Goal: Feedback & Contribution: Leave review/rating

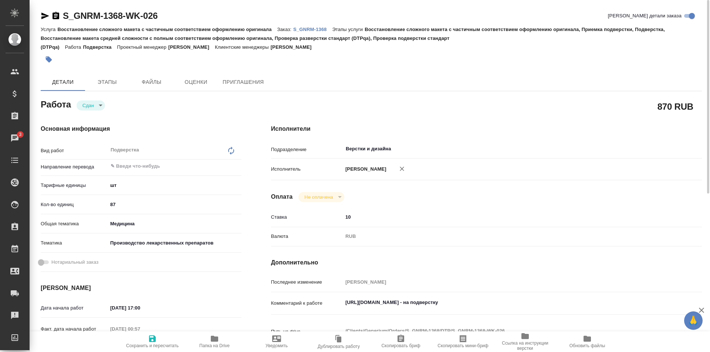
click at [306, 27] on p "S_GNRM-1368" at bounding box center [312, 30] width 39 height 6
drag, startPoint x: 178, startPoint y: 17, endPoint x: 45, endPoint y: 12, distance: 133.2
click at [45, 12] on div "S_GNRM-1368-WK-026 Кратко детали заказа" at bounding box center [371, 16] width 661 height 12
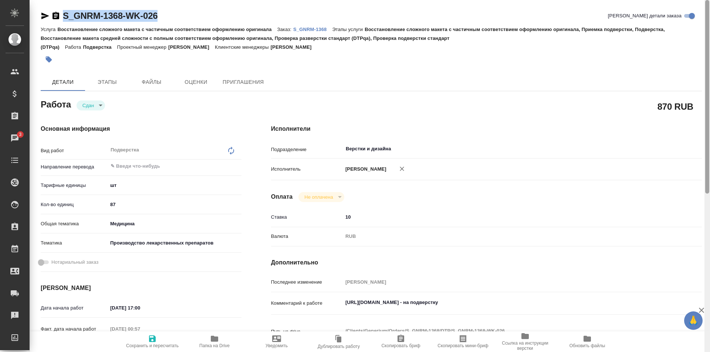
copy link "S_GNRM-1368-WK-026"
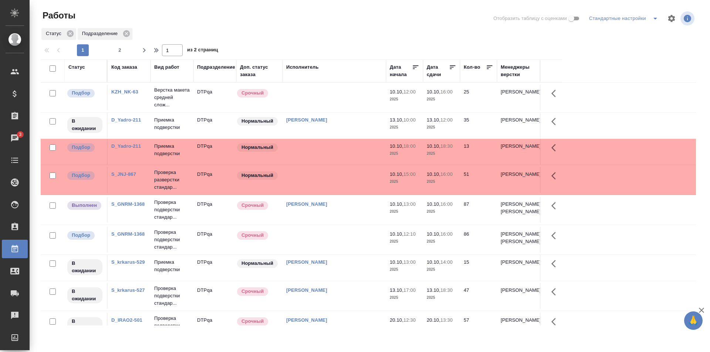
click at [318, 215] on td "Исмагилова Диана" at bounding box center [334, 210] width 104 height 26
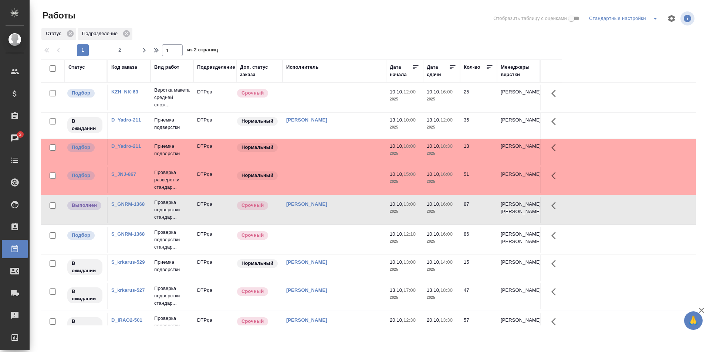
click at [345, 102] on td at bounding box center [334, 98] width 104 height 26
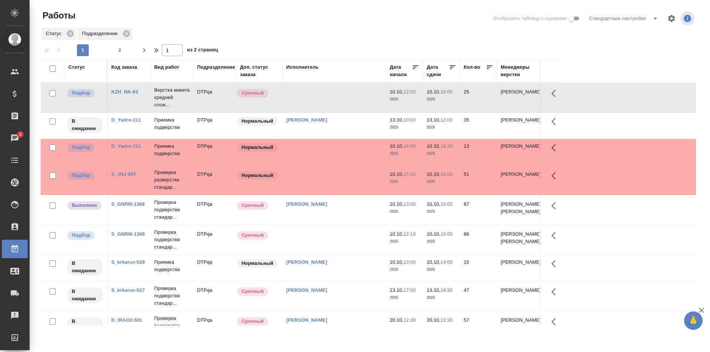
click at [313, 207] on link "Исмагилова Диана" at bounding box center [306, 204] width 41 height 6
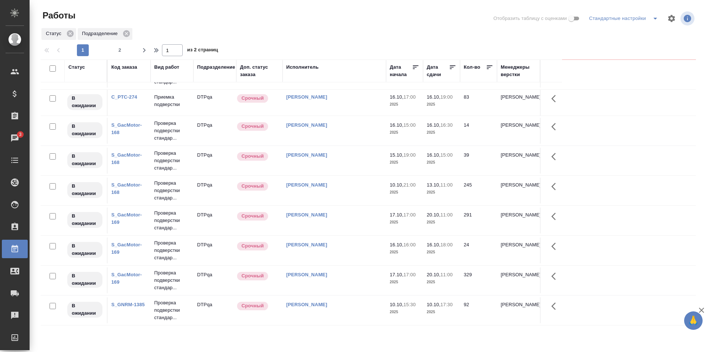
scroll to position [502, 0]
click at [348, 307] on div "[PERSON_NAME]" at bounding box center [334, 304] width 96 height 7
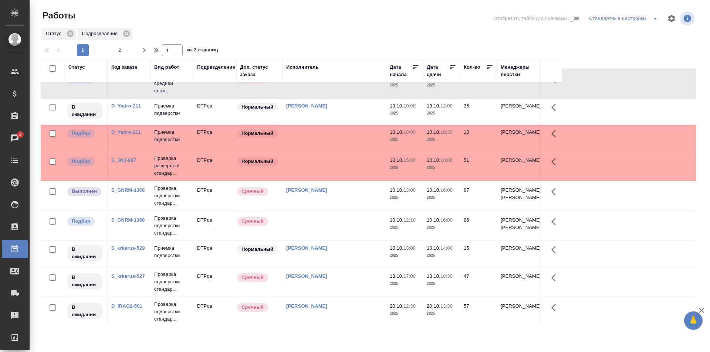
scroll to position [0, 0]
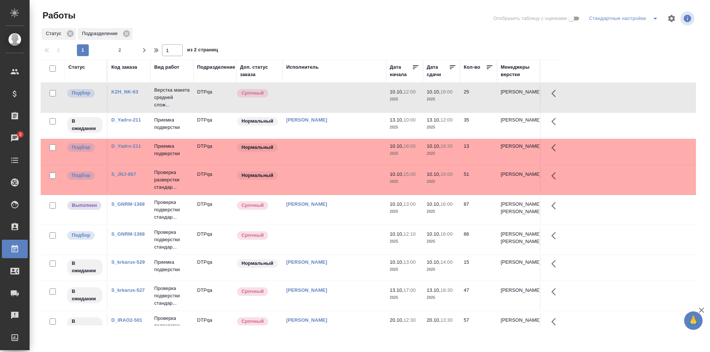
click at [334, 251] on td at bounding box center [334, 240] width 104 height 26
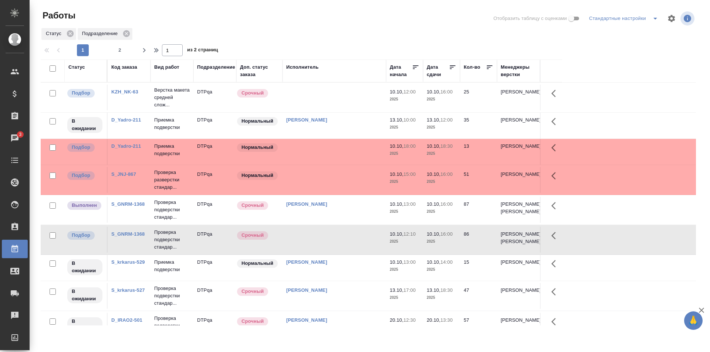
click at [78, 65] on div "Статус" at bounding box center [76, 67] width 17 height 7
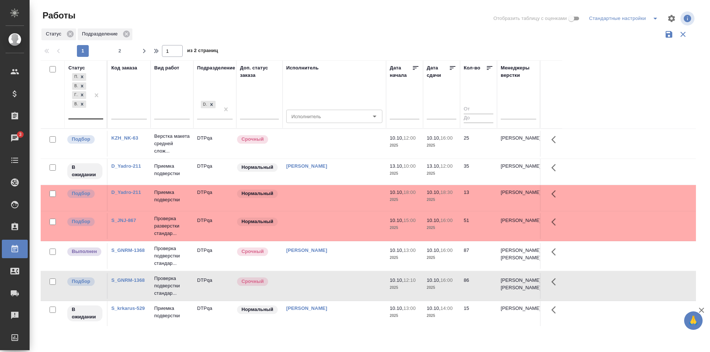
click at [89, 114] on div "Подбор В ожидании Готов к работе Выполнен" at bounding box center [78, 95] width 21 height 47
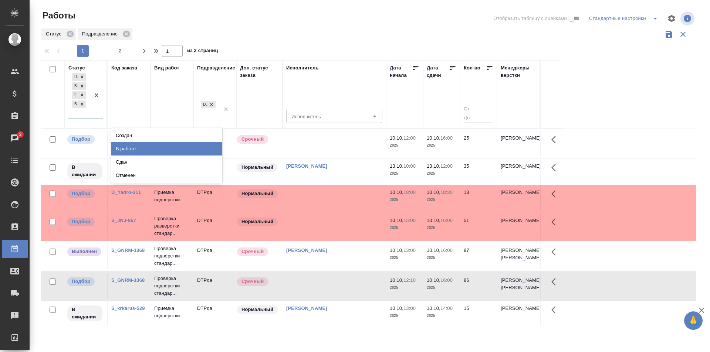
click at [123, 149] on div "В работе" at bounding box center [166, 148] width 111 height 13
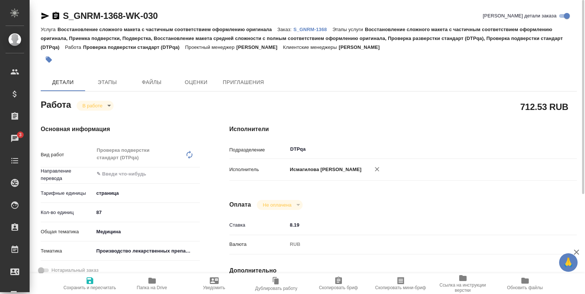
click at [151, 285] on span "Папка на Drive" at bounding box center [152, 287] width 30 height 5
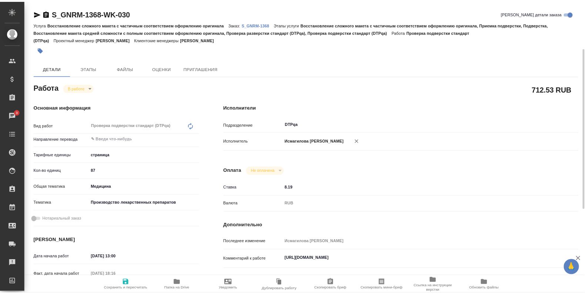
scroll to position [148, 0]
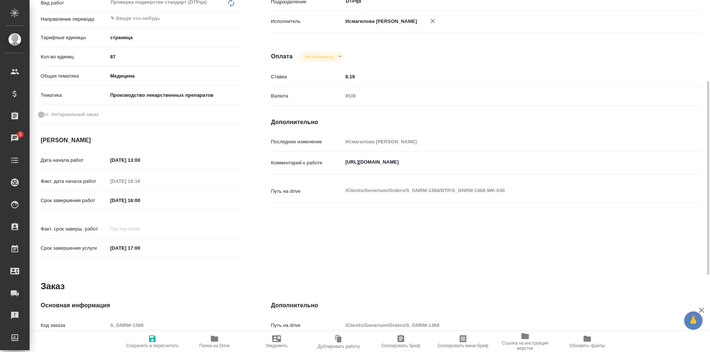
click at [501, 156] on textarea "https://tera.awatera.com/Work/68d16129b9f478f418e10e16/" at bounding box center [504, 162] width 323 height 13
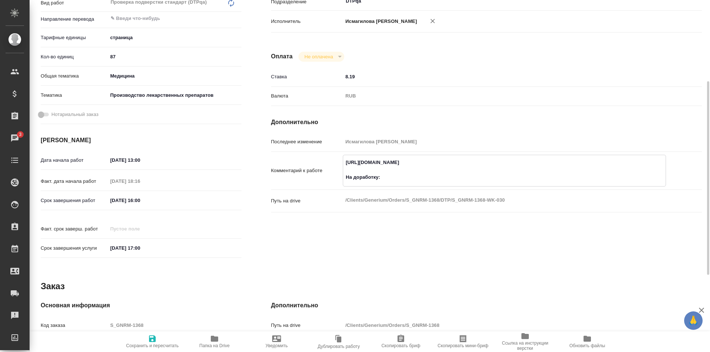
paste textarea "https://drive.awatera.com/f/10667974"
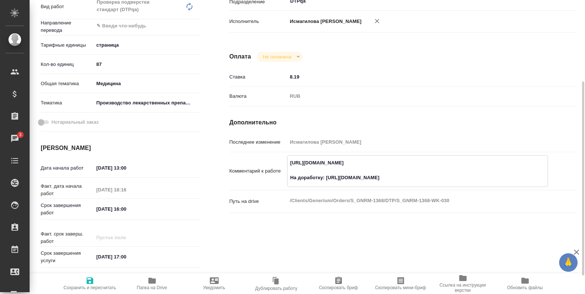
type textarea "https://tera.awatera.com/Work/68d16129b9f478f418e10e16/ На доработку: https://d…"
click at [90, 287] on span "Сохранить и пересчитать" at bounding box center [90, 287] width 52 height 5
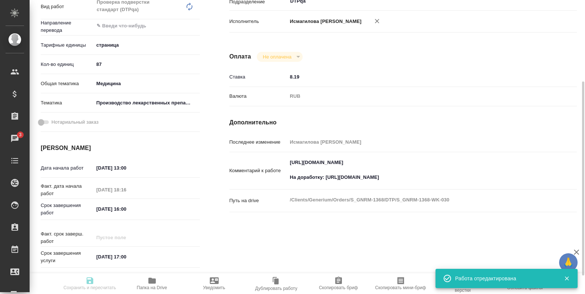
type input "inProgress"
type input "5a8b1489cc6b4906c91bfdb2"
type input "87"
type input "med"
type input "614982fec5ecbb70f805293f"
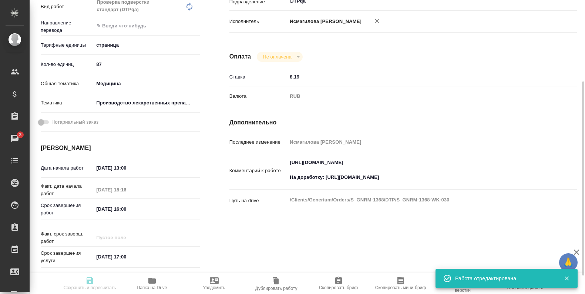
type input "[DATE] 13:00"
type input "09.10.2025 18:16"
type input "10.10.2025 16:00"
type input "[DATE] 17:00"
type input "DTPqa"
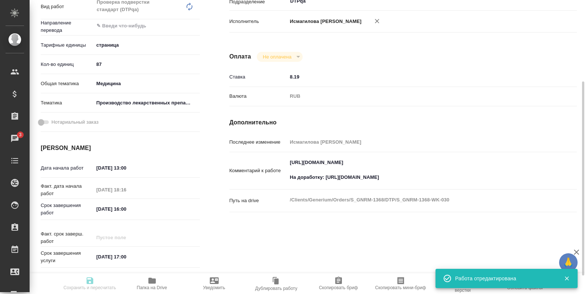
type input "notPayed"
type input "8.19"
type input "RUB"
type input "Исмагилова Диана"
type input "S_GNRM-1368"
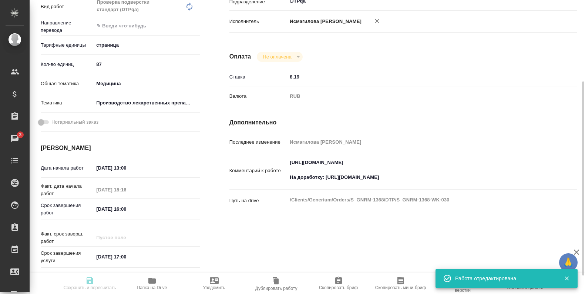
type input "Восстановление сложного макета с частичным соответствием оформлению оригинала"
type input "Восстановление сложного макета с частичным соответствием оформлению оригинала, …"
type input "[PERSON_NAME]"
type input "[PERSON_NAME], [PERSON_NAME]"
type input "/Clients/Generium/Orders/S_GNRM-1368"
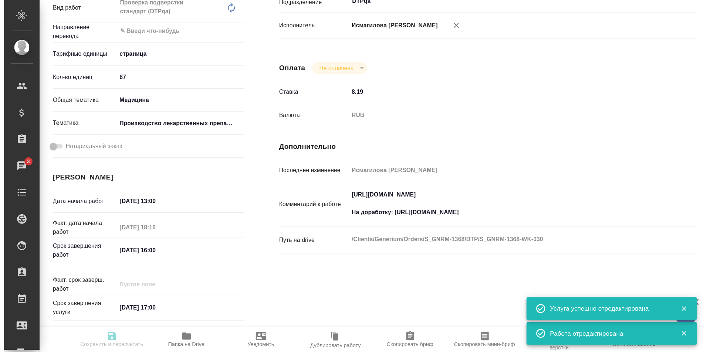
scroll to position [0, 0]
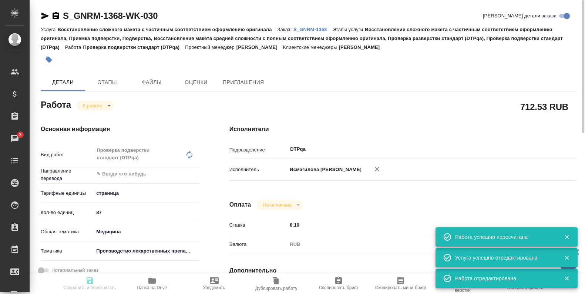
click at [102, 104] on body "🙏 .cls-1 fill:#fff; AWATERA Ismagilova Diana Клиенты Спецификации Заказы 3 Чаты…" at bounding box center [292, 147] width 585 height 294
type input "inProgress"
type input "5a8b1489cc6b4906c91bfdb2"
type input "87"
type input "med"
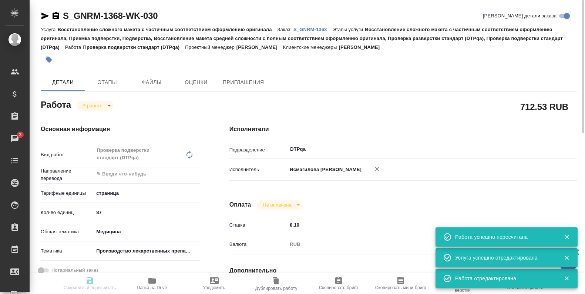
type input "614982fec5ecbb70f805293f"
type input "[DATE] 13:00"
type input "09.10.2025 18:16"
type input "10.10.2025 16:00"
type input "[DATE] 17:00"
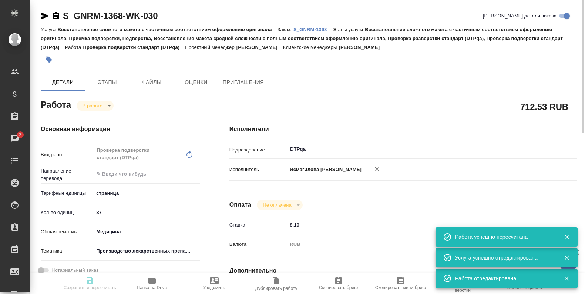
type input "DTPqa"
type input "notPayed"
type input "8.19"
type input "RUB"
type input "Исмагилова Диана"
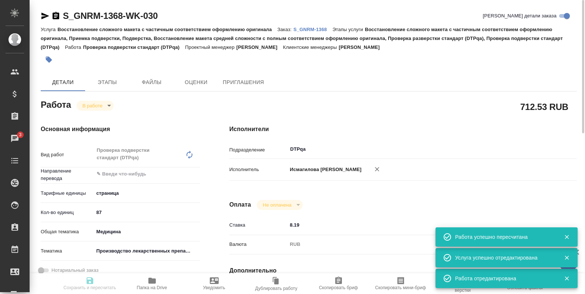
type input "S_GNRM-1368"
type input "Восстановление сложного макета с частичным соответствием оформлению оригинала"
type input "Восстановление сложного макета с частичным соответствием оформлению оригинала, …"
type input "[PERSON_NAME]"
type input "[PERSON_NAME], [PERSON_NAME]"
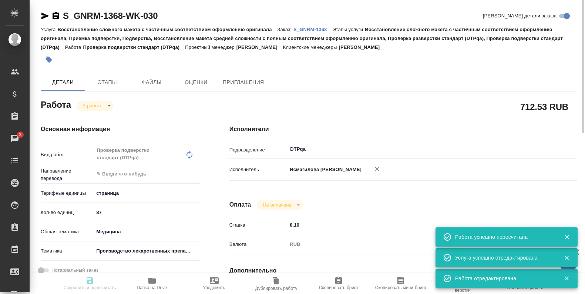
type input "/Clients/Generium/Orders/S_GNRM-1368"
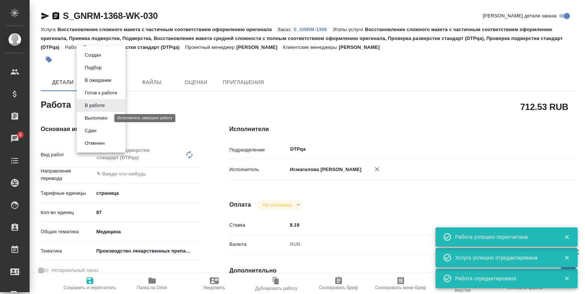
click at [98, 118] on button "Выполнен" at bounding box center [95, 118] width 27 height 8
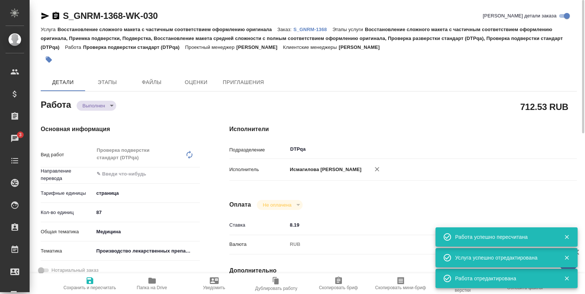
type textarea "x"
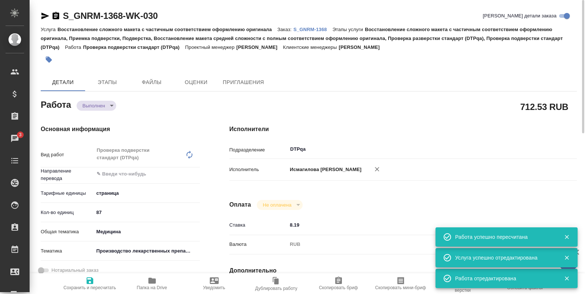
type textarea "x"
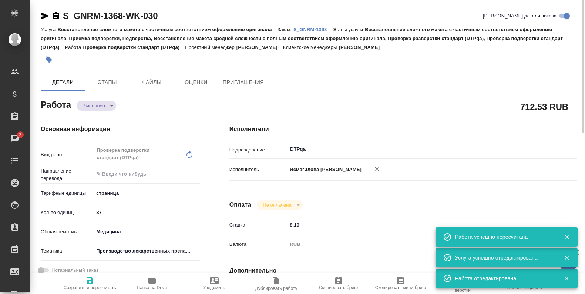
type textarea "x"
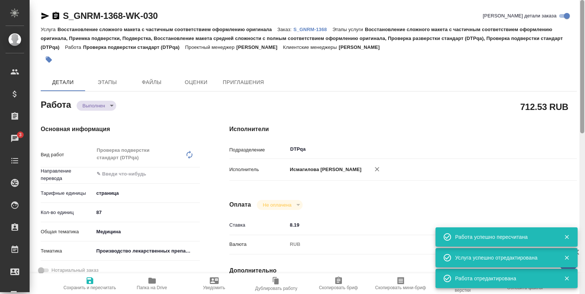
type textarea "x"
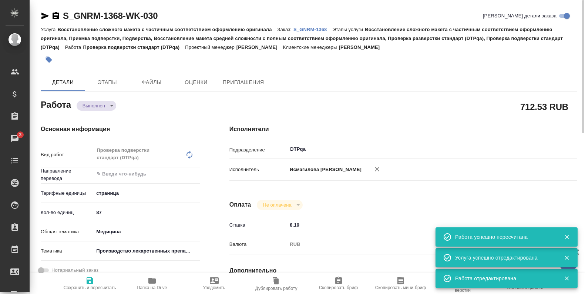
type textarea "x"
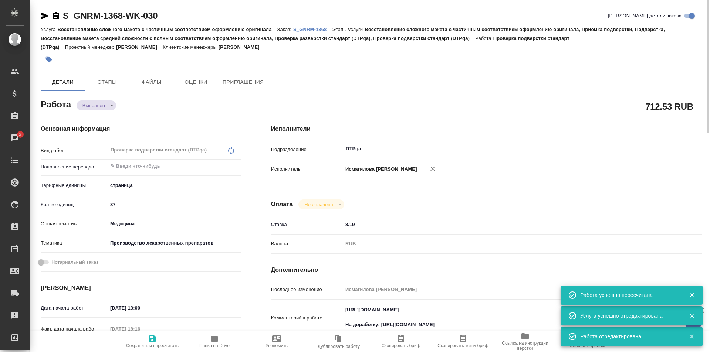
type textarea "x"
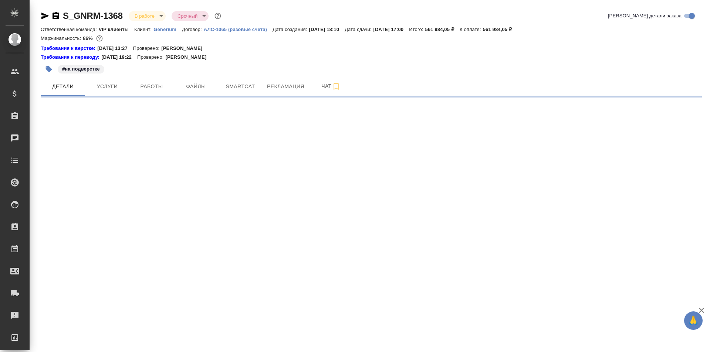
select select "RU"
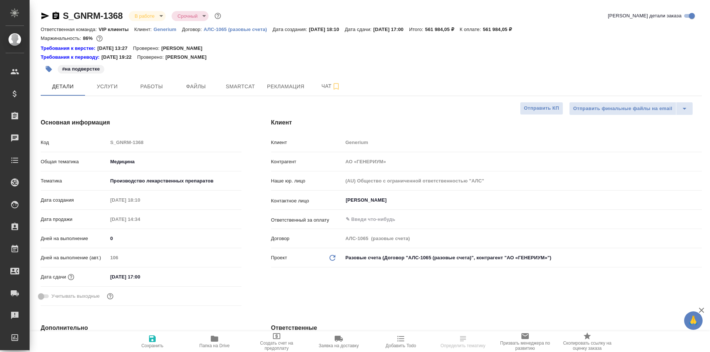
type textarea "x"
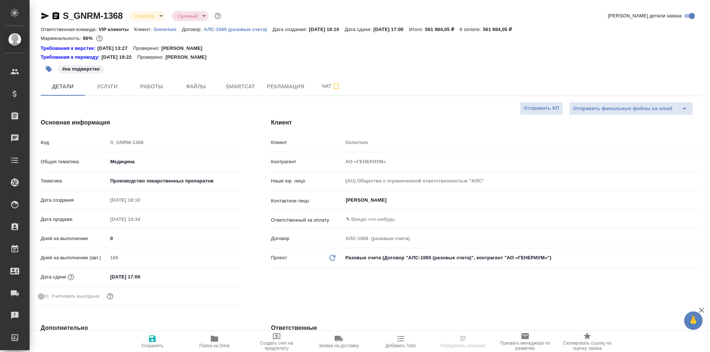
type textarea "x"
type input "Грабко Мария"
type input "Комаров Роман"
type textarea "x"
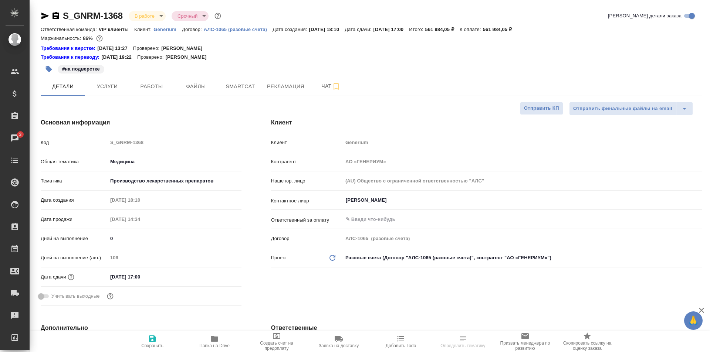
type textarea "x"
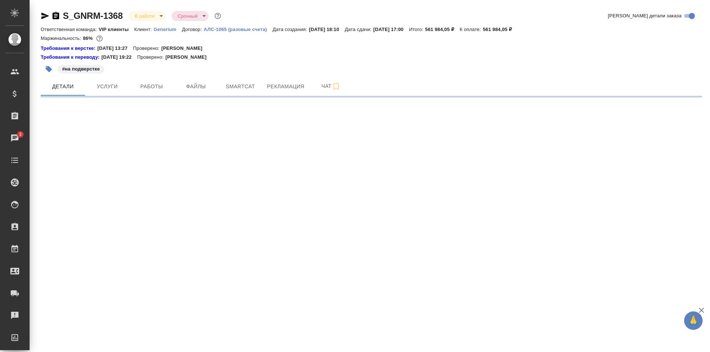
select select "RU"
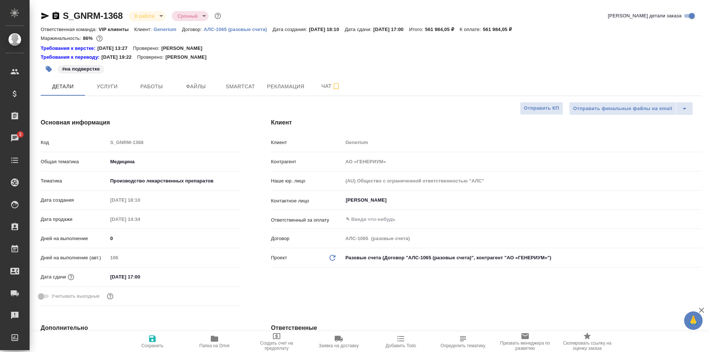
type textarea "x"
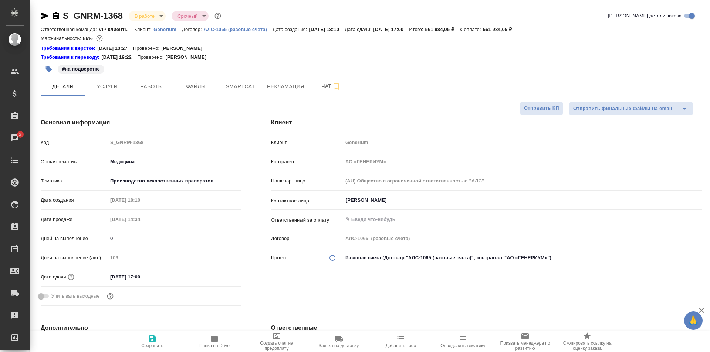
type textarea "x"
click at [159, 85] on span "Работы" at bounding box center [151, 86] width 35 height 9
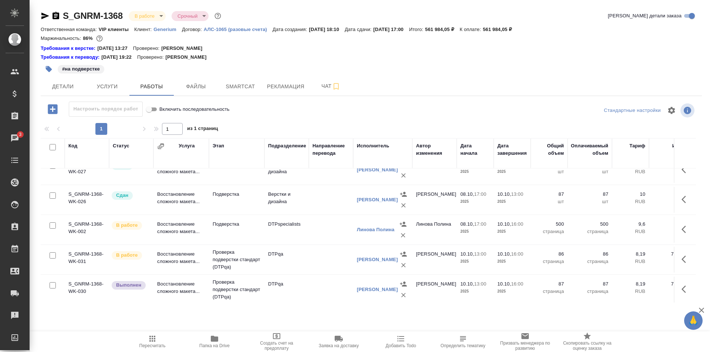
scroll to position [444, 0]
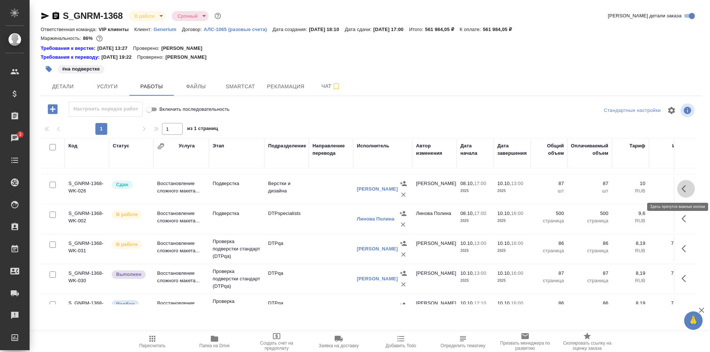
click at [681, 187] on icon "button" at bounding box center [685, 188] width 9 height 9
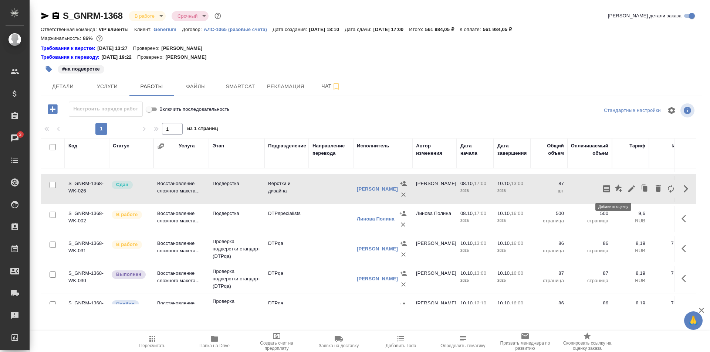
click at [614, 188] on icon "button" at bounding box center [617, 187] width 7 height 7
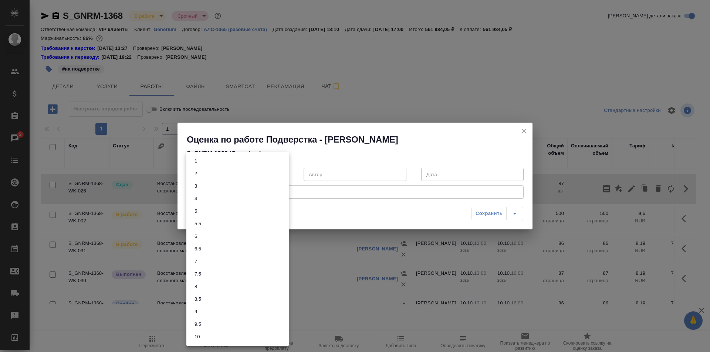
click at [219, 172] on body "🙏 .cls-1 fill:#fff; AWATERA Ismagilova Diana Клиенты Спецификации Заказы 3 Чаты…" at bounding box center [355, 176] width 710 height 352
click at [201, 240] on li "6" at bounding box center [237, 236] width 102 height 13
type input "6"
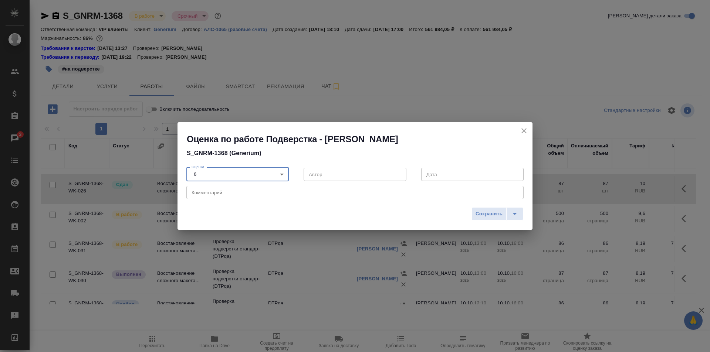
click at [218, 192] on textarea at bounding box center [355, 193] width 327 height 6
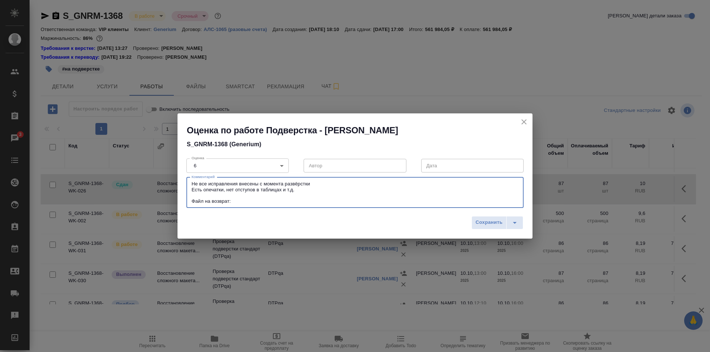
paste textarea "S_GNRM-1368-WK-026"
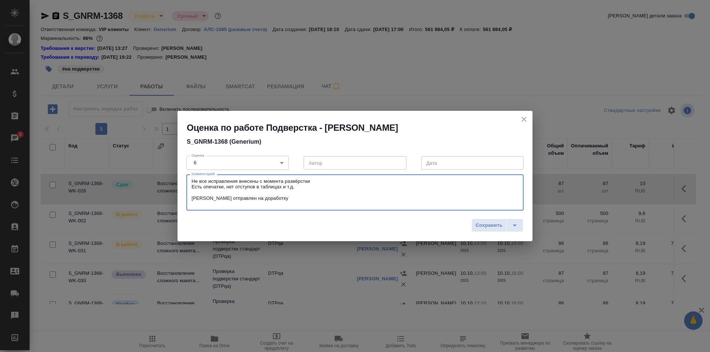
click at [273, 198] on textarea "Не все исправления внесены с момента развёрстки Есть опечатки, нет отступов в т…" at bounding box center [355, 193] width 327 height 28
type textarea "Не все исправления внесены с момента развёрстки Есть опечатки, нет отступов в т…"
click at [487, 228] on span "Сохранить" at bounding box center [488, 225] width 27 height 9
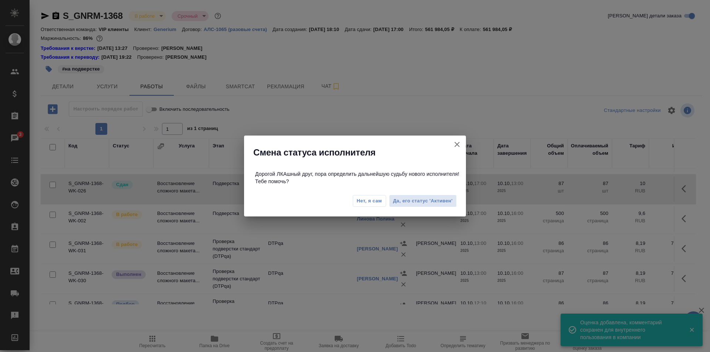
click at [457, 143] on icon "button" at bounding box center [457, 144] width 9 height 9
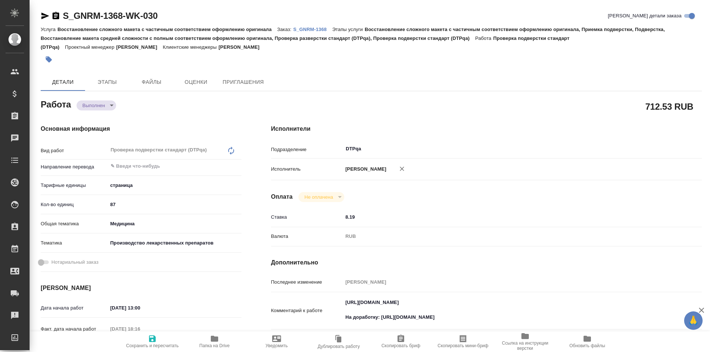
type textarea "x"
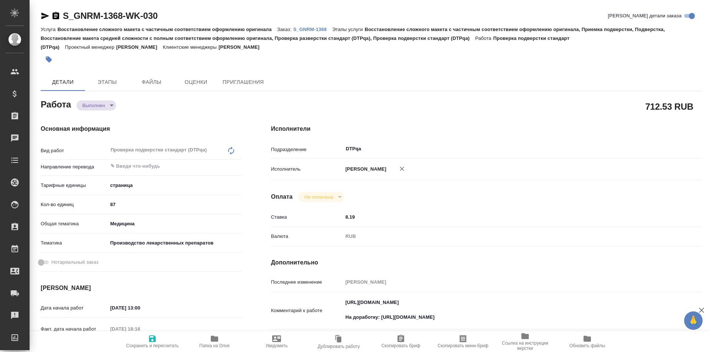
type textarea "x"
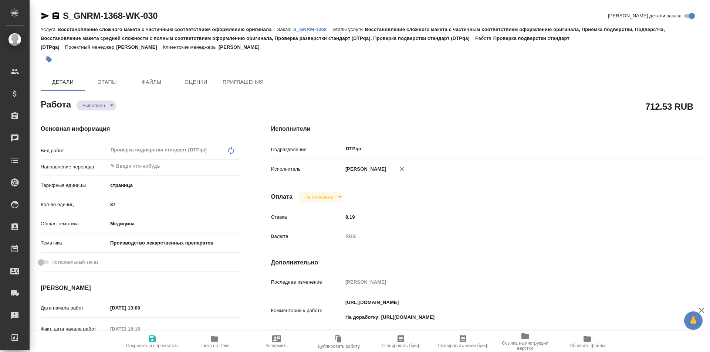
type textarea "x"
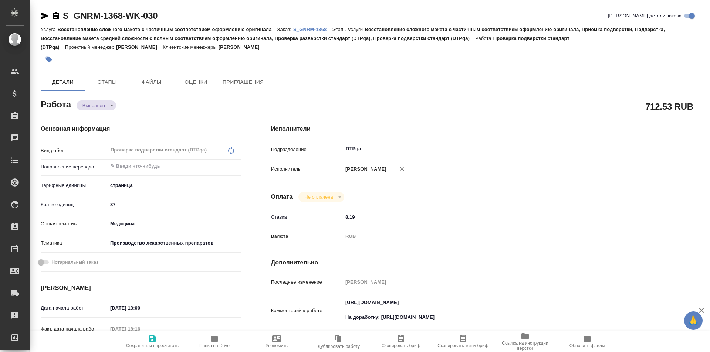
type textarea "x"
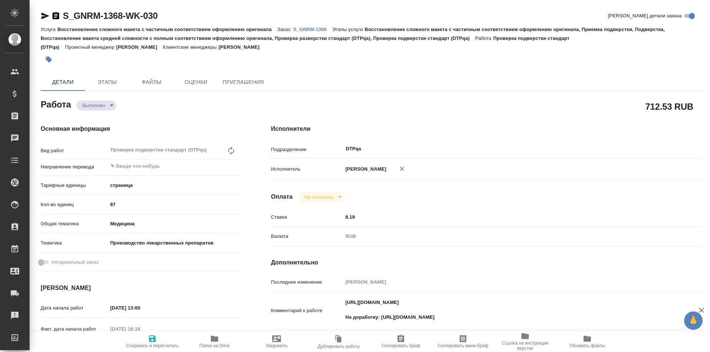
type textarea "x"
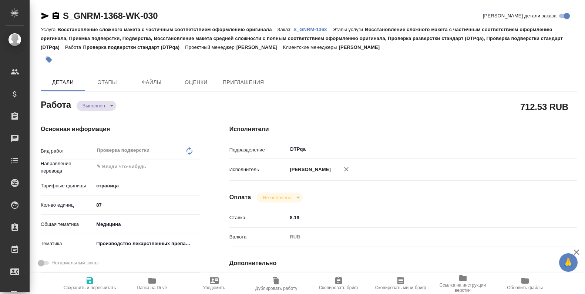
type textarea "x"
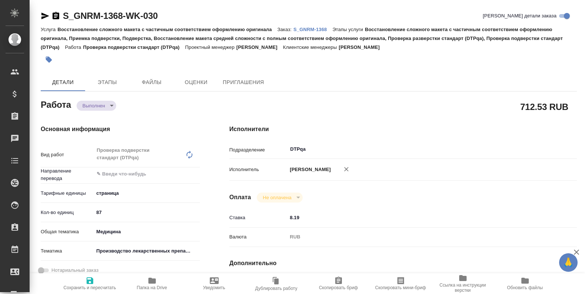
click at [155, 278] on icon "button" at bounding box center [152, 280] width 9 height 9
type textarea "x"
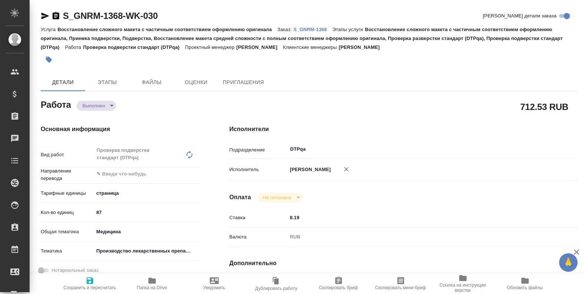
type textarea "x"
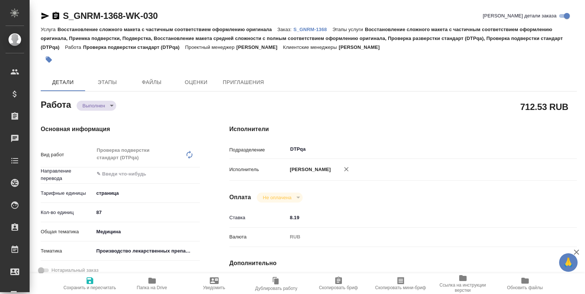
type textarea "x"
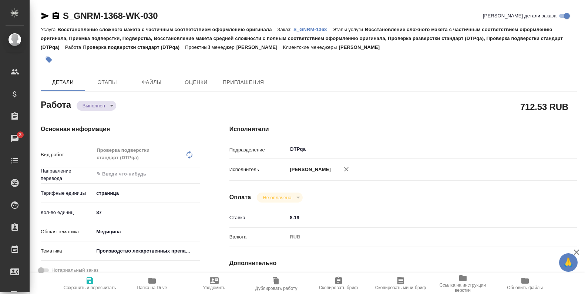
type textarea "x"
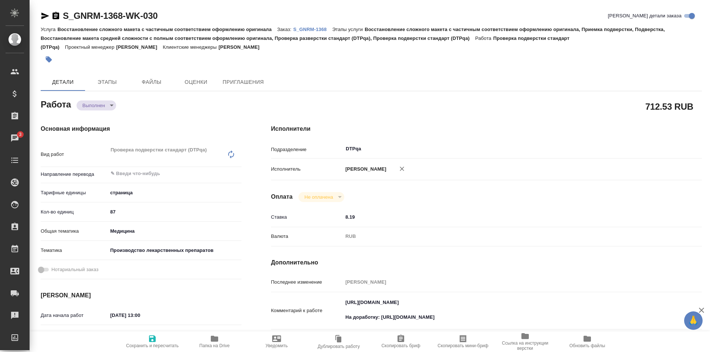
type textarea "x"
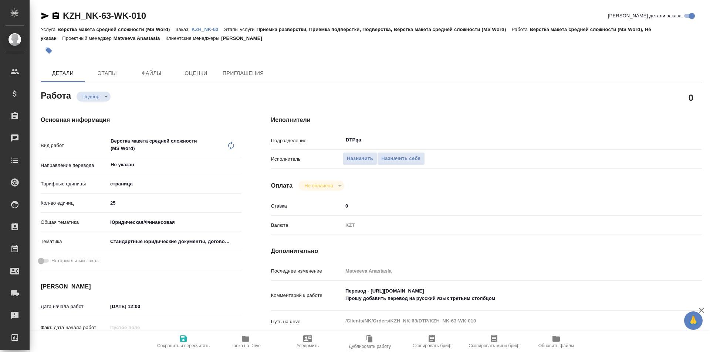
type textarea "x"
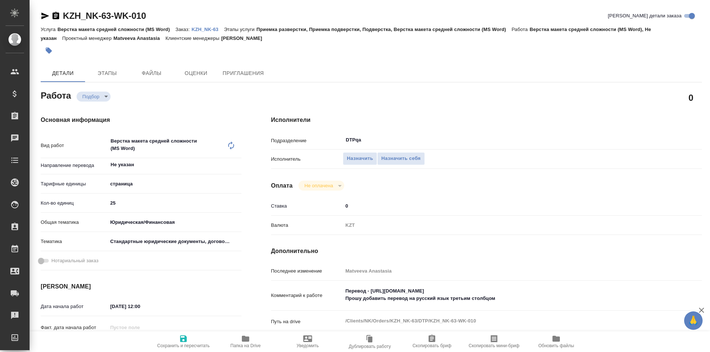
type textarea "x"
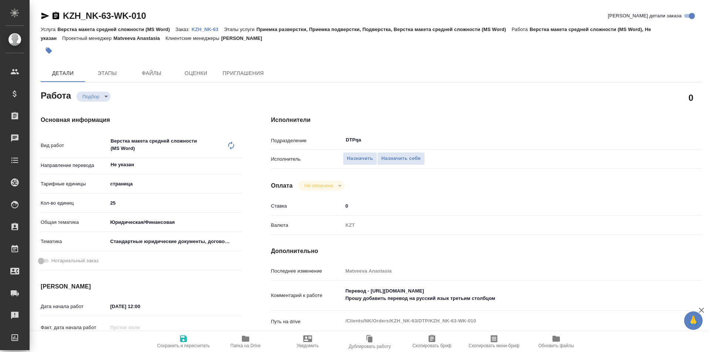
type textarea "x"
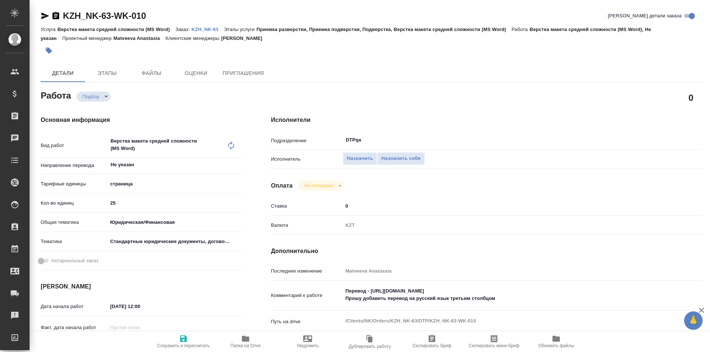
type textarea "x"
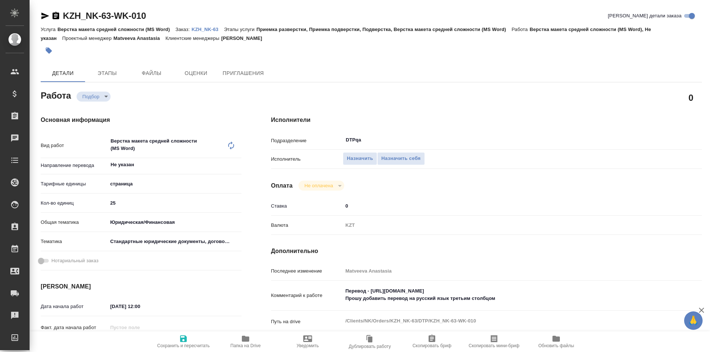
type textarea "x"
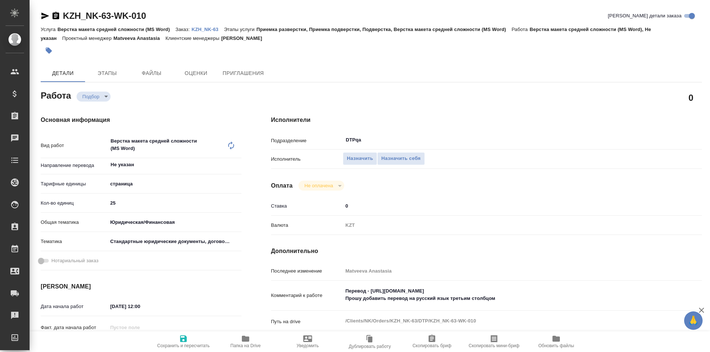
type textarea "x"
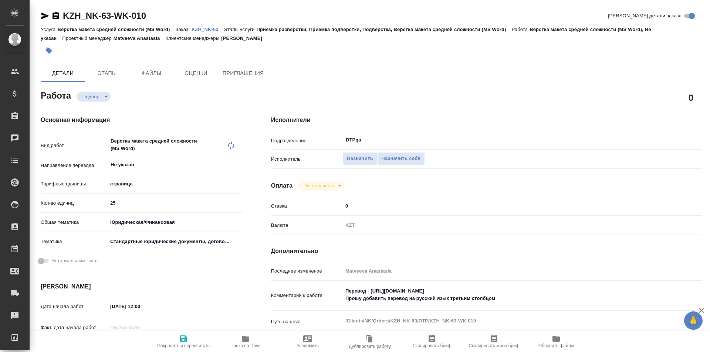
type textarea "x"
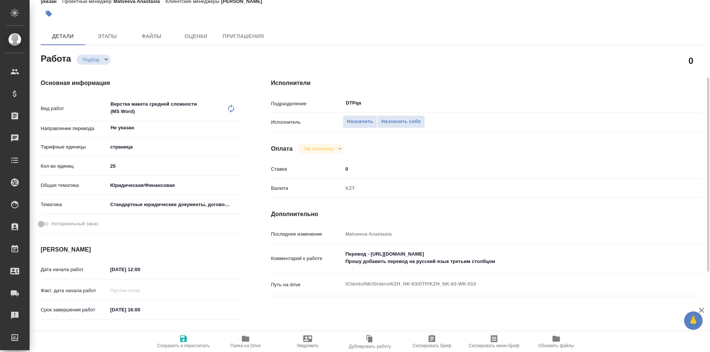
scroll to position [74, 0]
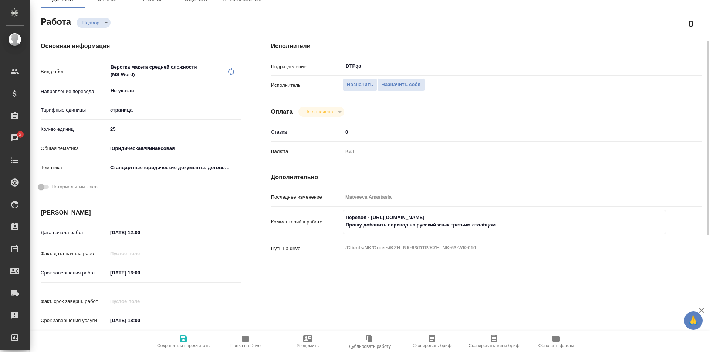
drag, startPoint x: 486, startPoint y: 216, endPoint x: 370, endPoint y: 216, distance: 115.3
click at [370, 216] on textarea "Перевод - https://drive.awatera.com/s/Ypy8onW2dnMTSbt Прошу добавить перевод на…" at bounding box center [504, 221] width 322 height 20
type textarea "x"
click at [415, 231] on textarea "Перевод - https://drive.awatera.com/s/Ypy8onW2dnMTSbt Прошу добавить перевод на…" at bounding box center [504, 221] width 322 height 20
type textarea "x"
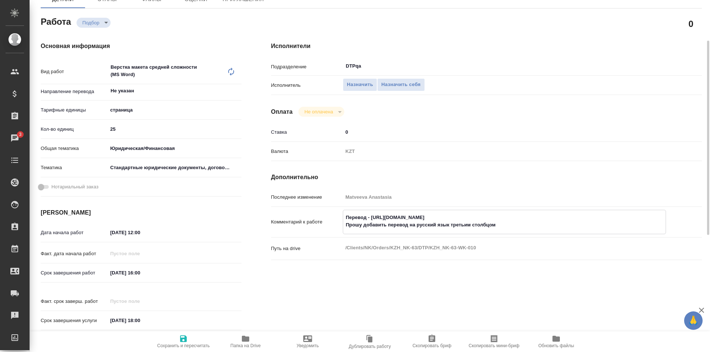
type textarea "x"
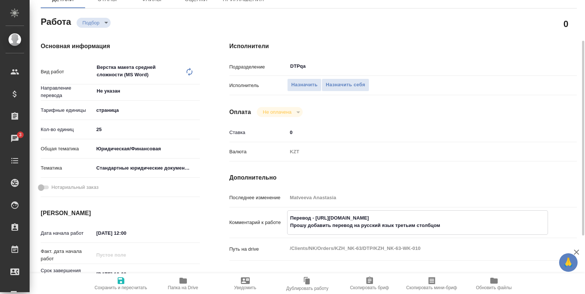
type textarea "x"
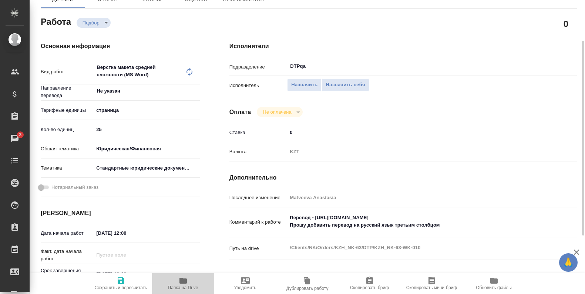
type textarea "x"
click at [176, 281] on span "Папка на Drive" at bounding box center [182, 283] width 53 height 14
type textarea "x"
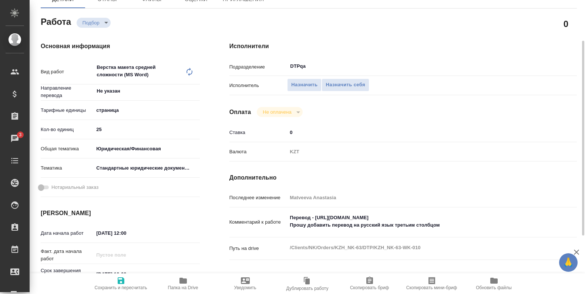
type textarea "x"
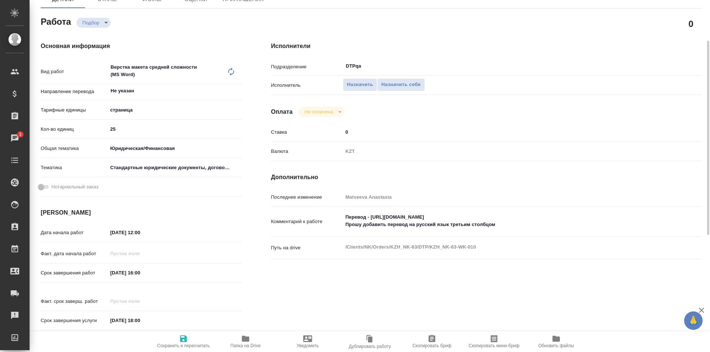
type textarea "x"
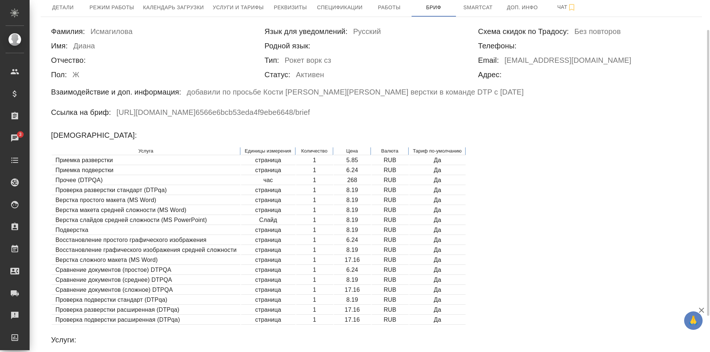
scroll to position [74, 0]
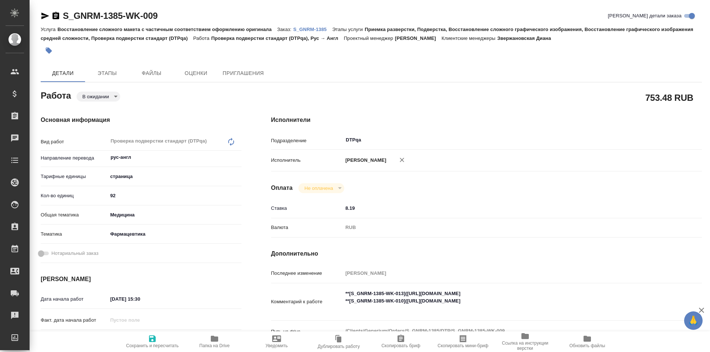
type textarea "x"
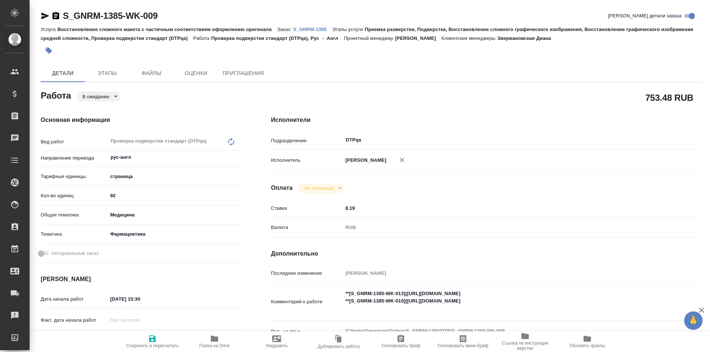
type textarea "x"
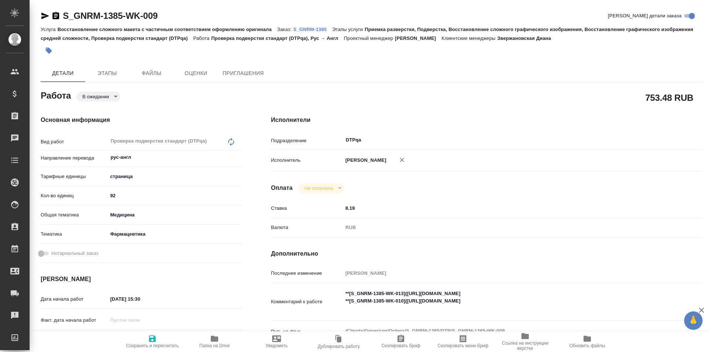
type textarea "x"
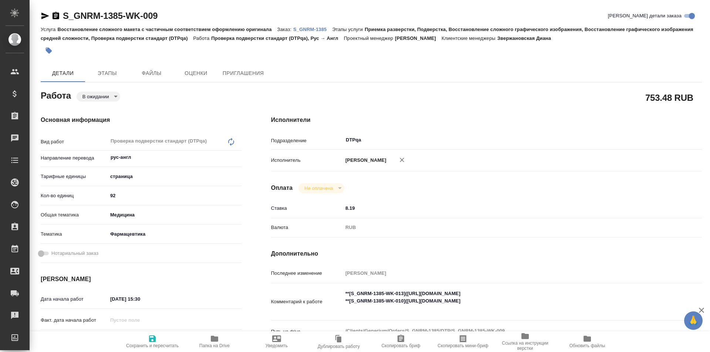
type textarea "x"
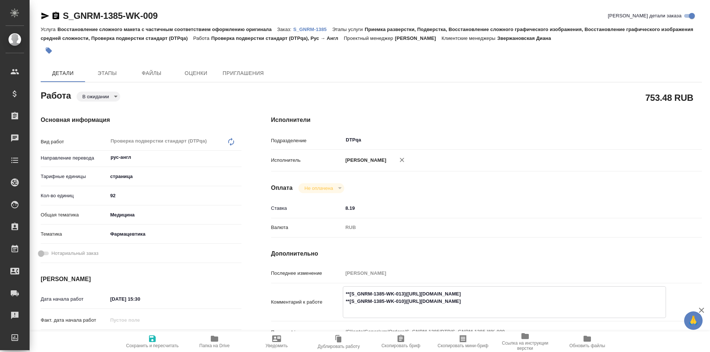
type textarea "x"
drag, startPoint x: 543, startPoint y: 292, endPoint x: 408, endPoint y: 293, distance: 135.7
click at [408, 293] on textarea "**[S_GNRM-1385-WK-013](https://tera.awatera.com/Work/68dce6f1acd4f79c4bd1436e/)…" at bounding box center [504, 301] width 322 height 27
type textarea "x"
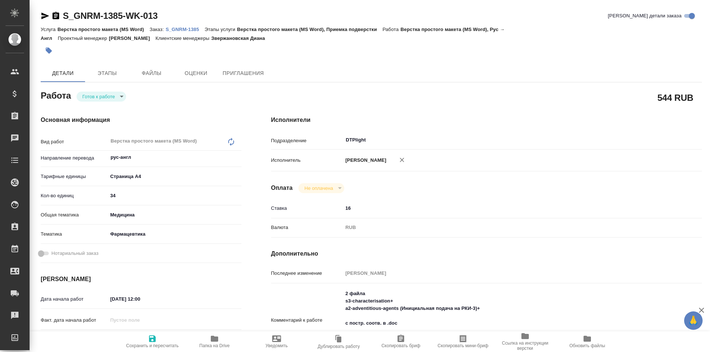
type textarea "x"
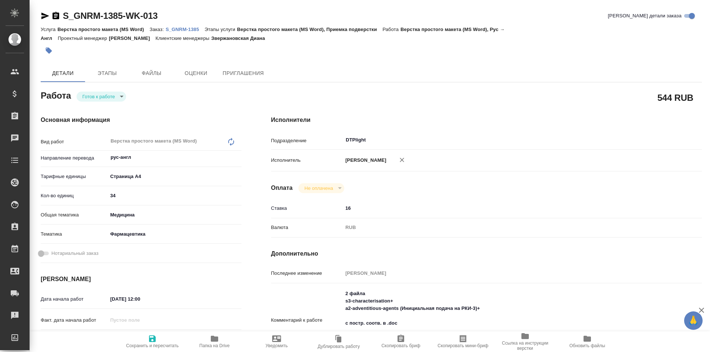
type textarea "x"
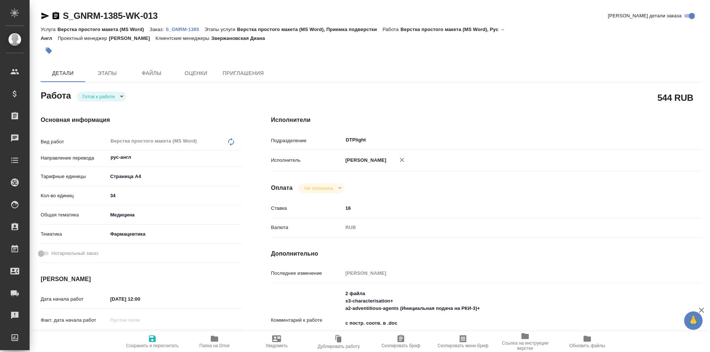
type textarea "x"
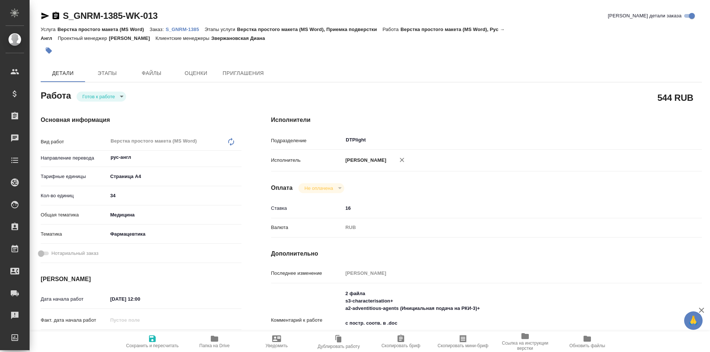
type textarea "x"
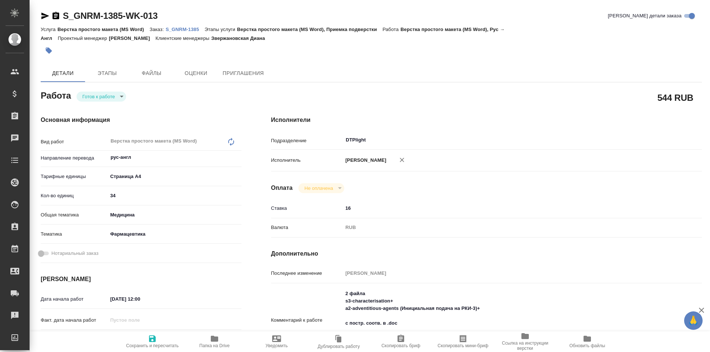
scroll to position [37, 0]
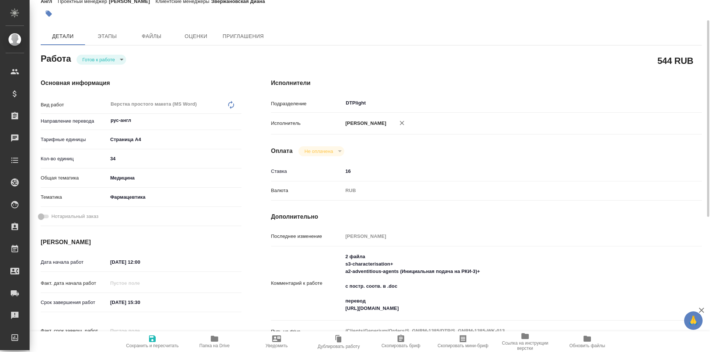
type textarea "x"
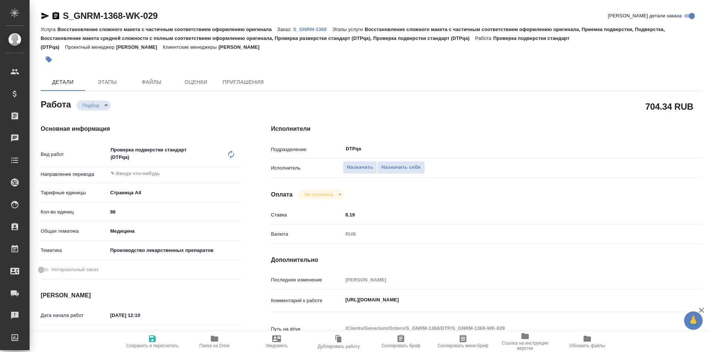
type textarea "x"
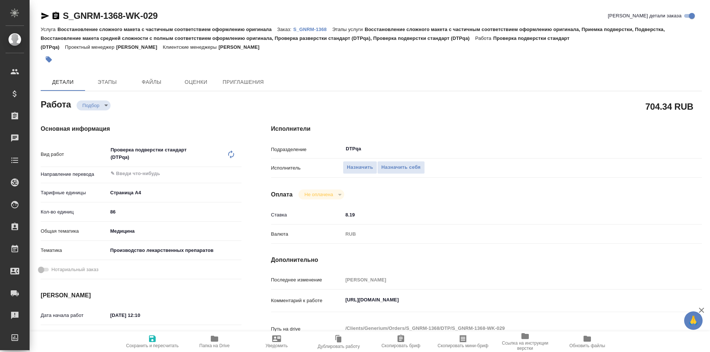
type textarea "x"
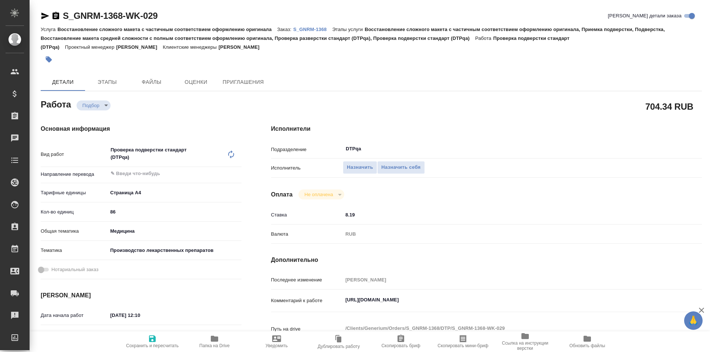
scroll to position [74, 0]
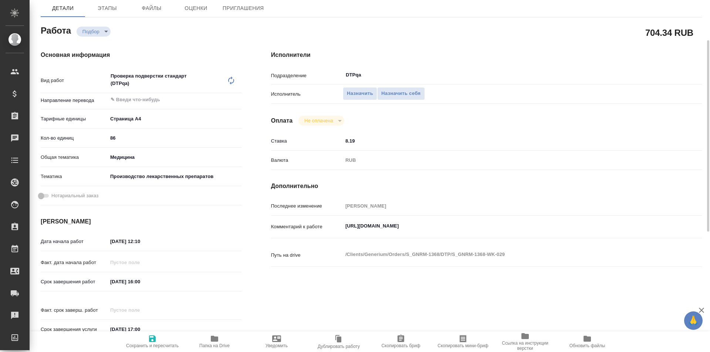
type textarea "x"
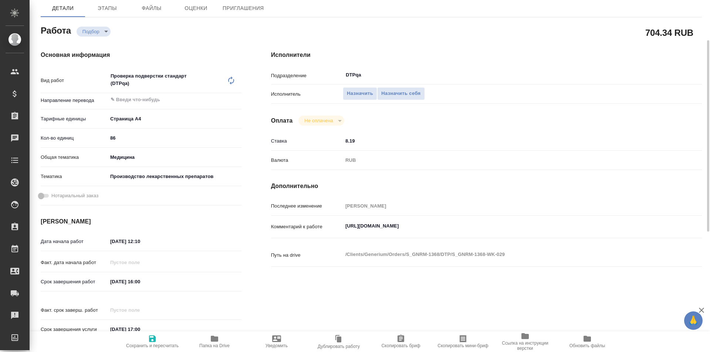
type textarea "x"
drag, startPoint x: 493, startPoint y: 224, endPoint x: 331, endPoint y: 218, distance: 162.1
click at [331, 218] on div "Последнее изменение [PERSON_NAME] к работе [URL][DOMAIN_NAME] x Путь на drive /…" at bounding box center [486, 238] width 431 height 76
type textarea "x"
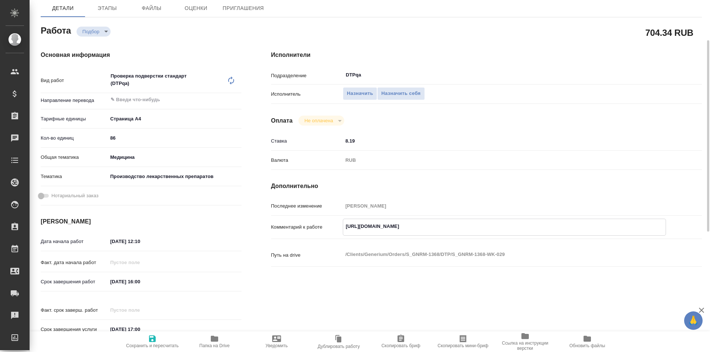
type textarea "x"
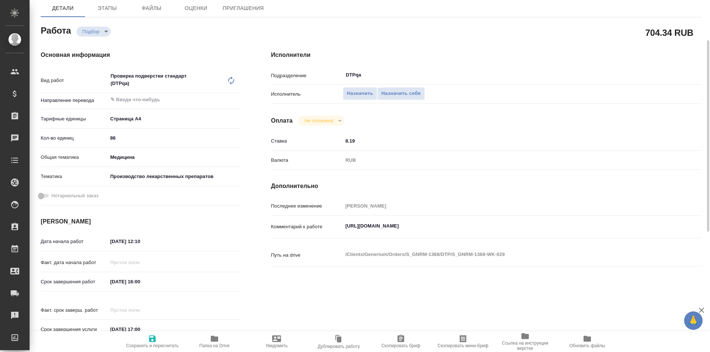
type textarea "x"
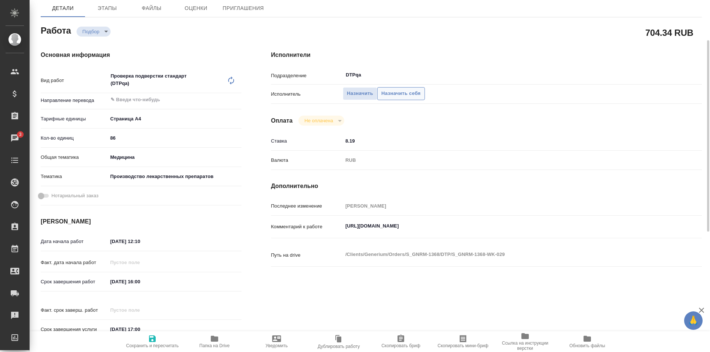
click at [393, 93] on span "Назначить себя" at bounding box center [400, 93] width 39 height 9
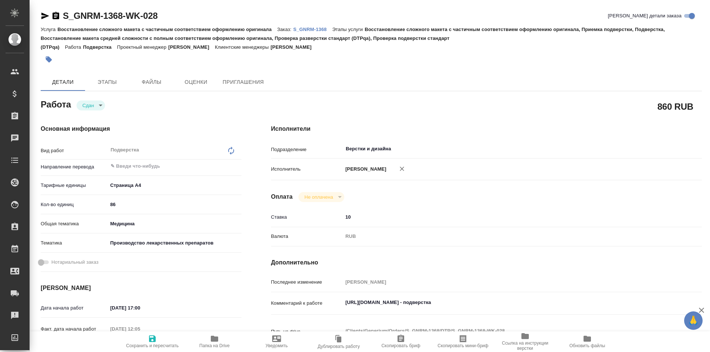
type textarea "x"
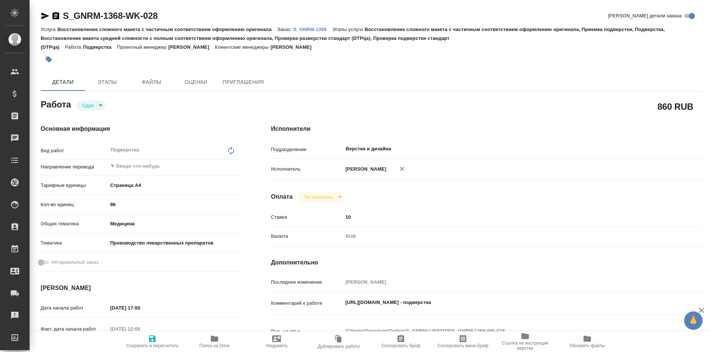
type textarea "x"
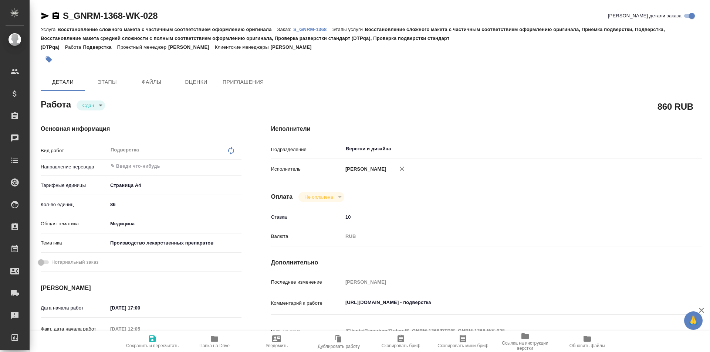
type textarea "x"
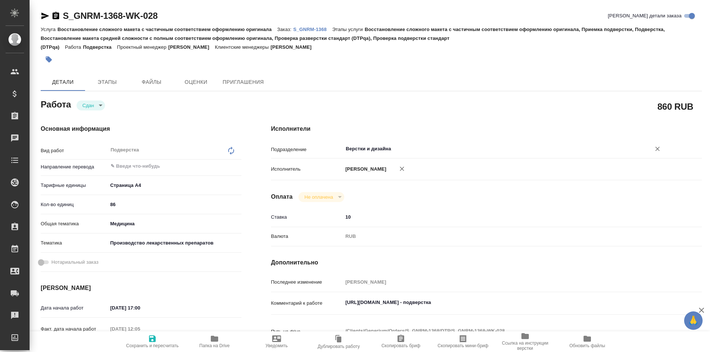
scroll to position [74, 0]
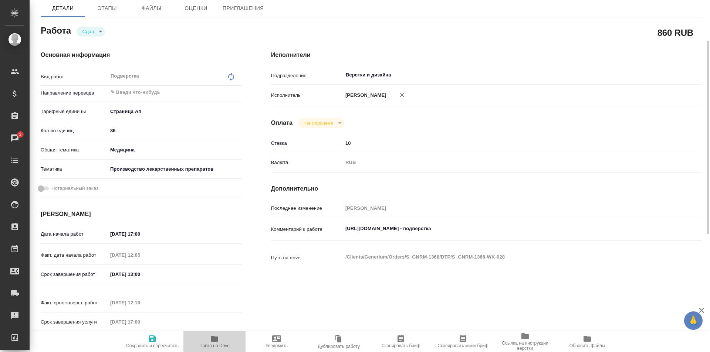
click at [217, 341] on icon "button" at bounding box center [214, 339] width 7 height 6
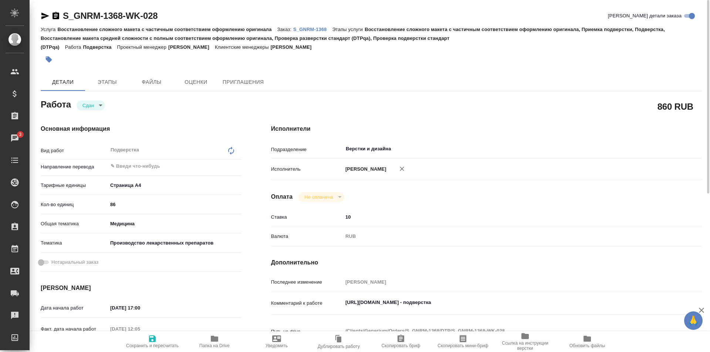
click at [314, 29] on p "S_GNRM-1368" at bounding box center [312, 30] width 39 height 6
type textarea "x"
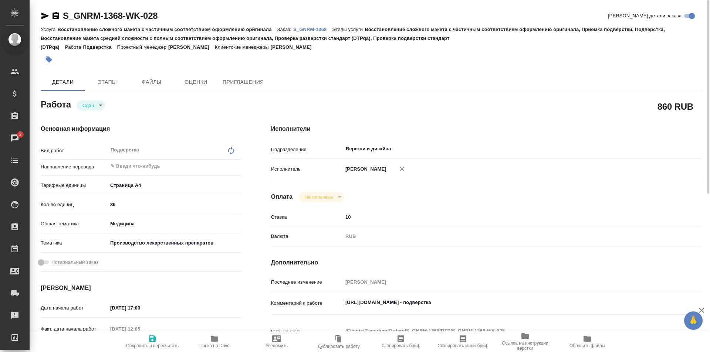
type textarea "x"
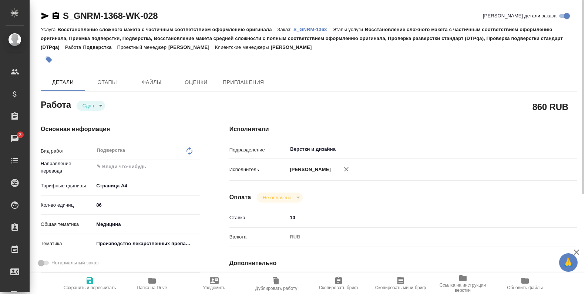
type textarea "x"
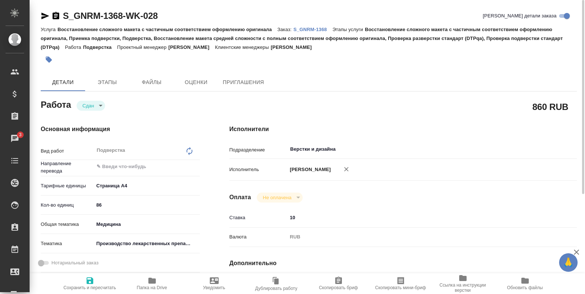
type textarea "x"
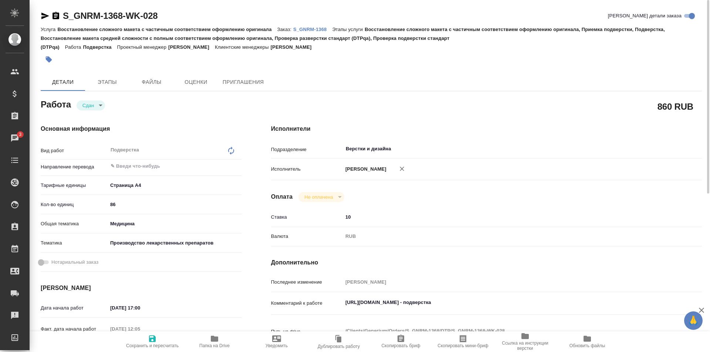
type textarea "x"
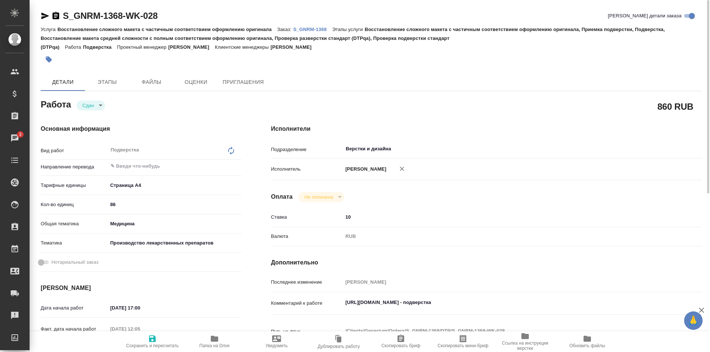
type textarea "x"
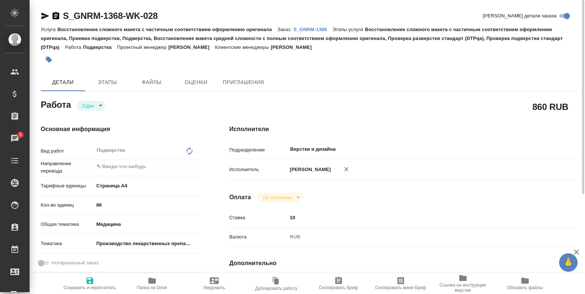
type textarea "x"
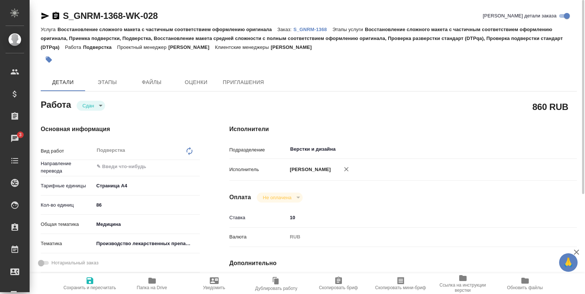
click at [149, 281] on icon "button" at bounding box center [151, 280] width 7 height 6
type textarea "x"
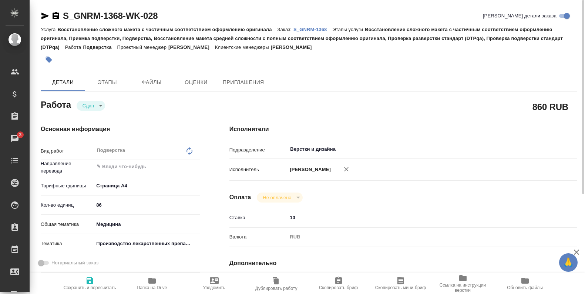
type textarea "x"
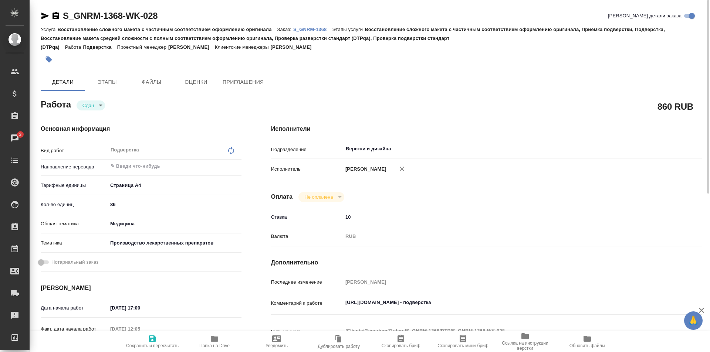
type textarea "x"
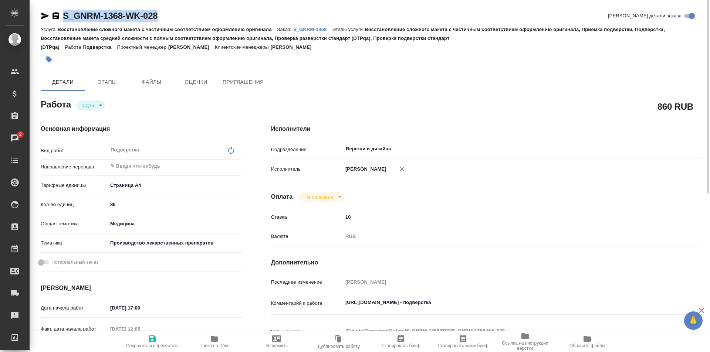
drag, startPoint x: 152, startPoint y: 13, endPoint x: 57, endPoint y: 14, distance: 95.8
click at [57, 14] on div "S_GNRM-1368-WK-028 Кратко детали заказа" at bounding box center [371, 16] width 661 height 12
copy link "S_GNRM-1368-WK-028"
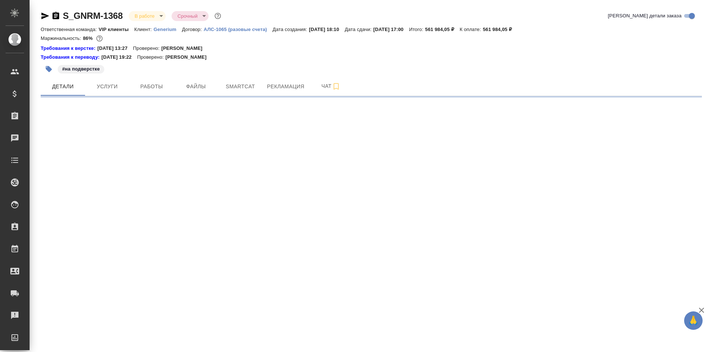
select select "RU"
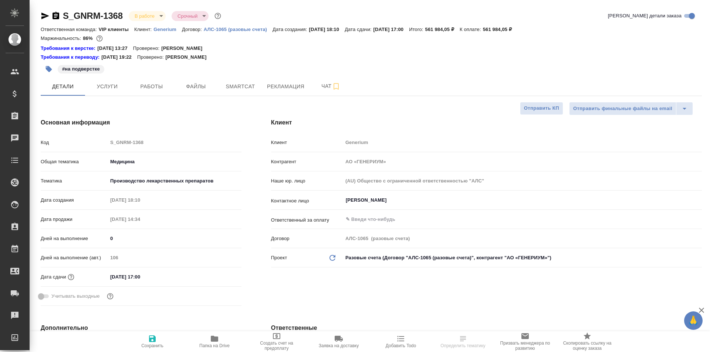
type textarea "x"
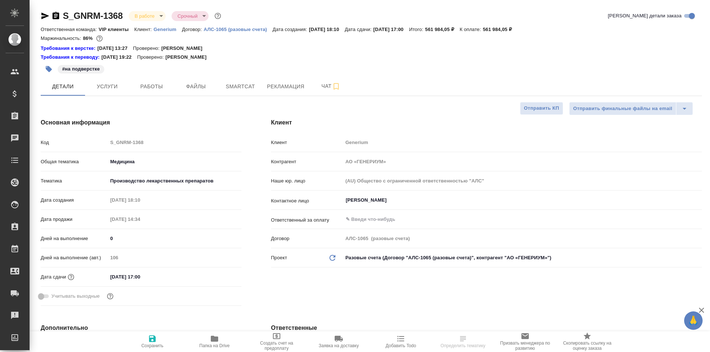
type textarea "x"
click at [159, 86] on span "Работы" at bounding box center [151, 86] width 35 height 9
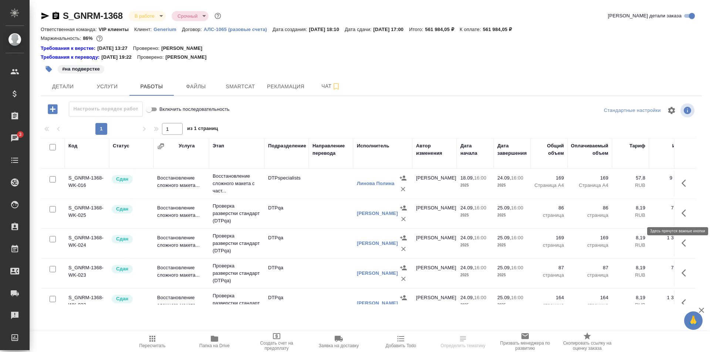
click at [681, 211] on icon "button" at bounding box center [683, 213] width 4 height 7
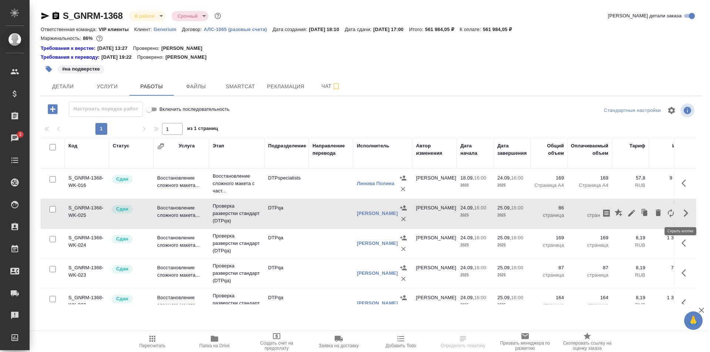
click at [682, 211] on icon "button" at bounding box center [685, 213] width 9 height 9
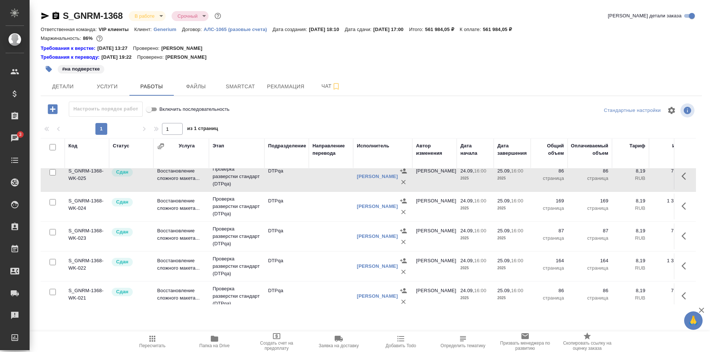
scroll to position [74, 0]
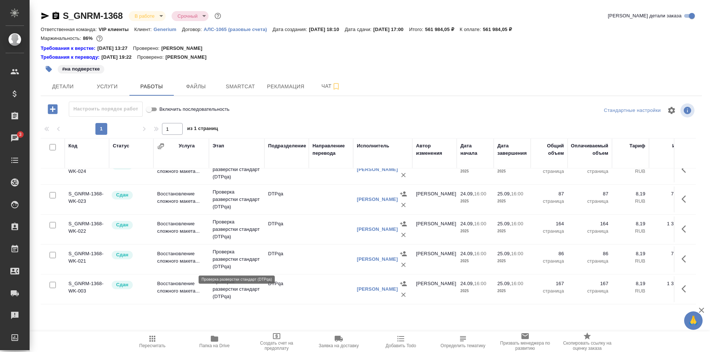
click at [237, 259] on p "Проверка разверстки стандарт (DTPqa)" at bounding box center [237, 259] width 48 height 22
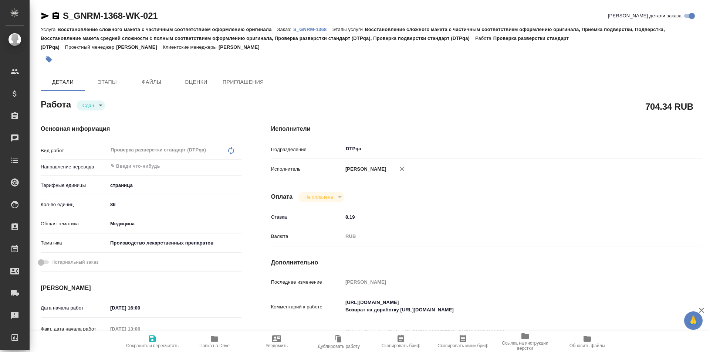
type textarea "x"
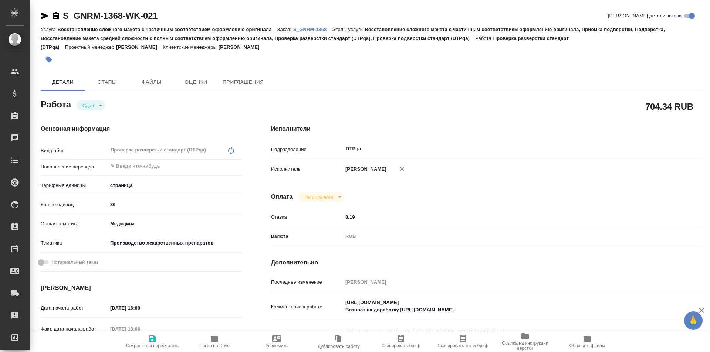
type textarea "x"
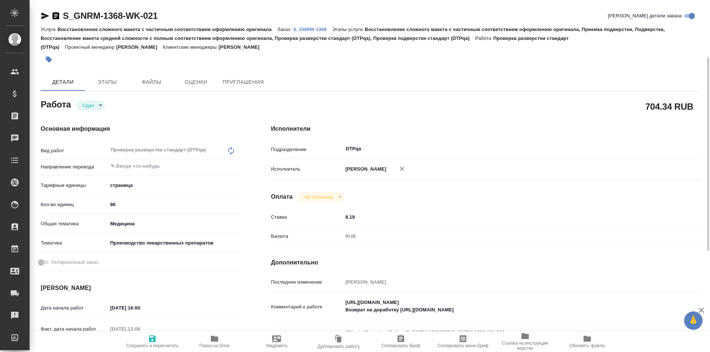
scroll to position [74, 0]
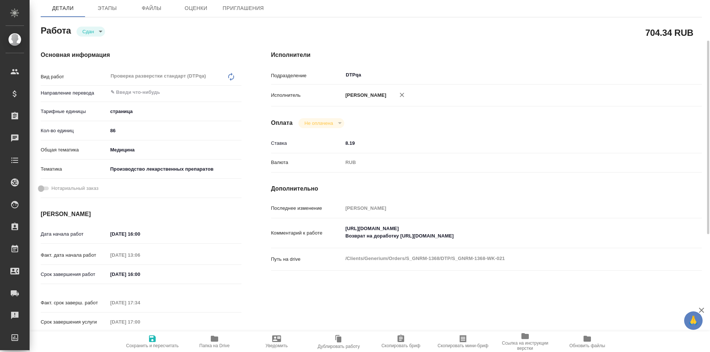
type textarea "x"
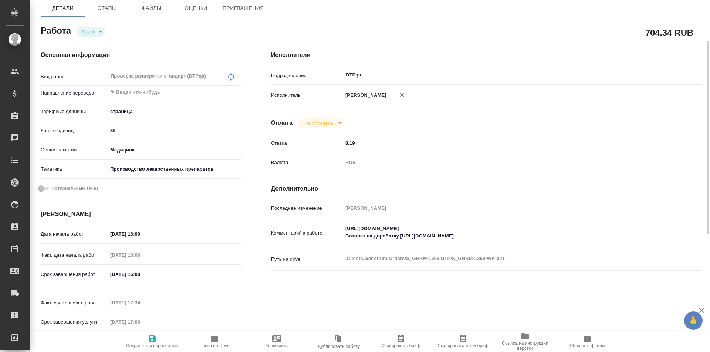
type textarea "x"
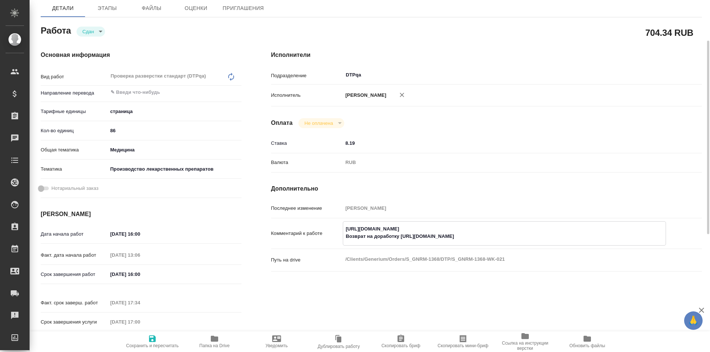
type textarea "x"
drag, startPoint x: 489, startPoint y: 227, endPoint x: 331, endPoint y: 225, distance: 158.6
click at [331, 225] on div "Комментарий к работе https://tera.awatera.com/Work/68cbe26e917089748a69c07c/ Во…" at bounding box center [486, 233] width 431 height 24
type textarea "x"
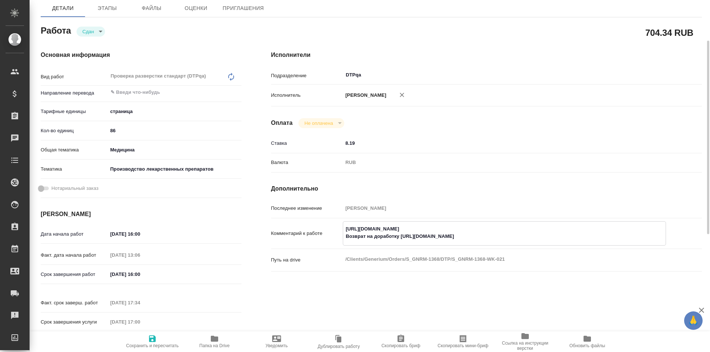
type textarea "x"
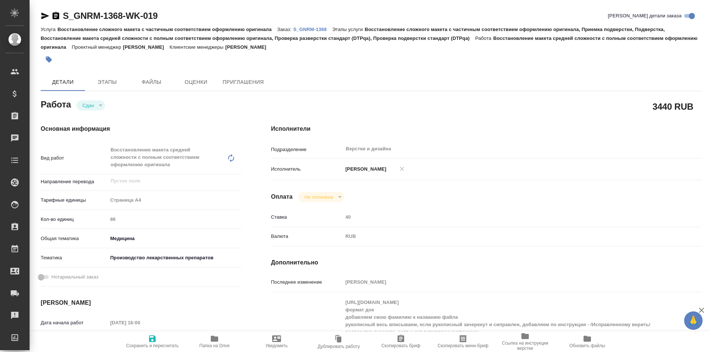
type textarea "x"
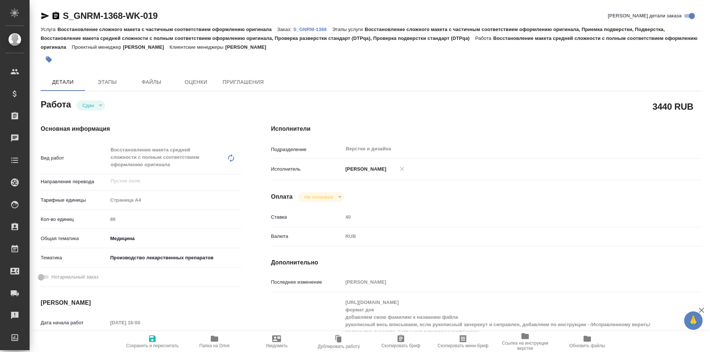
type textarea "x"
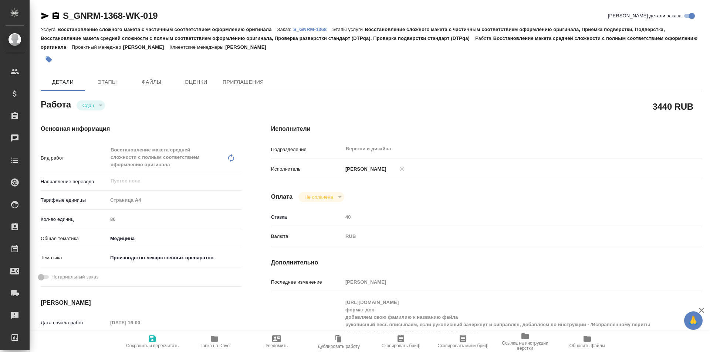
type textarea "x"
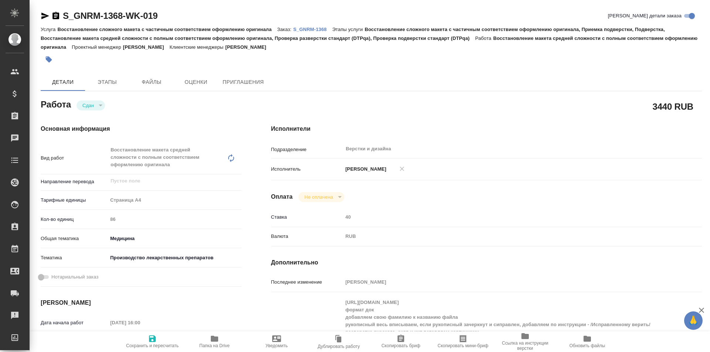
type textarea "x"
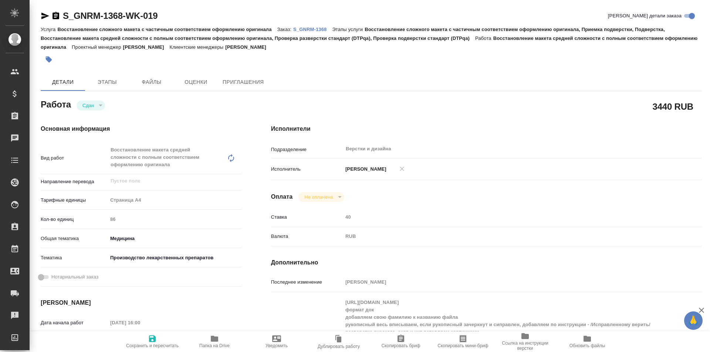
scroll to position [74, 0]
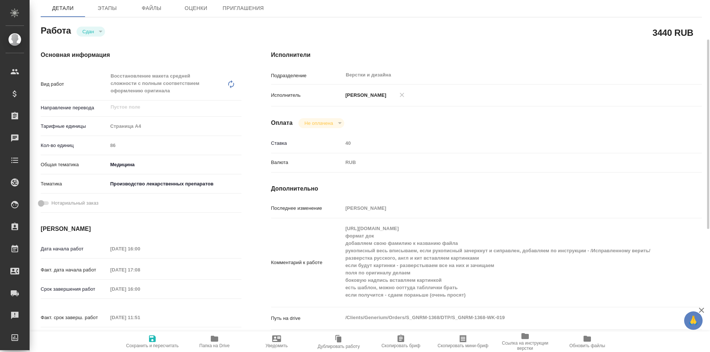
type textarea "x"
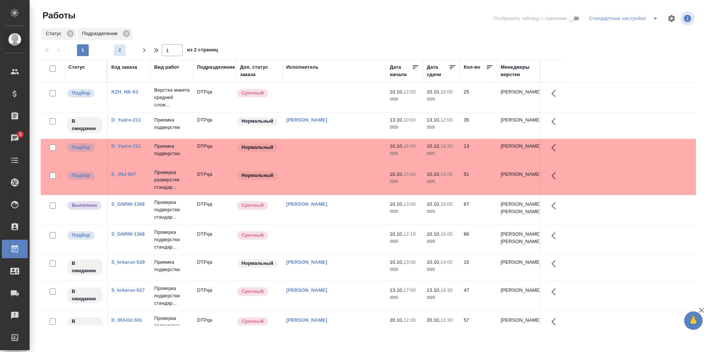
click at [116, 49] on span "2" at bounding box center [120, 50] width 12 height 7
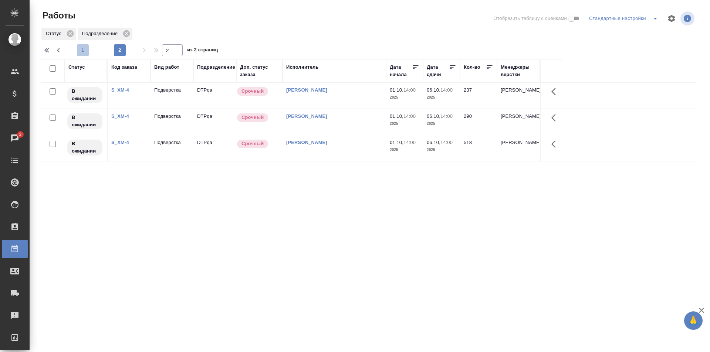
click at [79, 52] on span "1" at bounding box center [83, 50] width 12 height 7
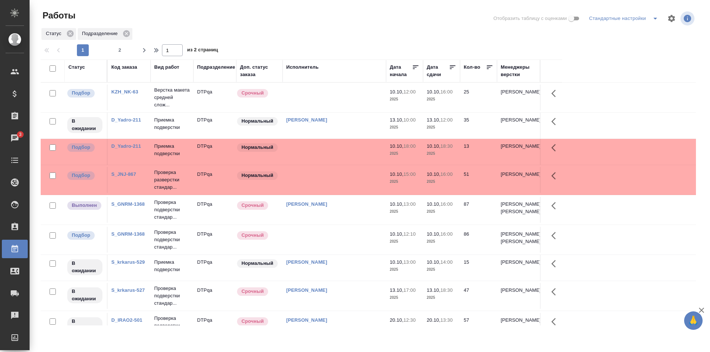
click at [301, 94] on td at bounding box center [334, 98] width 104 height 26
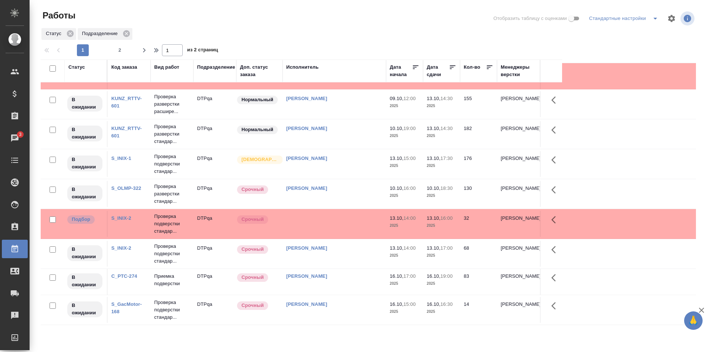
scroll to position [185, 0]
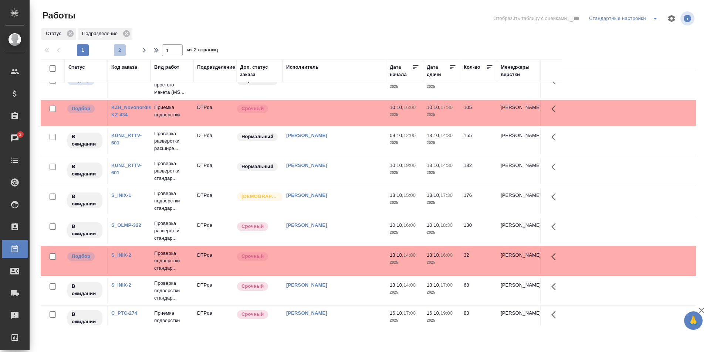
click at [120, 50] on span "2" at bounding box center [120, 50] width 12 height 7
type input "2"
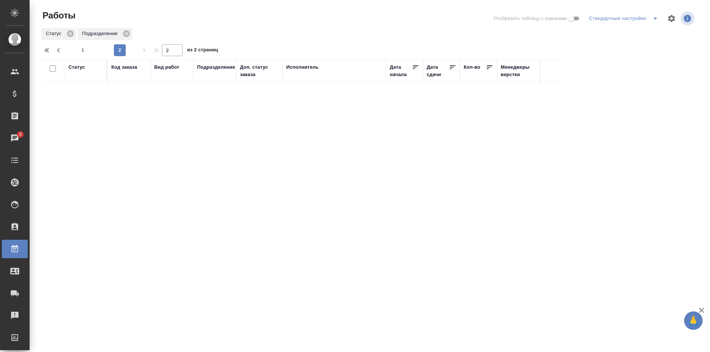
scroll to position [0, 0]
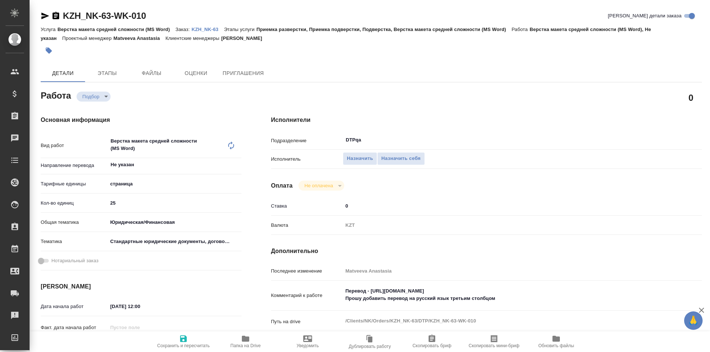
type textarea "x"
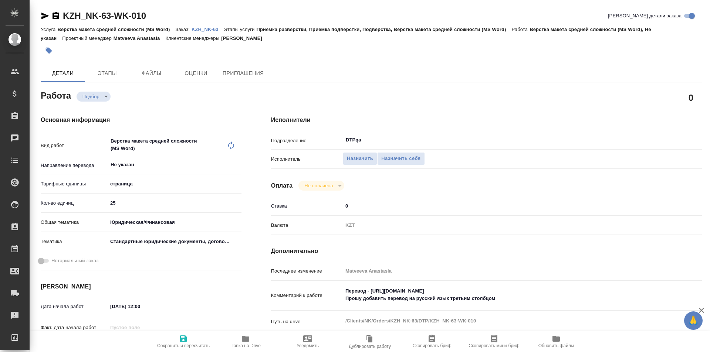
type textarea "x"
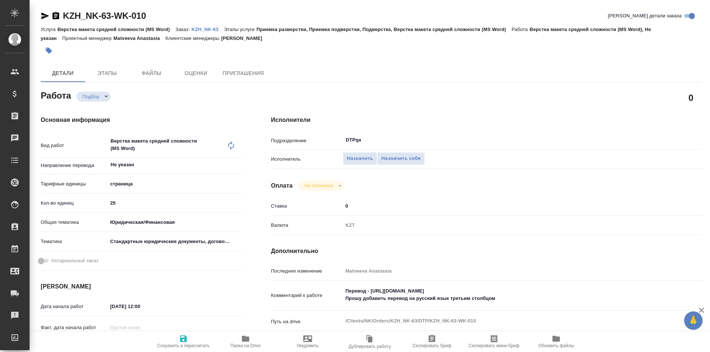
type textarea "x"
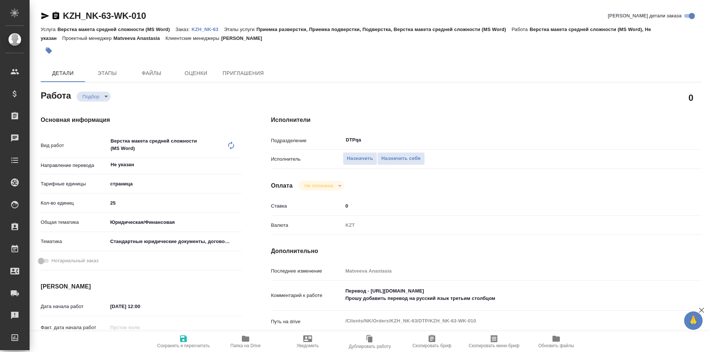
type textarea "x"
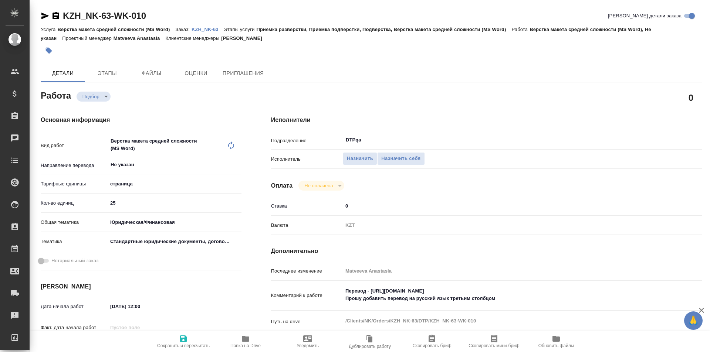
type textarea "x"
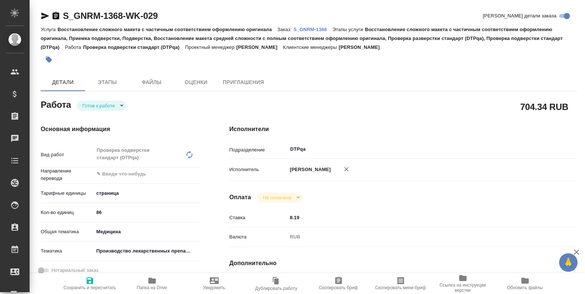
type textarea "x"
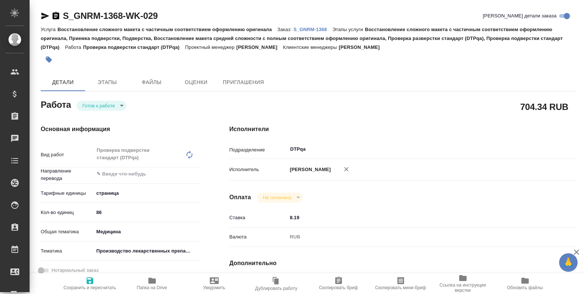
type textarea "x"
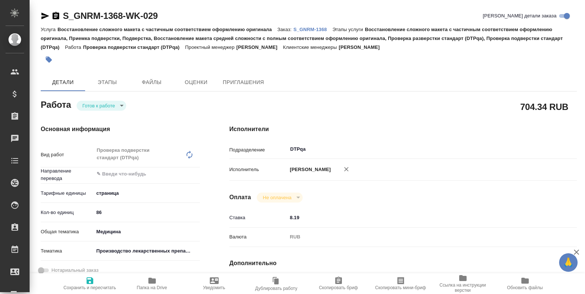
type textarea "x"
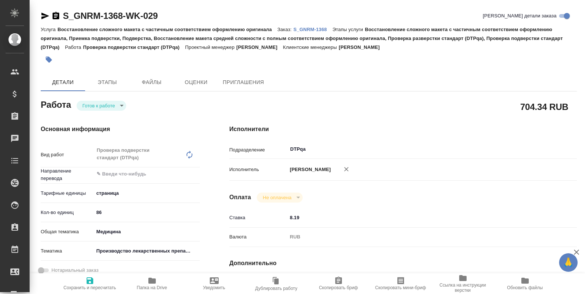
click at [96, 280] on span "Сохранить и пересчитать" at bounding box center [89, 283] width 53 height 14
type textarea "x"
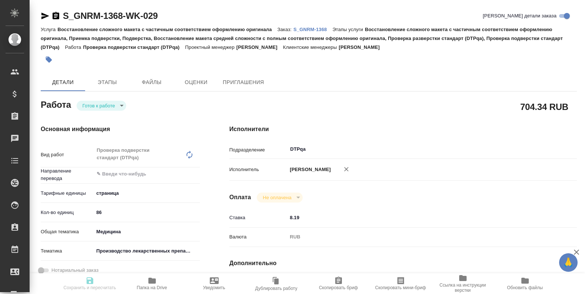
type textarea "x"
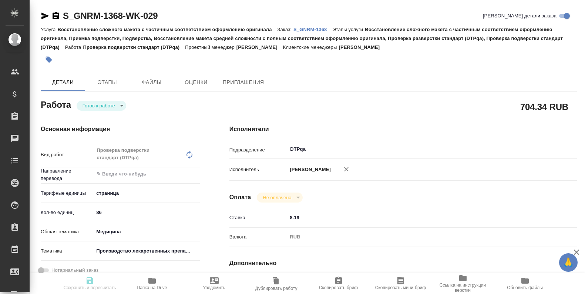
type textarea "x"
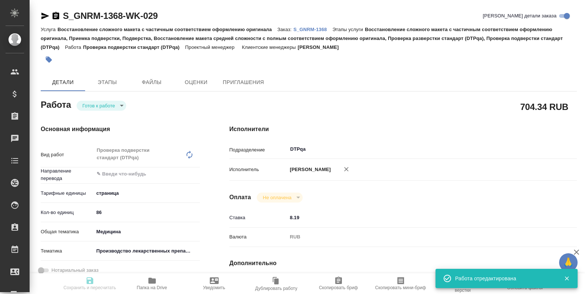
type textarea "x"
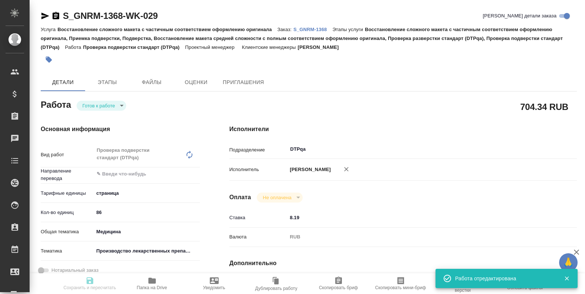
type input "readyForWork"
type textarea "Проверка подверстки стандарт (DTPqa)"
type textarea "x"
type input "5a8b1489cc6b4906c91bfdb2"
type input "86"
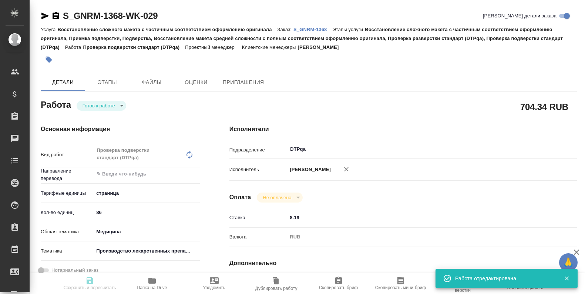
type input "med"
type input "614982fec5ecbb70f805293f"
type input "[DATE] 12:10"
type input "10.10.2025 16:00"
type input "[DATE] 17:00"
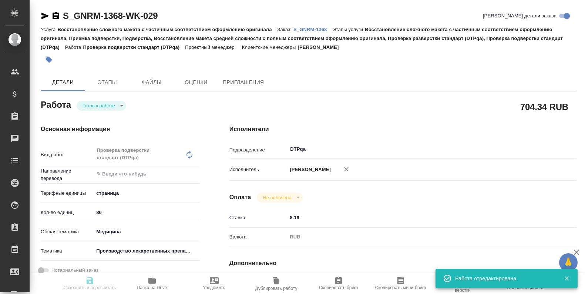
type input "DTPqa"
type input "notPayed"
type input "8.19"
type input "RUB"
type input "[PERSON_NAME]"
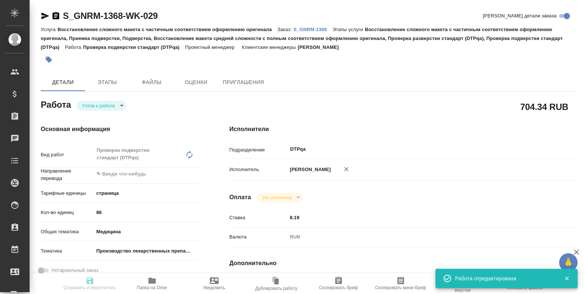
type textarea "https://tera.awatera.com/Work/68d16129b9f478f418e10e24/"
type textarea "x"
type textarea "/Clients/Generium/Orders/S_GNRM-1368/DTP/S_GNRM-1368-WK-029"
type textarea "x"
type input "S_GNRM-1368"
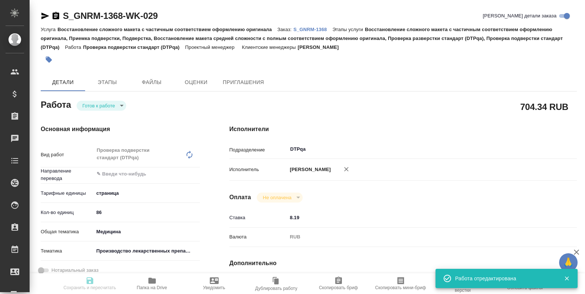
type input "Восстановление сложного макета с частичным соответствием оформлению оригинала"
type input "Восстановление сложного макета с частичным соответствием оформлению оригинала, …"
type input "[PERSON_NAME]"
type input "Оксютович Ирина, Заборова Александра"
type input "/Clients/Generium/Orders/S_GNRM-1368"
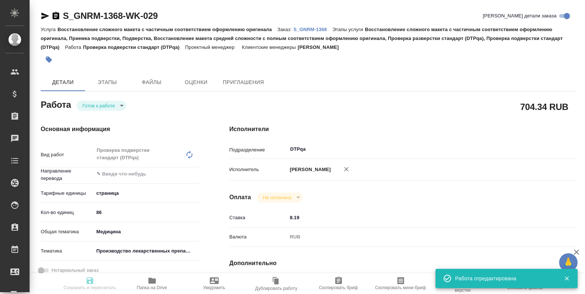
type textarea "x"
type textarea "Возьмите, пожалуйста, в перевод с русского на английский язык документы по ссыл…"
type textarea "x"
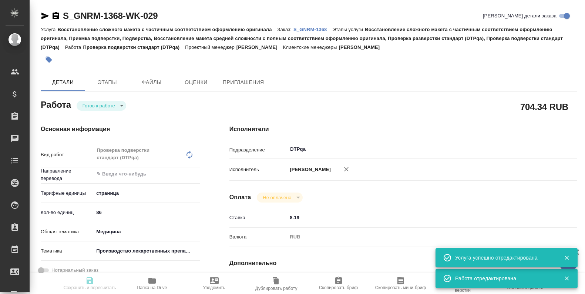
type textarea "x"
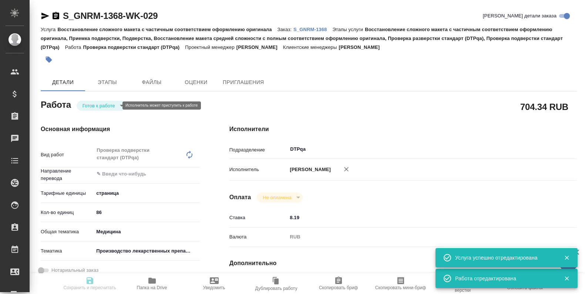
type textarea "x"
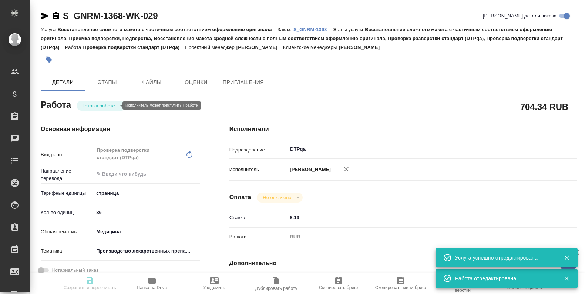
type textarea "x"
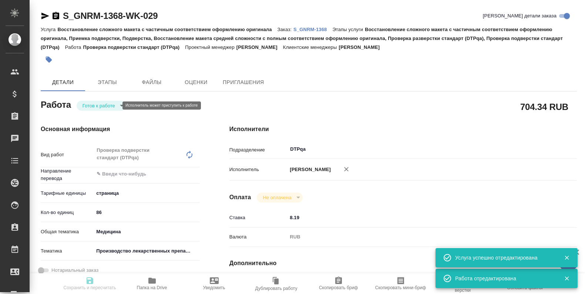
type textarea "x"
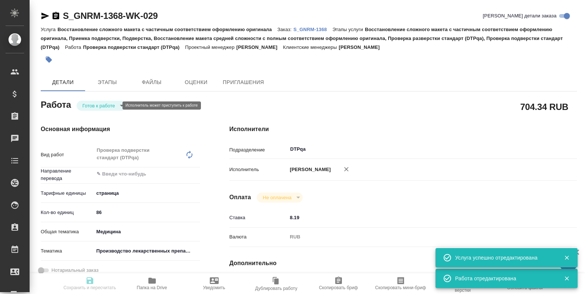
click at [108, 103] on body "🙏 .cls-1 fill:#fff; AWATERA Ismagilova Diana Клиенты Спецификации Заказы Чаты T…" at bounding box center [292, 147] width 585 height 294
type textarea "x"
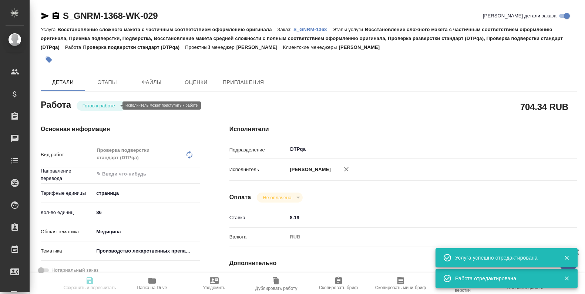
type textarea "x"
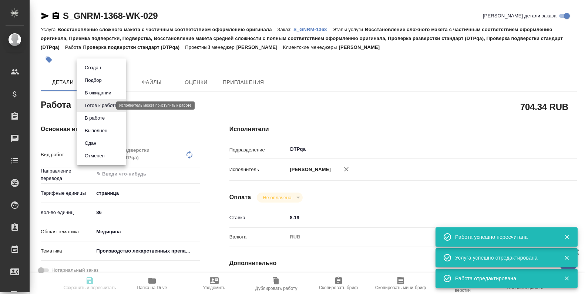
type textarea "Проверка подверстки стандарт (DTPqa)"
type textarea "x"
type input "5a8b1489cc6b4906c91bfdb2"
type input "86"
type input "med"
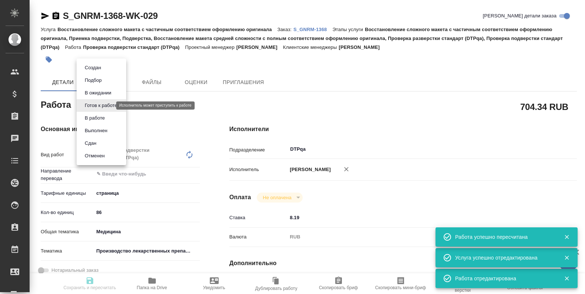
type input "614982fec5ecbb70f805293f"
type input "10.10.2025 12:10"
type input "10.10.2025 16:00"
type input "10.10.2025 17:00"
type input "DTPqa"
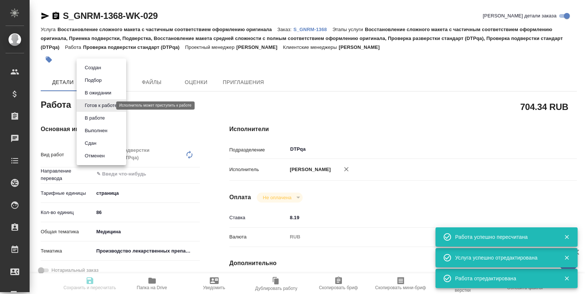
type input "notPayed"
type input "8.19"
type input "RUB"
type input "[PERSON_NAME]"
type textarea "https://tera.awatera.com/Work/68d16129b9f478f418e10e24/"
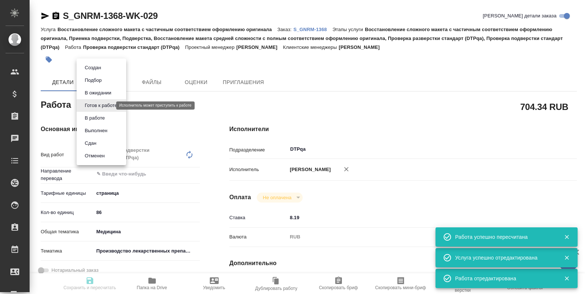
type textarea "x"
type textarea "/Clients/Generium/Orders/S_GNRM-1368/DTP/S_GNRM-1368-WK-029"
type textarea "x"
type input "S_GNRM-1368"
type input "Восстановление сложного макета с частичным соответствием оформлению оригинала"
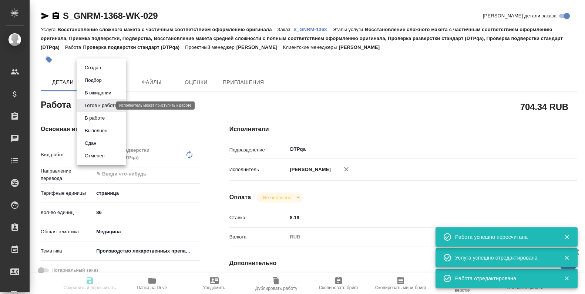
type input "Восстановление сложного макета с частичным соответствием оформлению оригинала, …"
type input "Кабаргина Анна"
type input "Оксютович Ирина, Заборова Александра"
type input "/Clients/Generium/Orders/S_GNRM-1368"
type textarea "x"
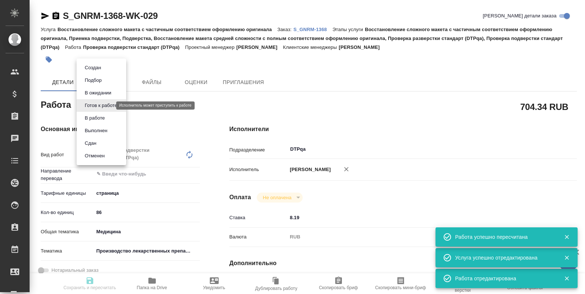
type textarea "Возьмите, пожалуйста, в перевод с русского на английский язык документы по ссыл…"
type textarea "x"
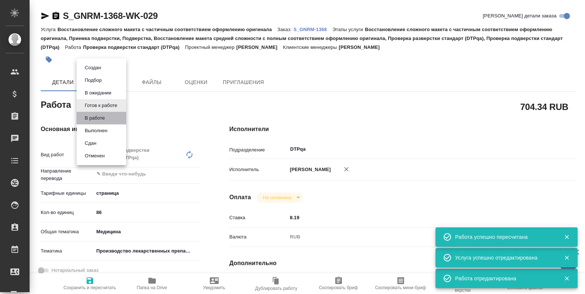
type textarea "x"
click at [101, 119] on button "В работе" at bounding box center [94, 118] width 24 height 8
type textarea "x"
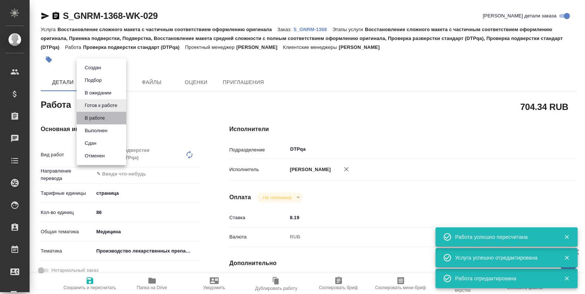
type textarea "x"
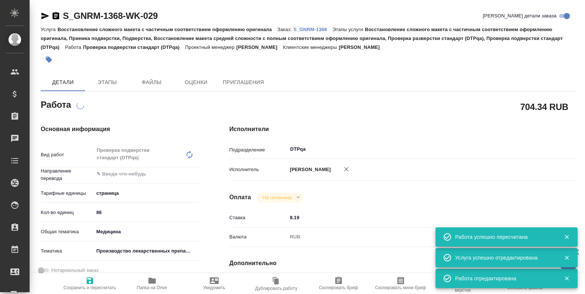
type textarea "x"
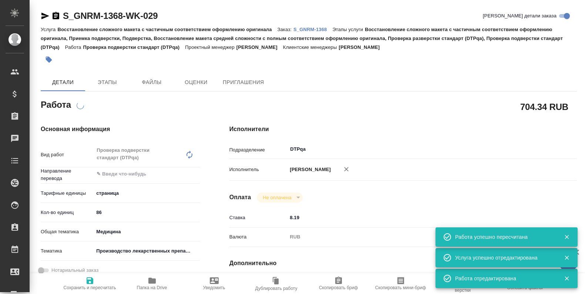
type textarea "x"
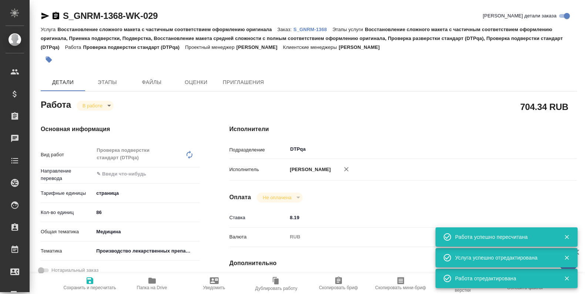
type textarea "x"
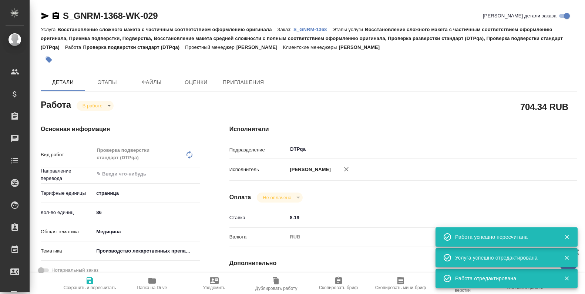
type textarea "x"
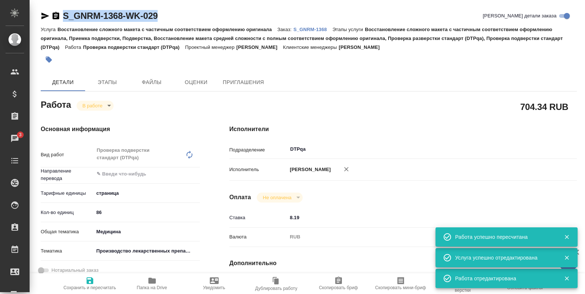
drag, startPoint x: 162, startPoint y: 16, endPoint x: 57, endPoint y: 18, distance: 104.3
click at [57, 18] on div "S_GNRM-1368-WK-029 Кратко детали заказа" at bounding box center [309, 16] width 536 height 12
type textarea "x"
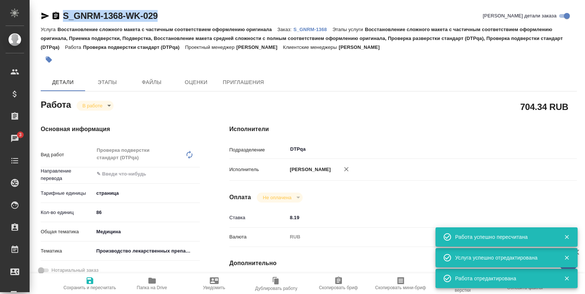
type textarea "x"
copy link "S_GNRM-1368-WK-029"
type textarea "x"
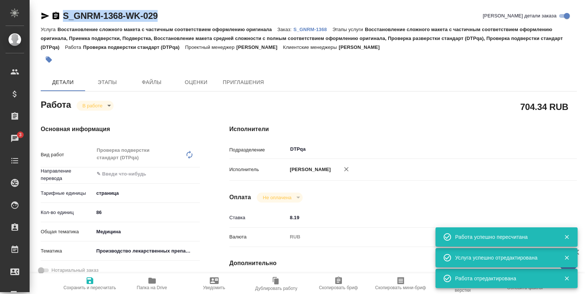
type textarea "x"
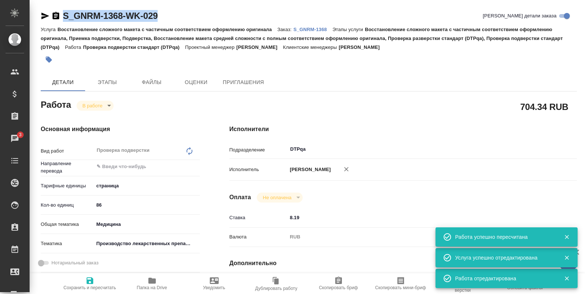
type textarea "x"
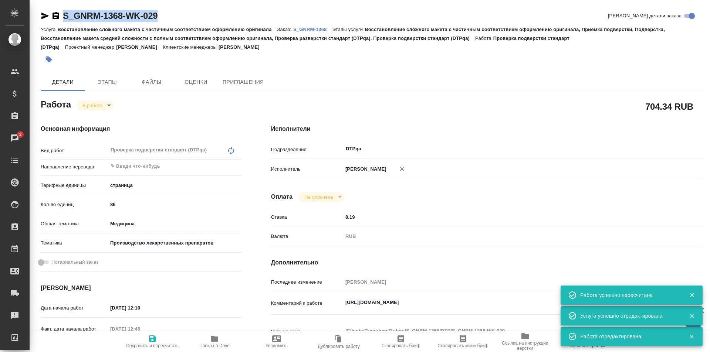
type textarea "x"
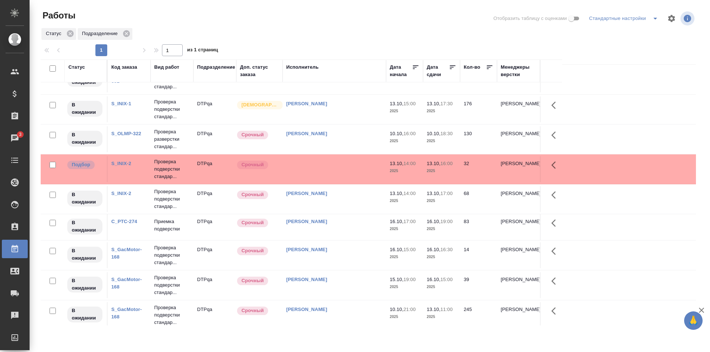
scroll to position [498, 0]
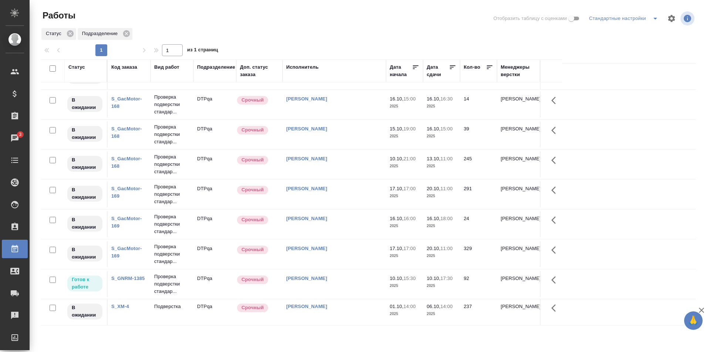
click at [359, 279] on div "[PERSON_NAME]" at bounding box center [334, 278] width 96 height 7
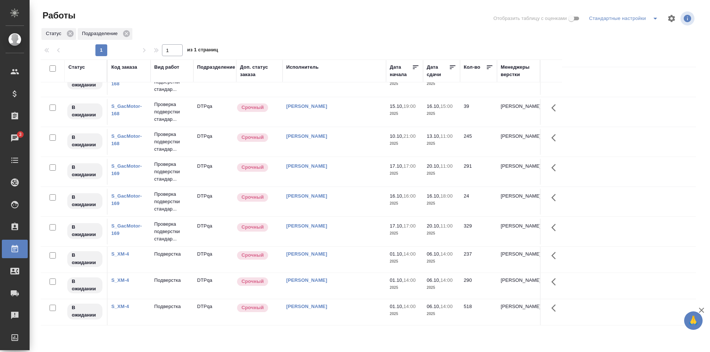
scroll to position [0, 0]
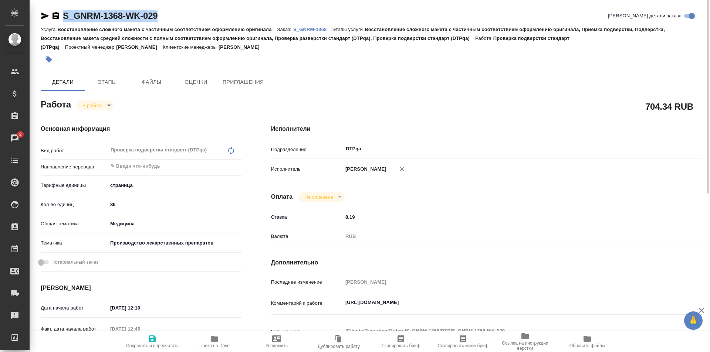
click at [309, 30] on p "S_GNRM-1368" at bounding box center [312, 30] width 39 height 6
click at [310, 30] on p "S_GNRM-1368" at bounding box center [312, 30] width 39 height 6
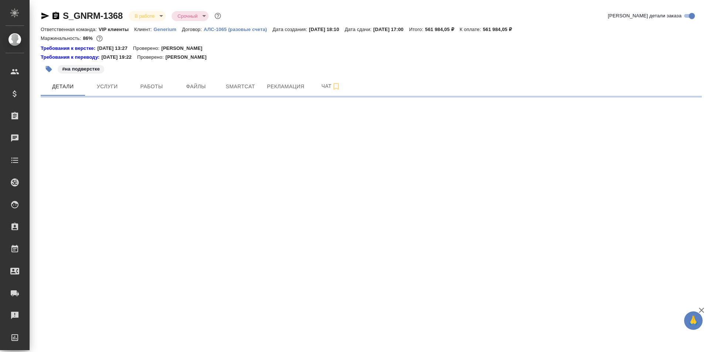
select select "RU"
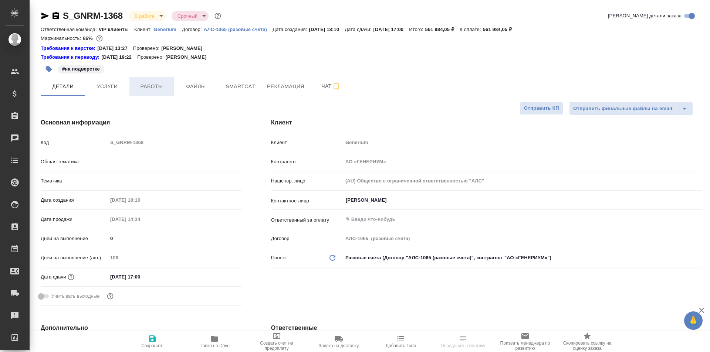
type textarea "x"
type input "VIP клиенты"
click at [149, 91] on button "Работы" at bounding box center [151, 86] width 44 height 18
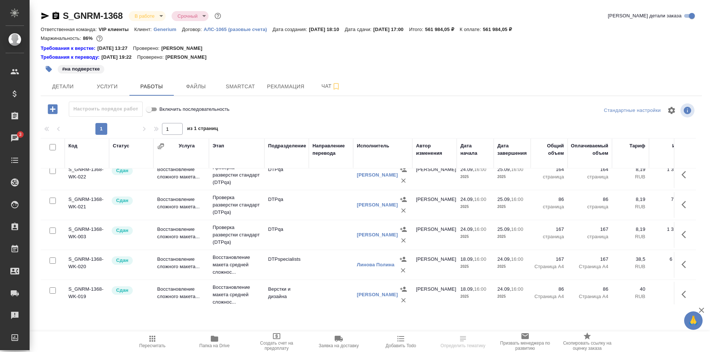
scroll to position [148, 0]
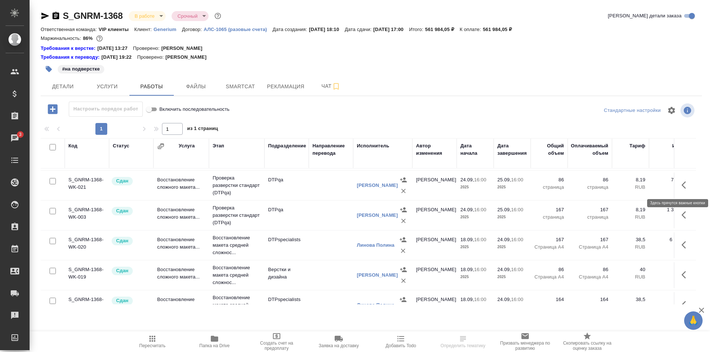
click at [681, 187] on icon "button" at bounding box center [683, 185] width 4 height 7
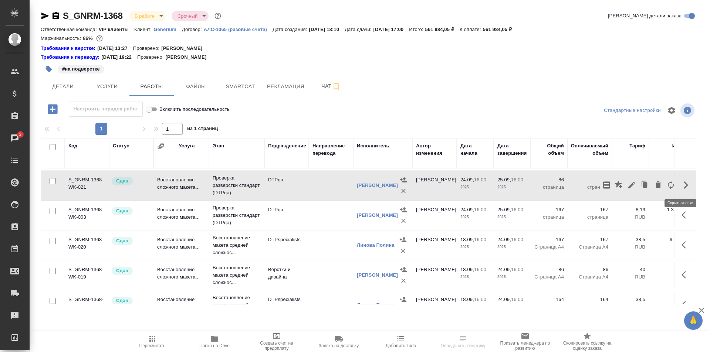
click at [681, 184] on icon "button" at bounding box center [685, 185] width 9 height 9
click at [316, 183] on td at bounding box center [331, 186] width 44 height 26
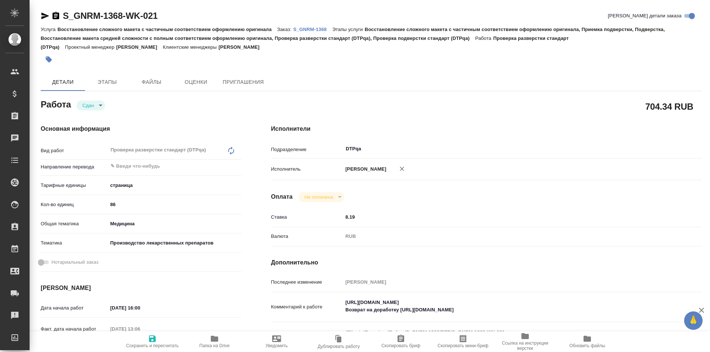
type textarea "x"
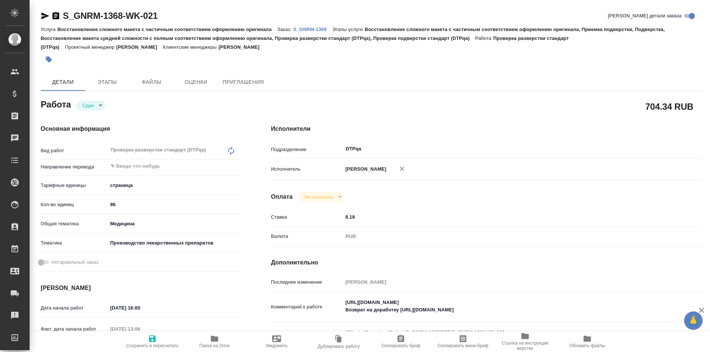
type textarea "x"
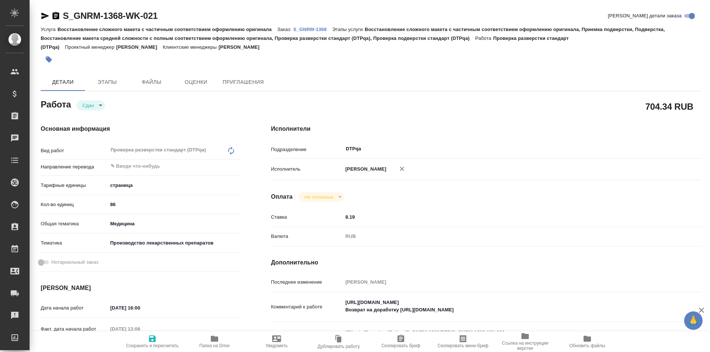
type textarea "x"
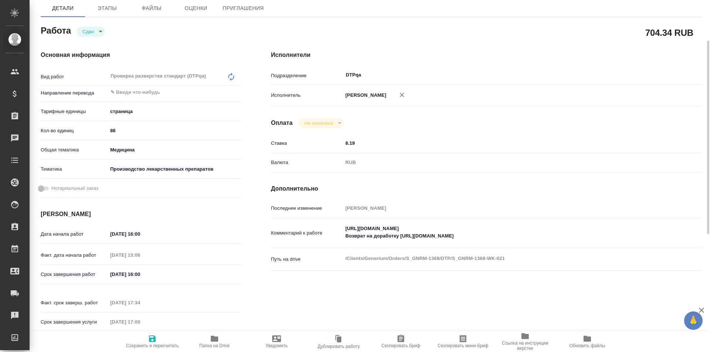
type textarea "x"
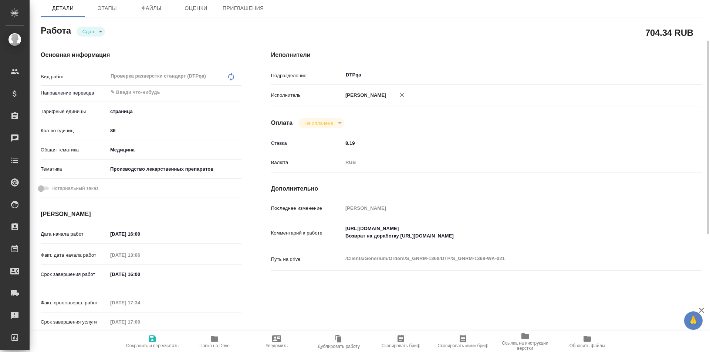
type textarea "x"
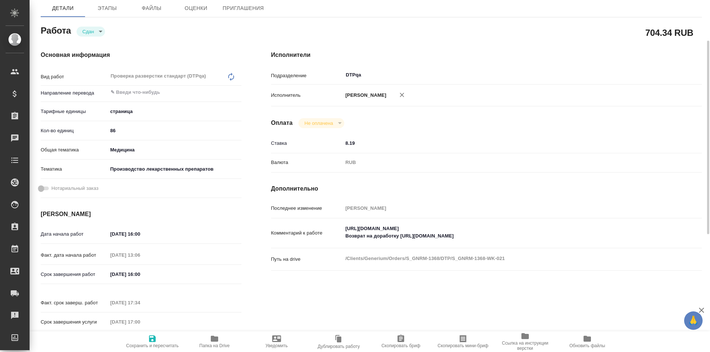
scroll to position [148, 0]
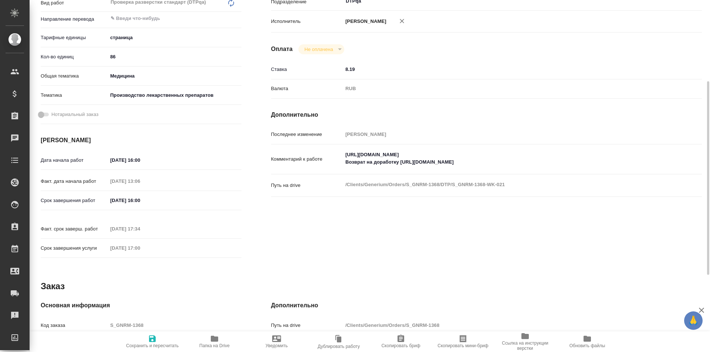
type textarea "x"
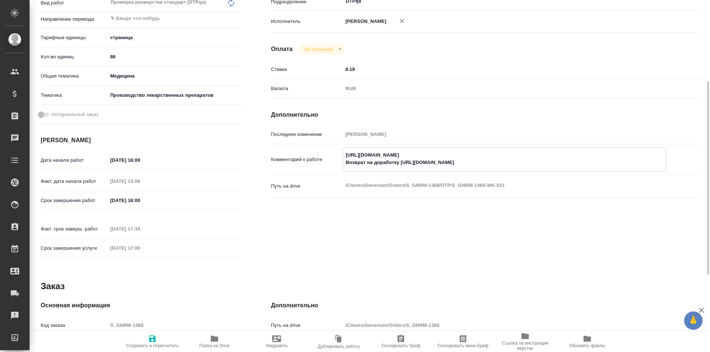
type textarea "x"
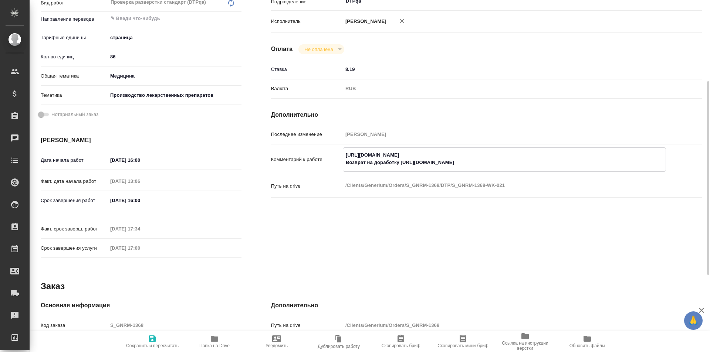
drag, startPoint x: 492, startPoint y: 162, endPoint x: 401, endPoint y: 162, distance: 91.3
click at [401, 162] on textarea "[URL][DOMAIN_NAME] Возврат на доработку [URL][DOMAIN_NAME]" at bounding box center [504, 159] width 322 height 20
type textarea "x"
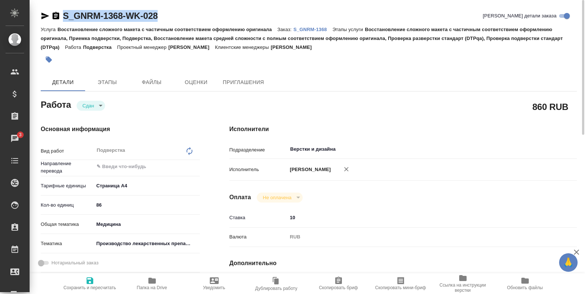
click at [44, 15] on icon "button" at bounding box center [45, 16] width 8 height 7
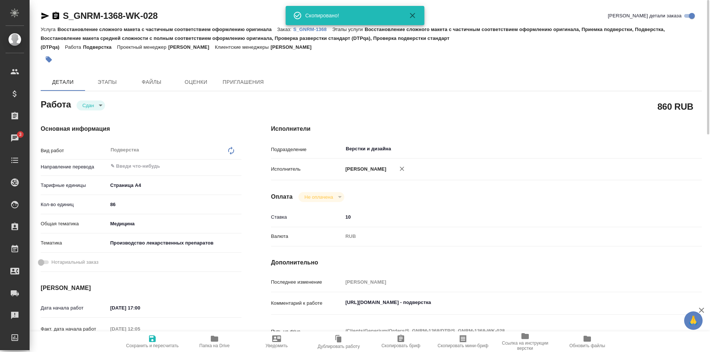
click at [310, 29] on p "S_GNRM-1368" at bounding box center [312, 30] width 39 height 6
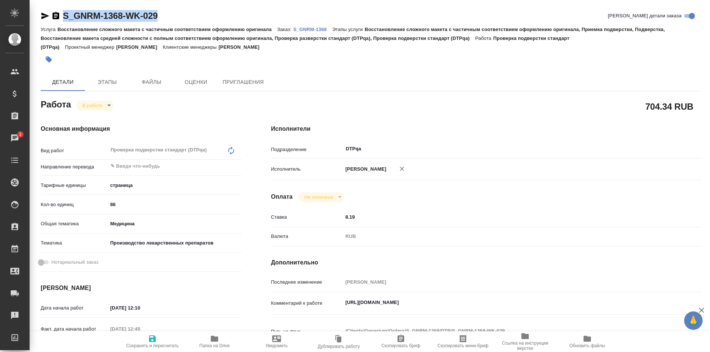
click at [43, 16] on icon "button" at bounding box center [45, 15] width 9 height 9
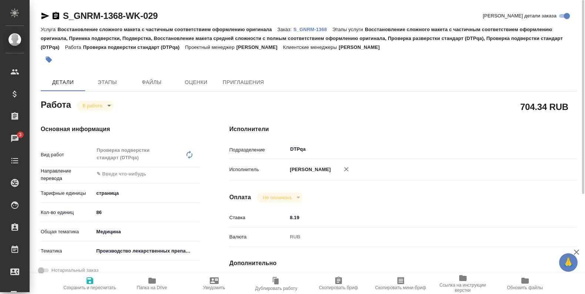
click at [155, 279] on icon "button" at bounding box center [151, 280] width 7 height 6
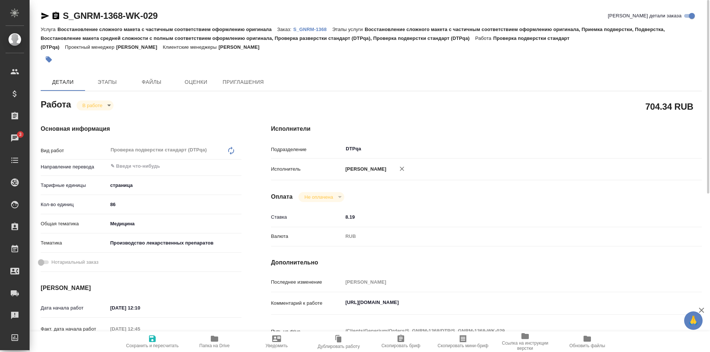
scroll to position [148, 0]
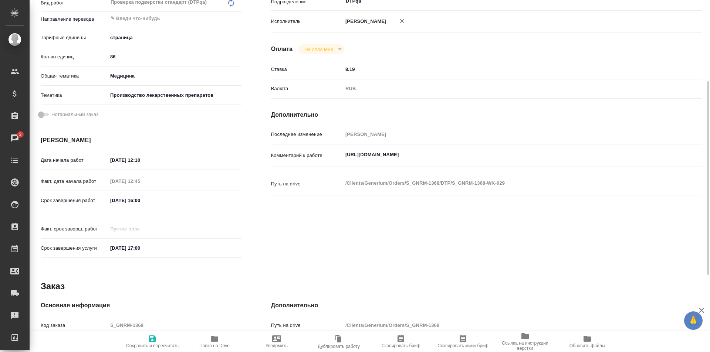
click at [495, 156] on textarea "https://tera.awatera.com/Work/68d16129b9f478f418e10e24/" at bounding box center [504, 155] width 323 height 13
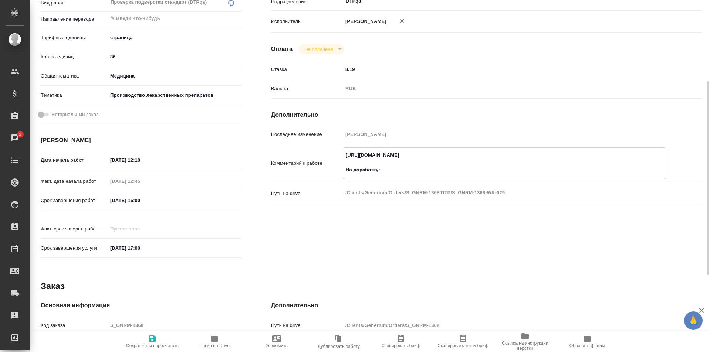
paste textarea "https://drive.awatera.com/f/10669716"
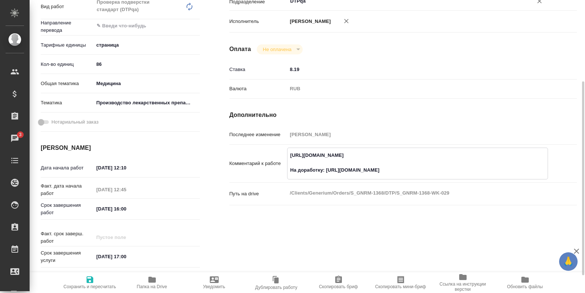
type textarea "https://tera.awatera.com/Work/68d16129b9f478f418e10e24/ На доработку: https://d…"
click at [87, 282] on icon "button" at bounding box center [90, 279] width 7 height 7
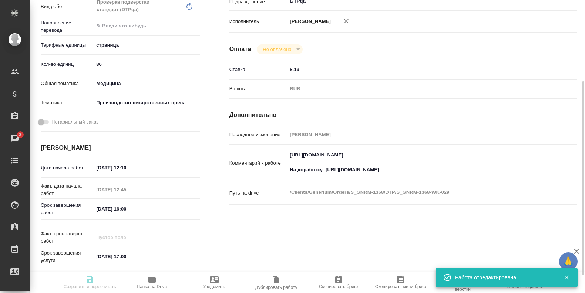
type input "inProgress"
type input "5a8b1489cc6b4906c91bfdb2"
type input "86"
type input "med"
type input "614982fec5ecbb70f805293f"
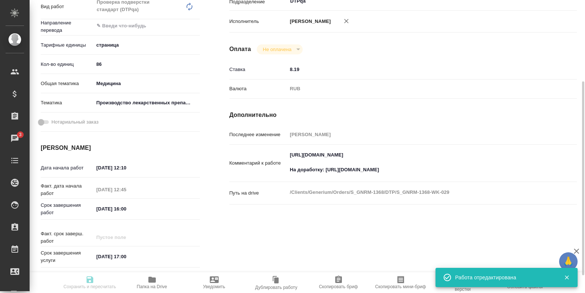
type input "10.10.2025 12:10"
type input "10.10.2025 12:45"
type input "10.10.2025 16:00"
type input "[DATE] 17:00"
type input "DTPqa"
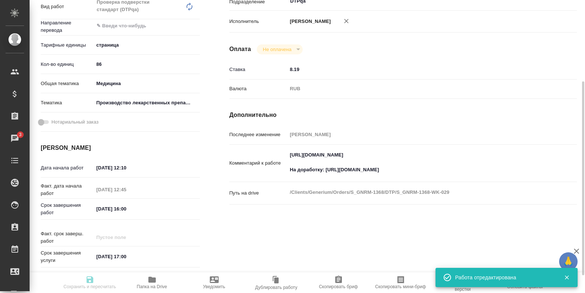
type input "notPayed"
type input "8.19"
type input "RUB"
type input "[PERSON_NAME]"
type input "S_GNRM-1368"
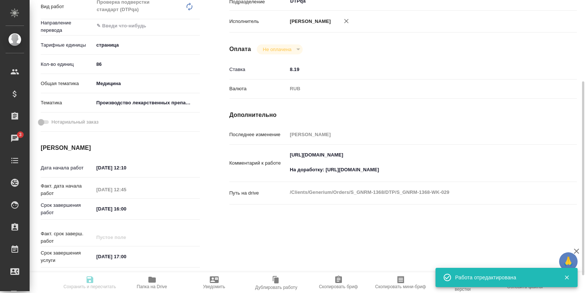
type input "Восстановление сложного макета с частичным соответствием оформлению оригинала"
type input "Восстановление сложного макета с частичным соответствием оформлению оригинала, …"
type input "[PERSON_NAME]"
type input "Оксютович Ирина, Заборова Александра"
type input "/Clients/Generium/Orders/S_GNRM-1368"
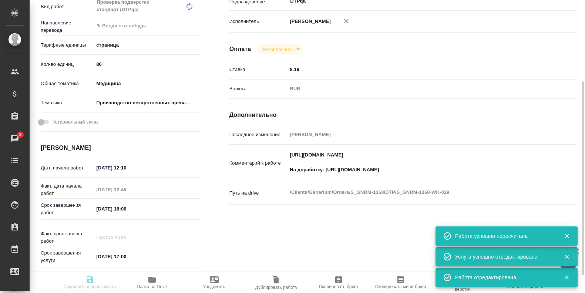
type input "inProgress"
type input "5a8b1489cc6b4906c91bfdb2"
type input "86"
type input "med"
type input "614982fec5ecbb70f805293f"
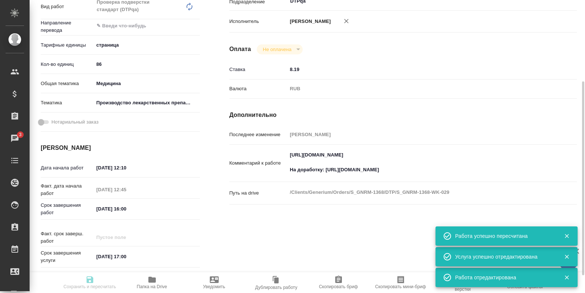
type input "10.10.2025 12:10"
type input "10.10.2025 12:45"
type input "10.10.2025 16:00"
type input "10.10.2025 17:00"
type input "DTPqa"
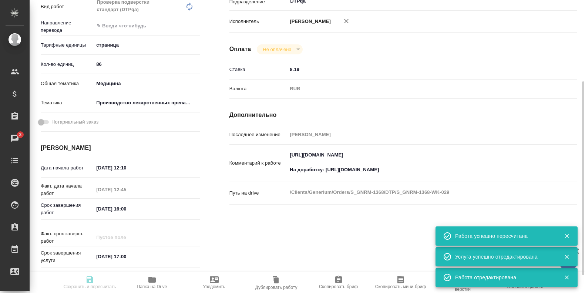
type input "notPayed"
type input "8.19"
type input "RUB"
type input "[PERSON_NAME]"
type input "S_GNRM-1368"
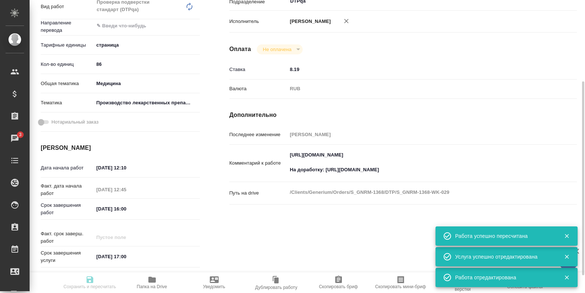
type input "Восстановление сложного макета с частичным соответствием оформлению оригинала"
type input "Восстановление сложного макета с частичным соответствием оформлению оригинала, …"
type input "Кабаргина Анна"
type input "Оксютович Ирина, Заборова Александра"
type input "/Clients/Generium/Orders/S_GNRM-1368"
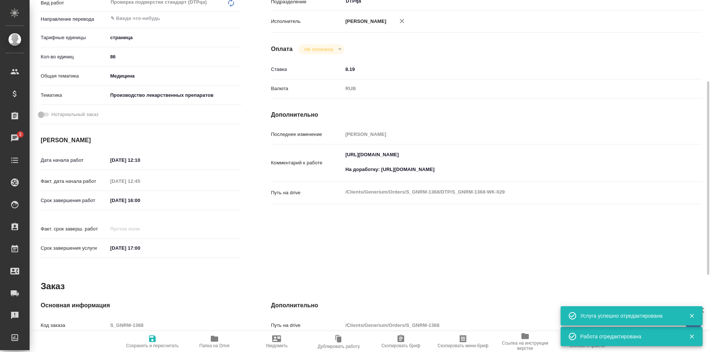
scroll to position [0, 0]
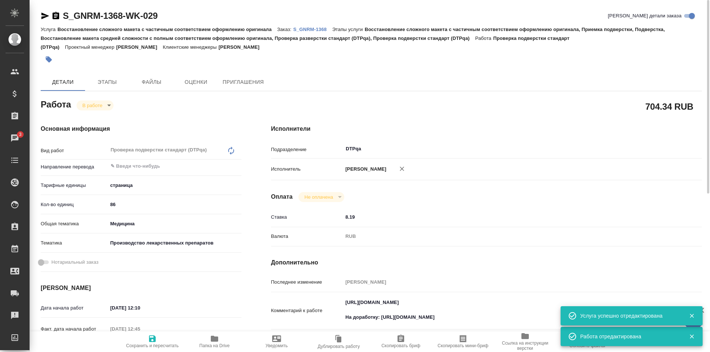
click at [99, 106] on body "🙏 .cls-1 fill:#fff; AWATERA Ismagilova Diana Клиенты Спецификации Заказы 3 Чаты…" at bounding box center [355, 176] width 710 height 352
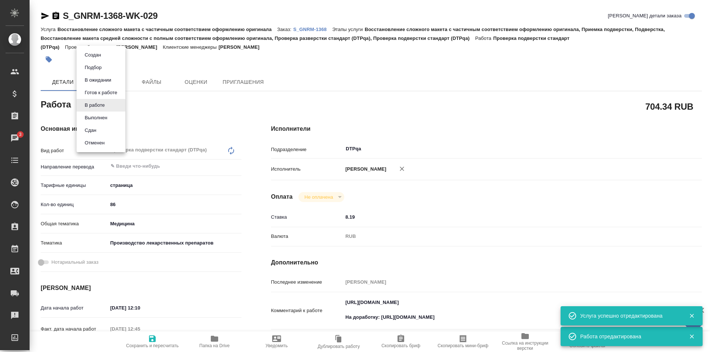
click at [99, 118] on button "Выполнен" at bounding box center [95, 118] width 27 height 8
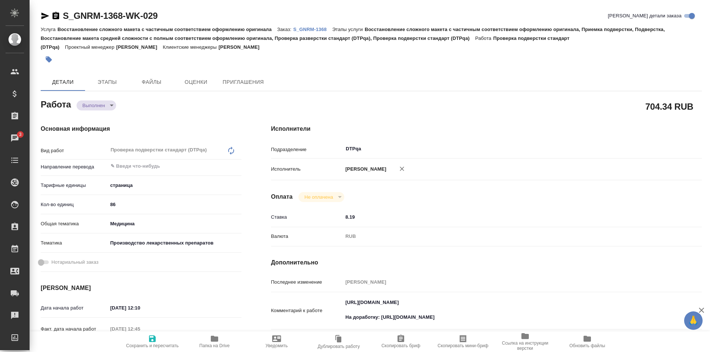
type textarea "x"
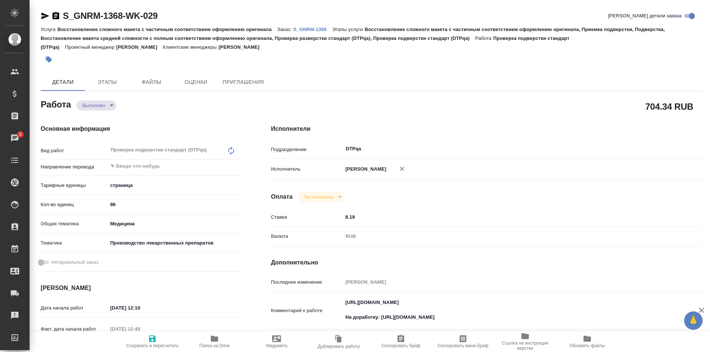
type textarea "x"
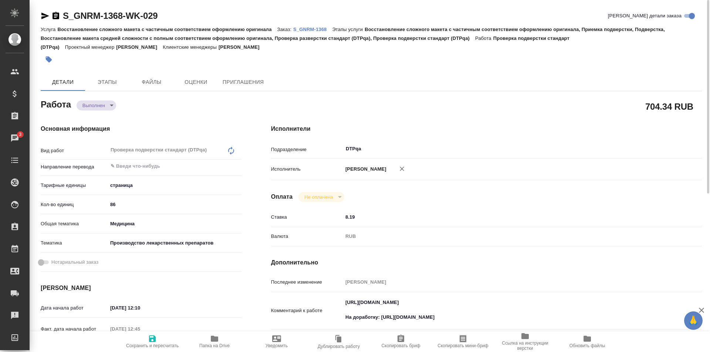
type textarea "x"
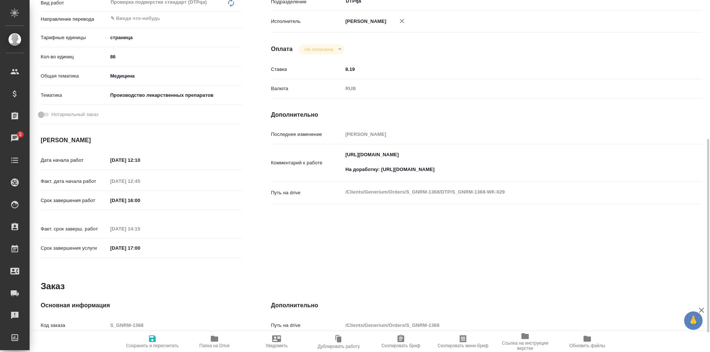
scroll to position [222, 0]
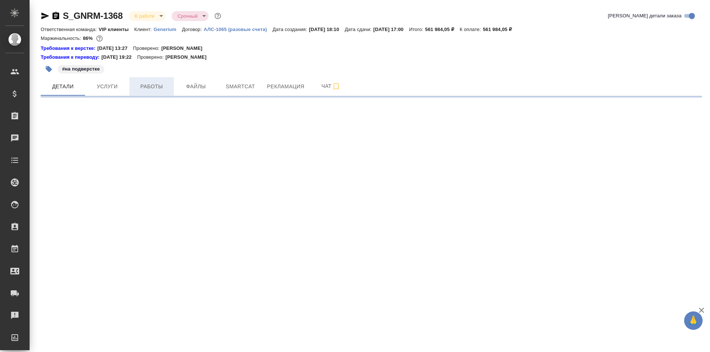
select select "RU"
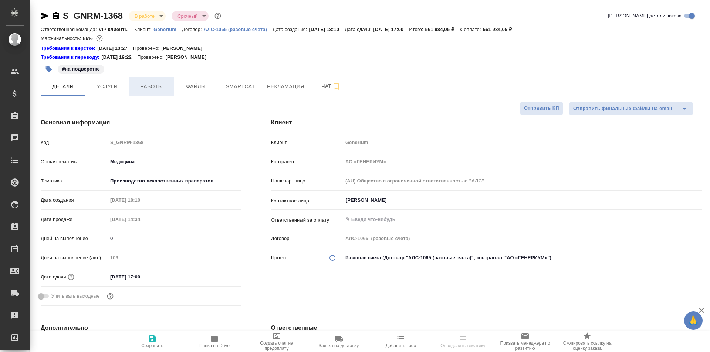
type textarea "x"
click at [157, 85] on span "Работы" at bounding box center [151, 86] width 35 height 9
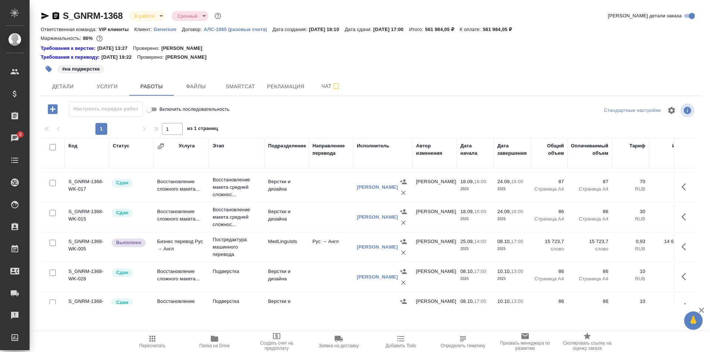
scroll to position [333, 0]
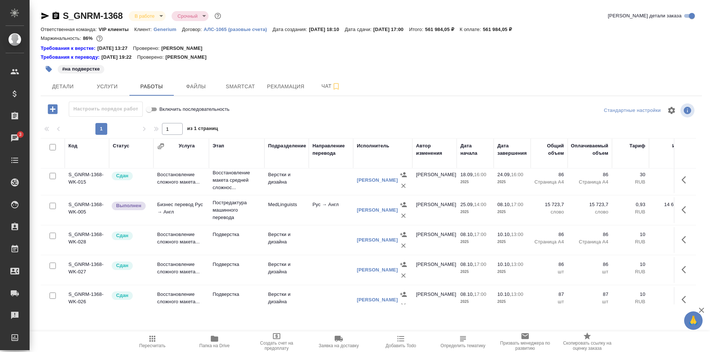
click at [681, 240] on icon "button" at bounding box center [683, 239] width 4 height 7
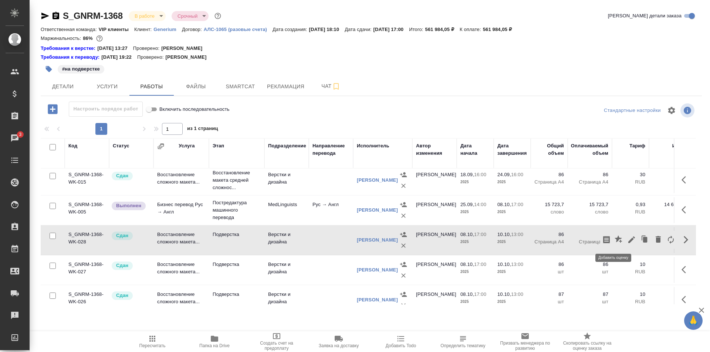
click at [614, 239] on icon "button" at bounding box center [617, 239] width 7 height 7
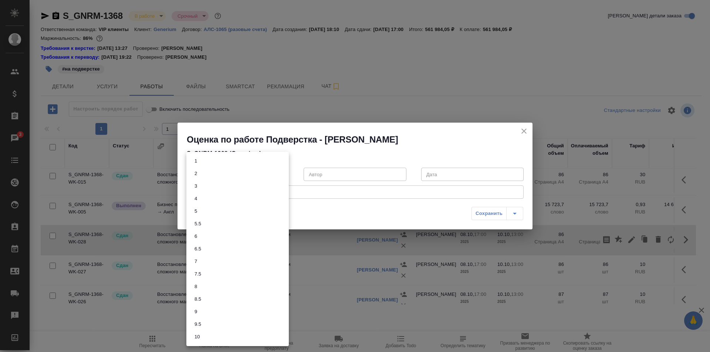
click at [262, 170] on body "🙏 .cls-1 fill:#fff; AWATERA Ismagilova [PERSON_NAME] Спецификации Заказы 3 Чаты…" at bounding box center [355, 176] width 710 height 352
click at [211, 248] on li "6.5" at bounding box center [237, 249] width 102 height 13
type input "6.5"
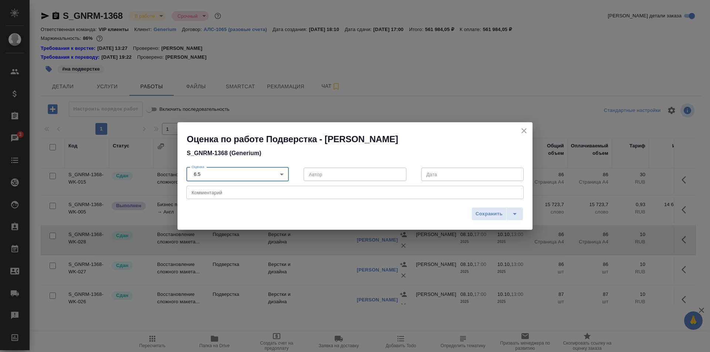
click at [223, 194] on textarea at bounding box center [355, 193] width 327 height 6
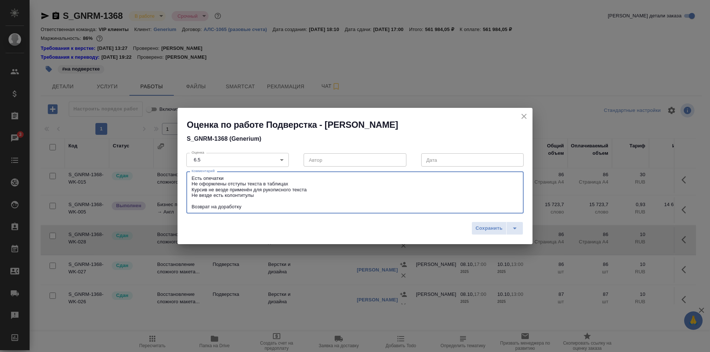
type textarea "Есть опечатки Не оформлены отступы текста в таблицах Курсив не везде применён д…"
click at [491, 227] on span "Сохранить" at bounding box center [488, 228] width 27 height 9
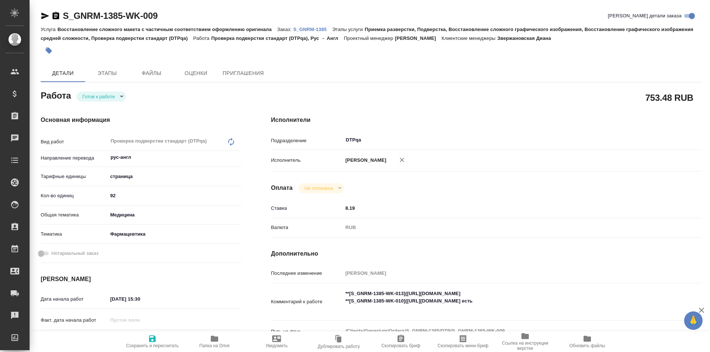
type textarea "x"
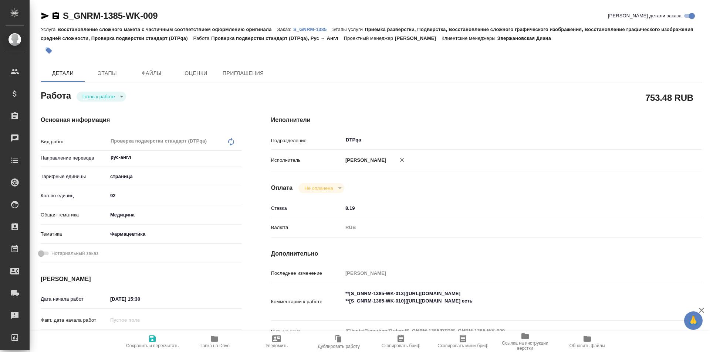
type textarea "x"
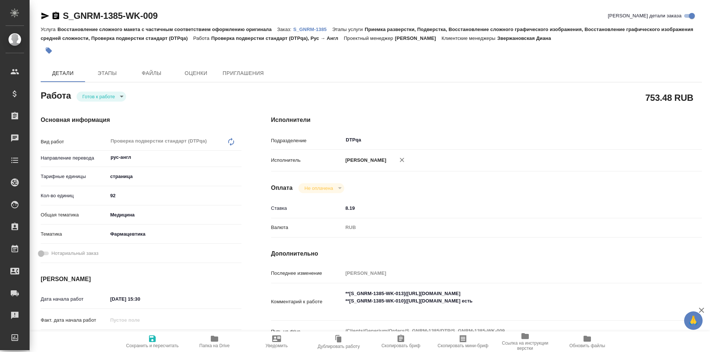
type textarea "x"
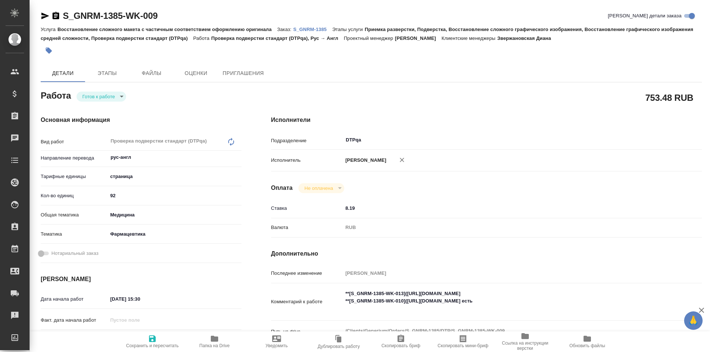
type textarea "x"
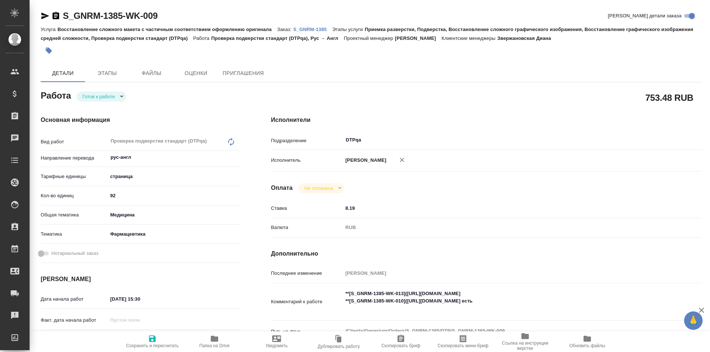
type textarea "x"
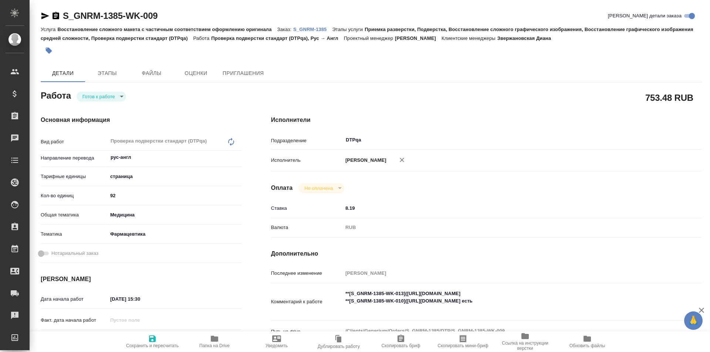
type textarea "x"
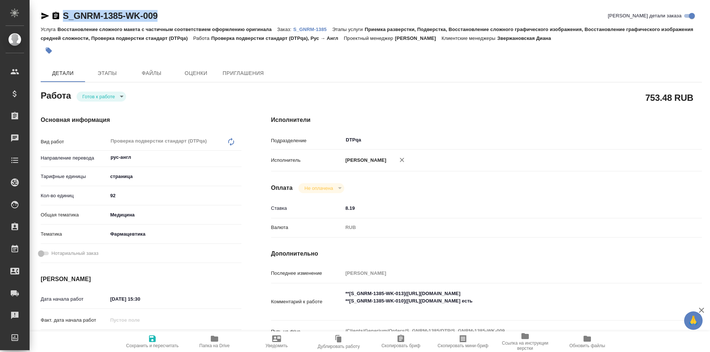
drag, startPoint x: 169, startPoint y: 16, endPoint x: 58, endPoint y: 11, distance: 110.3
click at [53, 11] on div "S_GNRM-1385-WK-009 Кратко детали заказа" at bounding box center [371, 16] width 661 height 12
type textarea "x"
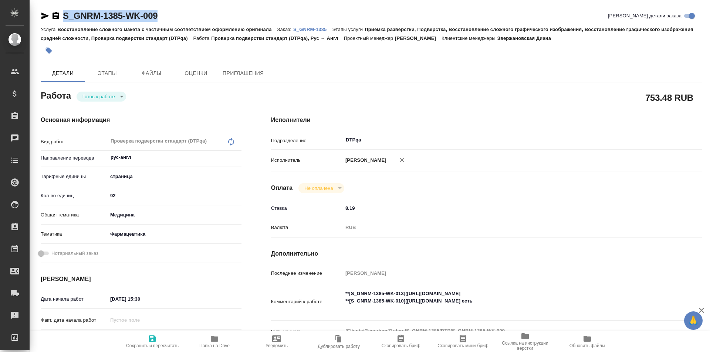
type textarea "x"
copy link "S_GNRM-1385-WK-009"
type textarea "x"
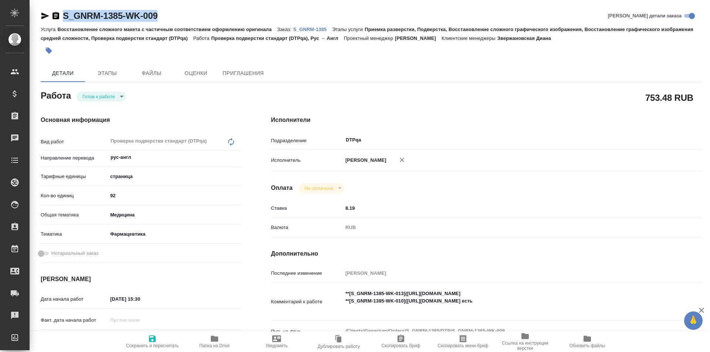
type textarea "x"
click at [108, 95] on body "🙏 .cls-1 fill:#fff; AWATERA Ismagilova Diana Клиенты Спецификации Заказы Чаты T…" at bounding box center [355, 176] width 710 height 352
click at [99, 112] on button "В работе" at bounding box center [94, 109] width 24 height 8
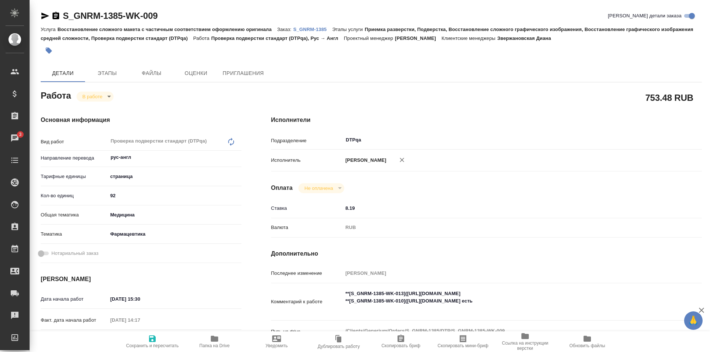
type textarea "x"
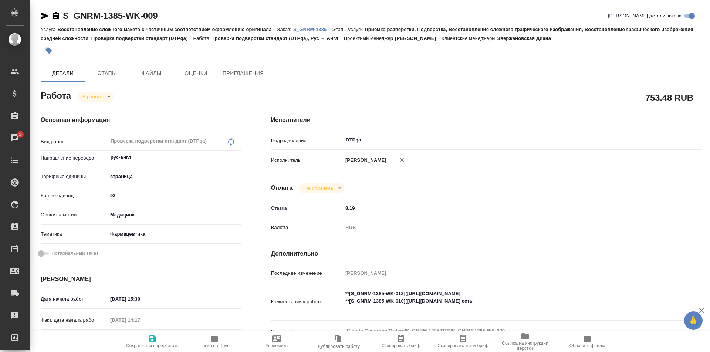
type textarea "x"
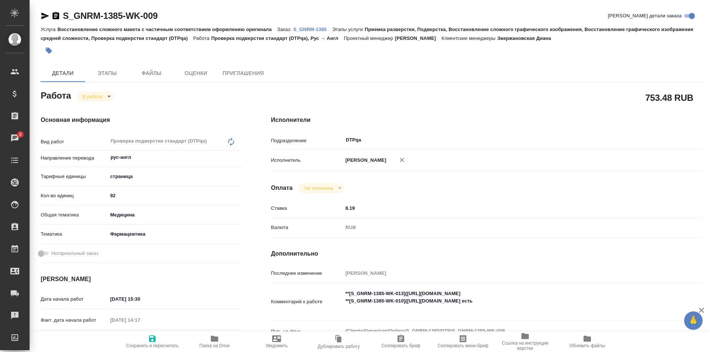
type textarea "x"
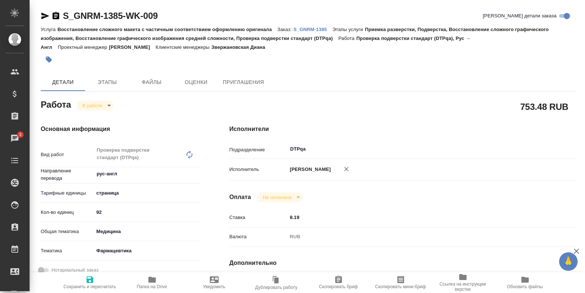
type textarea "x"
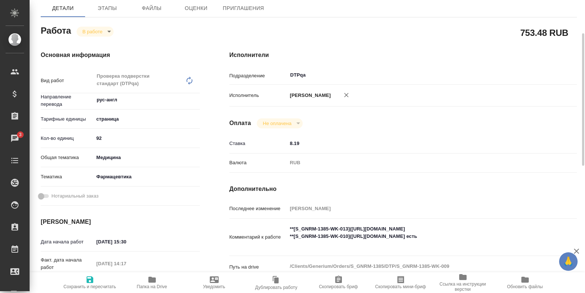
scroll to position [111, 0]
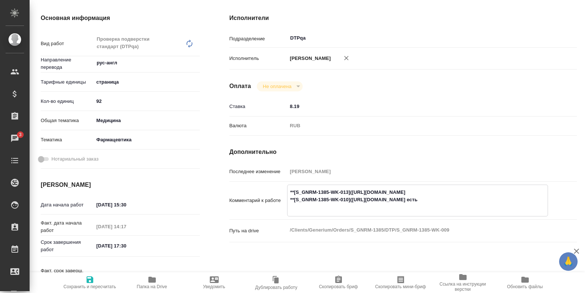
drag, startPoint x: 487, startPoint y: 200, endPoint x: 353, endPoint y: 198, distance: 133.8
click at [353, 198] on textarea "**[S_GNRM-1385-WK-013](https://tera.awatera.com/Work/68dce6f1acd4f79c4bd1436e/)…" at bounding box center [417, 199] width 260 height 27
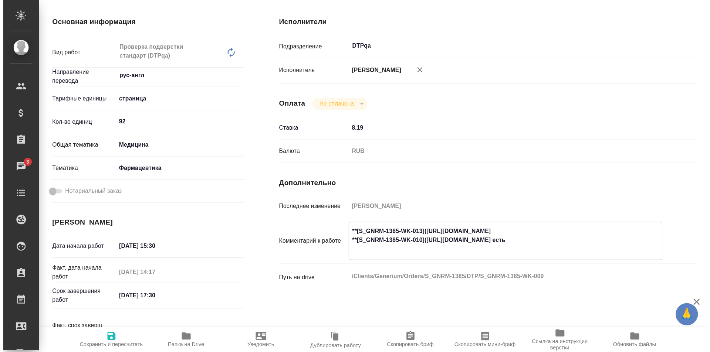
scroll to position [0, 0]
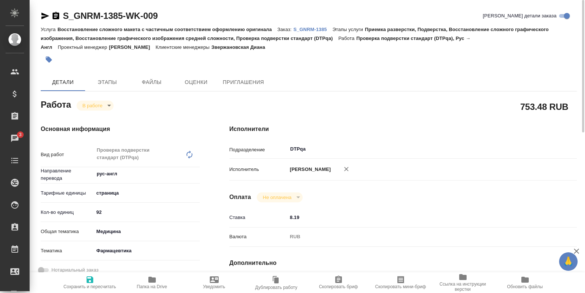
type textarea "x"
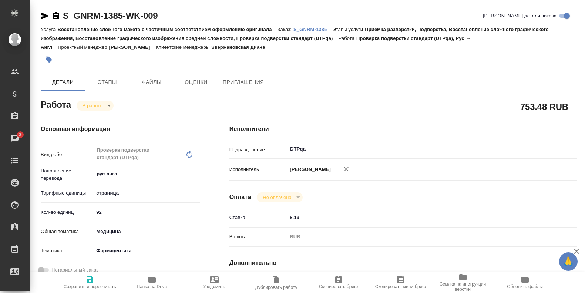
type textarea "x"
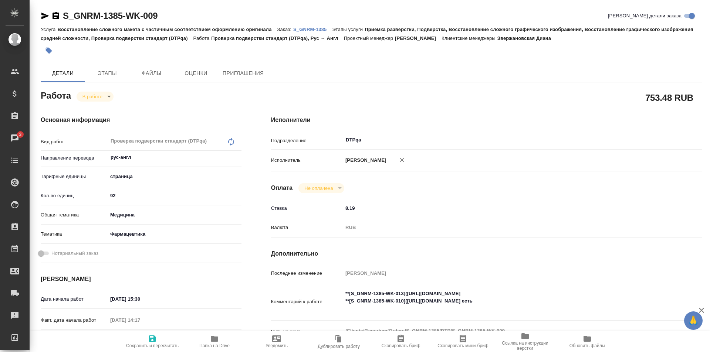
type textarea "x"
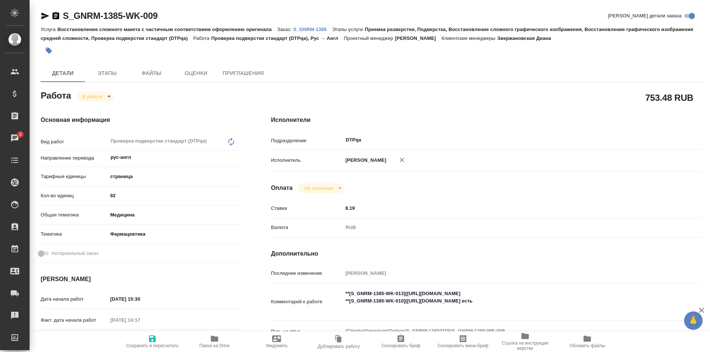
type textarea "x"
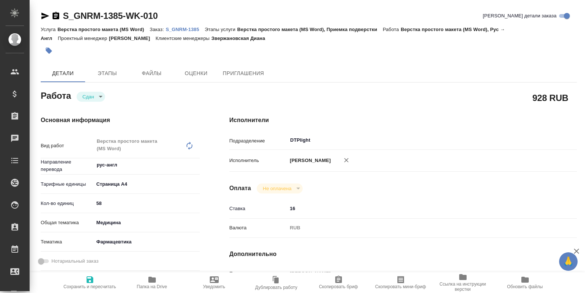
type textarea "x"
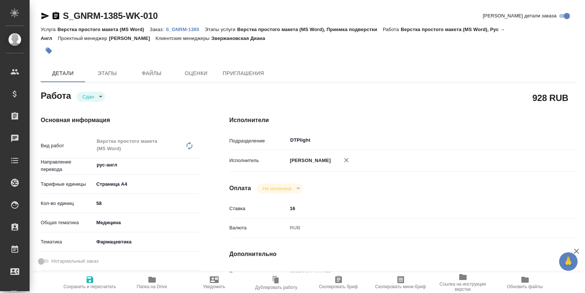
type textarea "x"
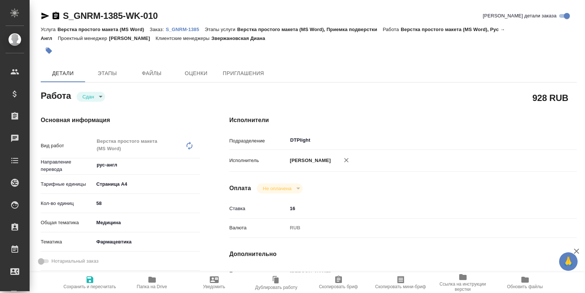
type textarea "x"
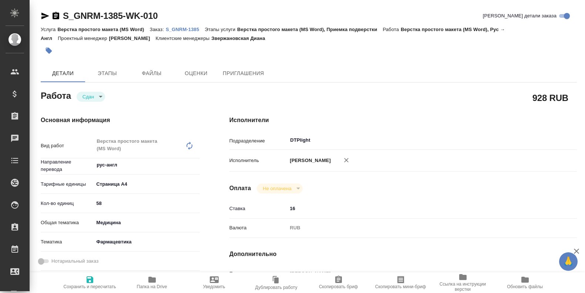
type textarea "x"
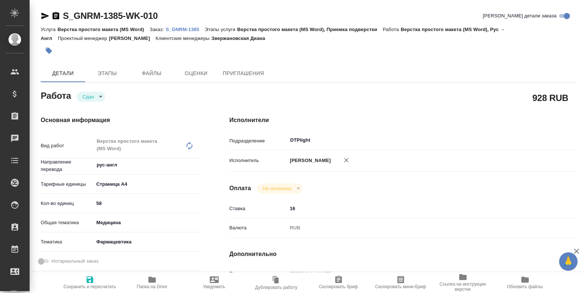
type textarea "x"
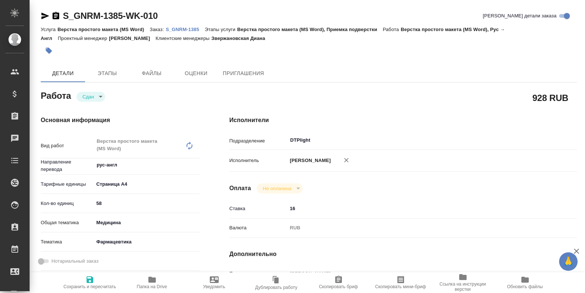
type textarea "x"
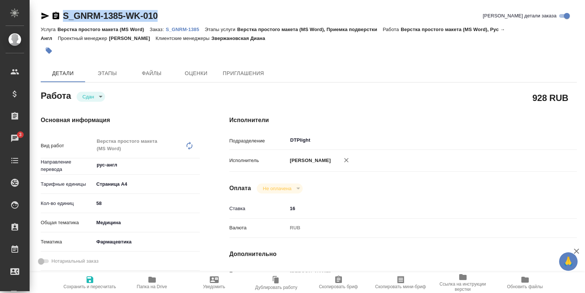
drag, startPoint x: 169, startPoint y: 18, endPoint x: 44, endPoint y: 22, distance: 124.6
click at [43, 22] on div "S_GNRM-1385-WK-010 Кратко детали заказа" at bounding box center [309, 17] width 536 height 15
copy link "S_GNRM-1385-WK-010"
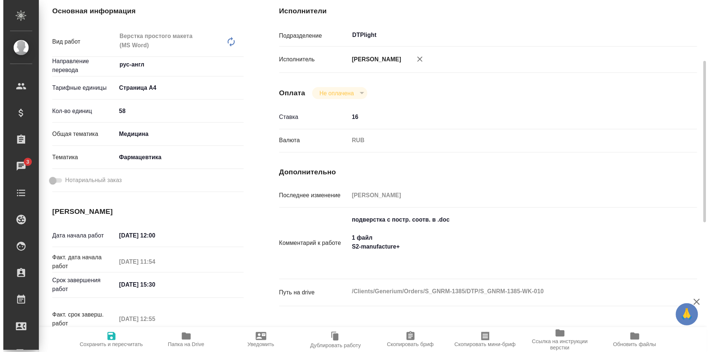
scroll to position [185, 0]
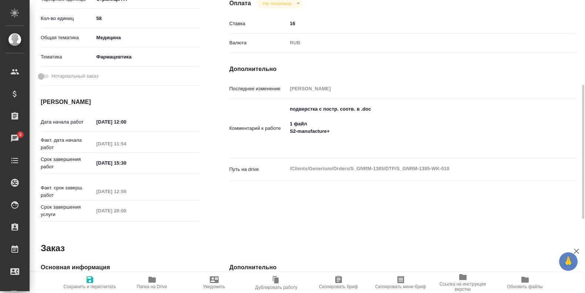
click at [154, 278] on icon "button" at bounding box center [151, 280] width 7 height 6
type textarea "x"
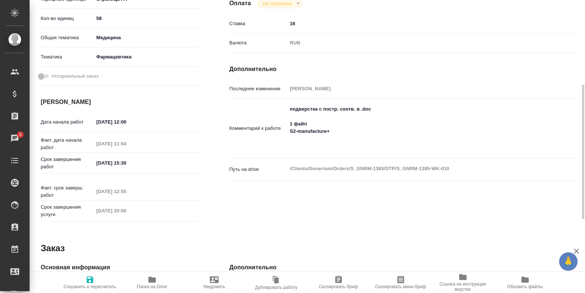
type textarea "x"
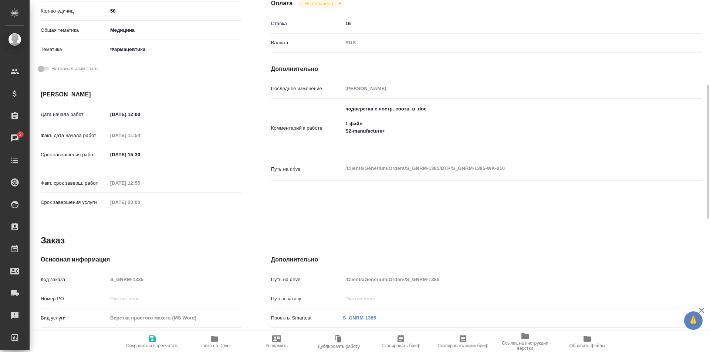
type textarea "x"
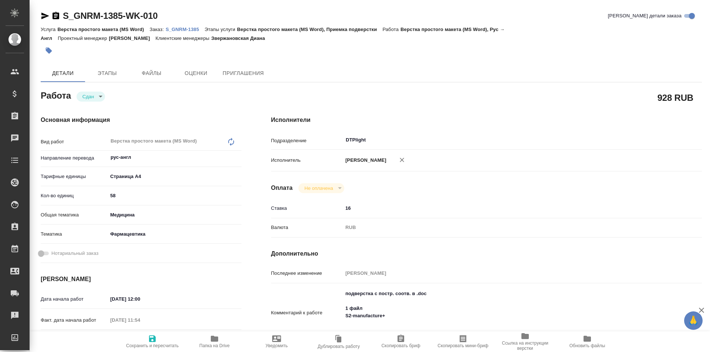
type textarea "x"
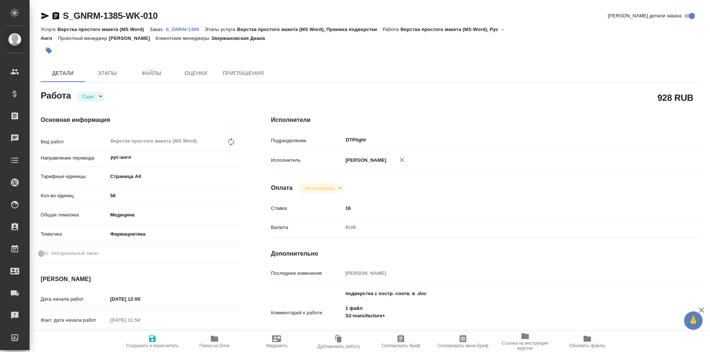
type textarea "x"
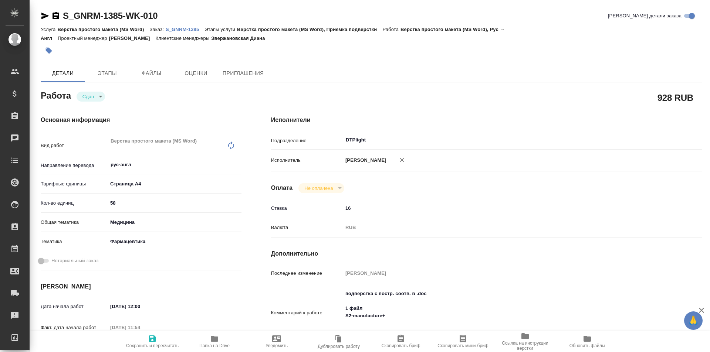
type textarea "x"
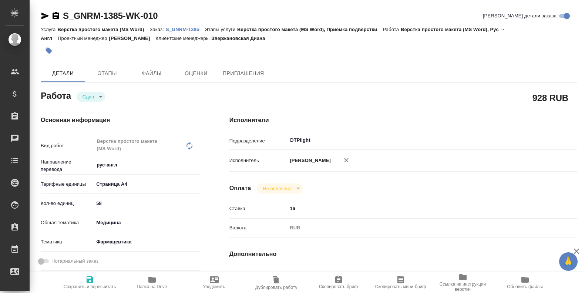
type textarea "x"
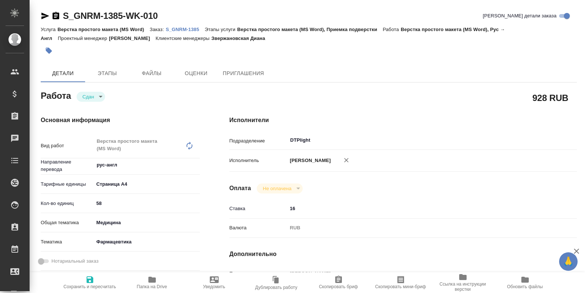
type textarea "x"
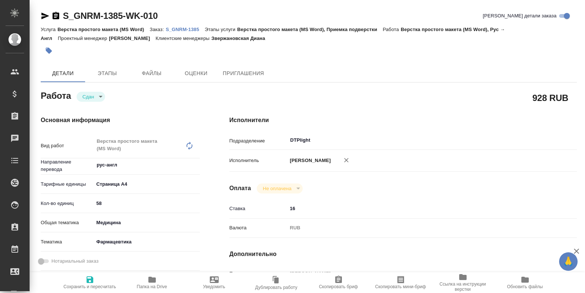
click at [152, 279] on icon "button" at bounding box center [151, 280] width 7 height 6
type textarea "x"
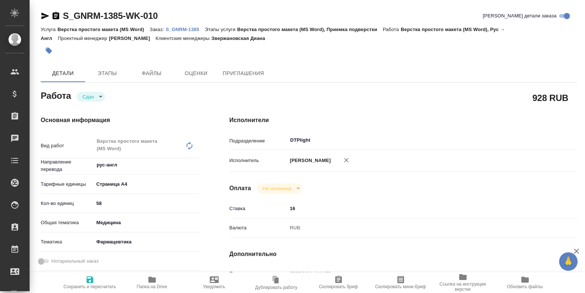
type textarea "x"
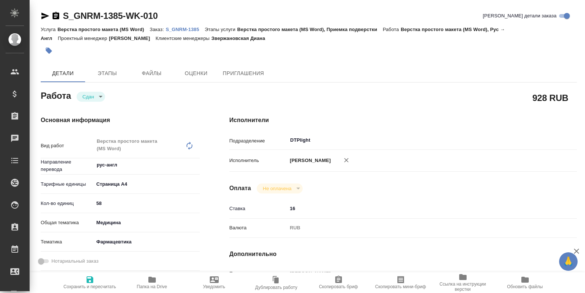
type textarea "x"
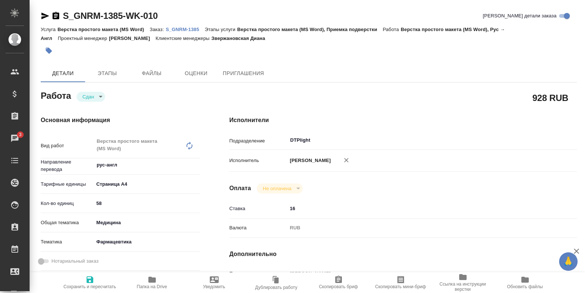
type textarea "x"
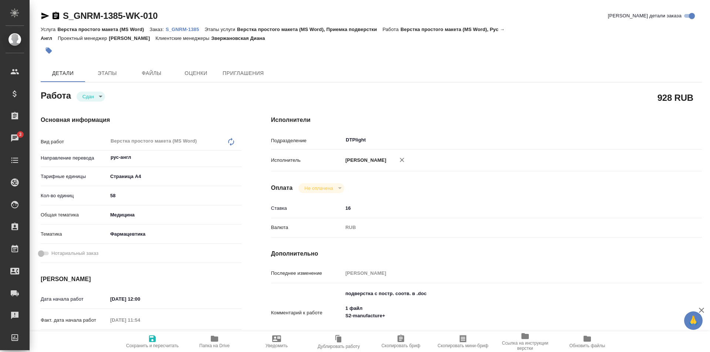
type textarea "x"
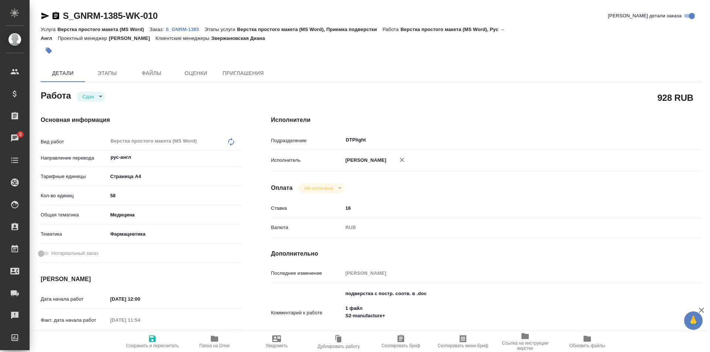
click at [45, 15] on icon "button" at bounding box center [45, 16] width 8 height 7
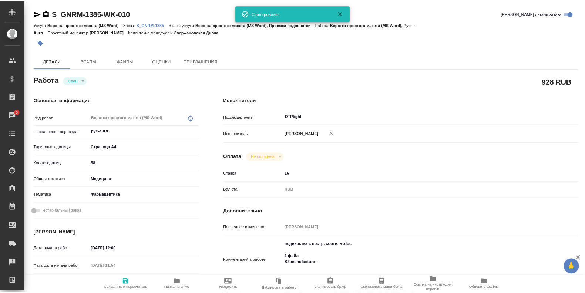
scroll to position [278, 0]
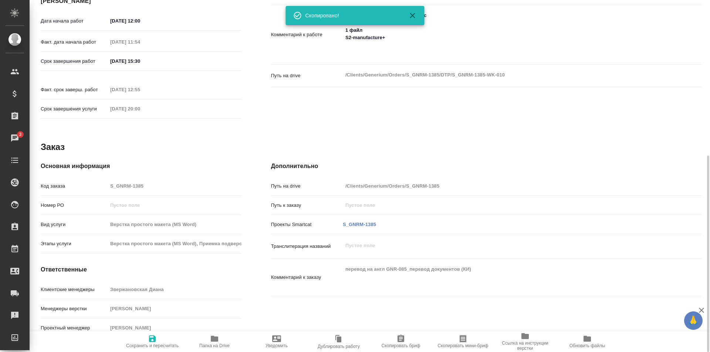
type textarea "x"
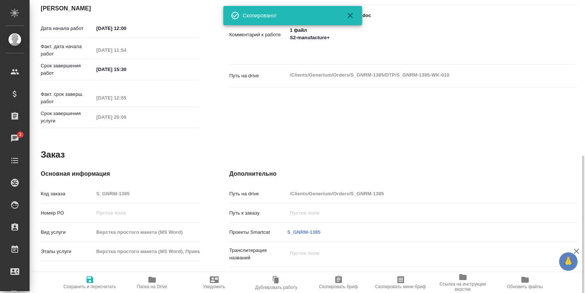
type textarea "x"
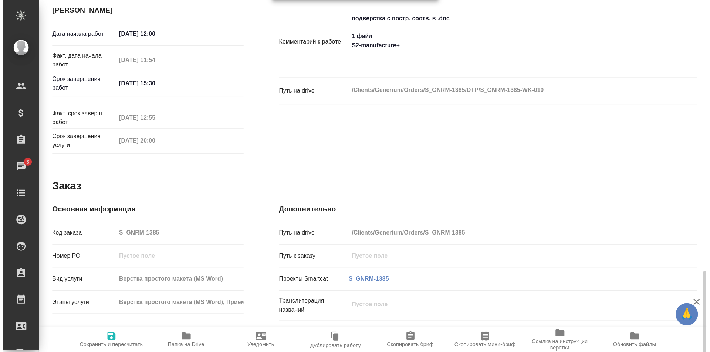
scroll to position [345, 0]
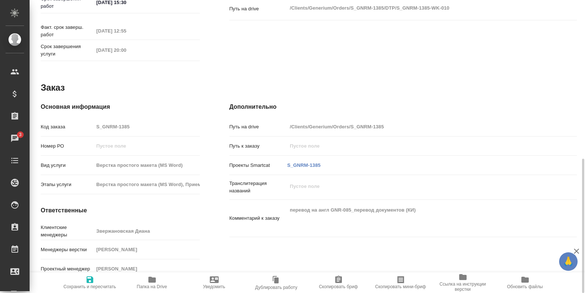
type textarea "x"
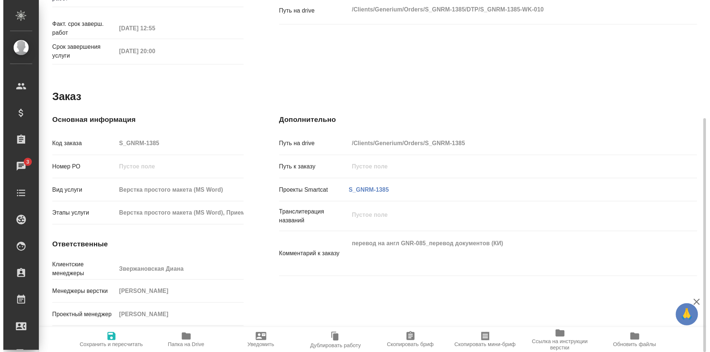
scroll to position [286, 0]
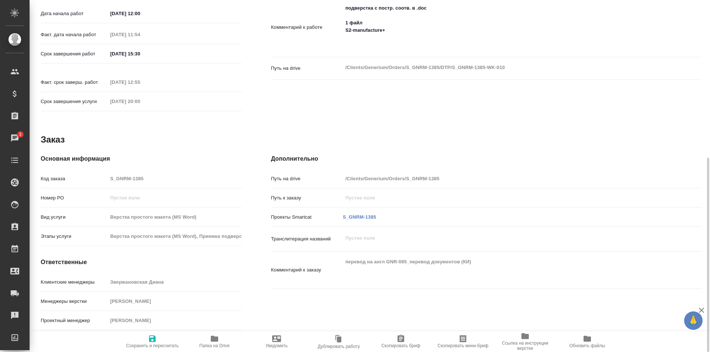
type textarea "x"
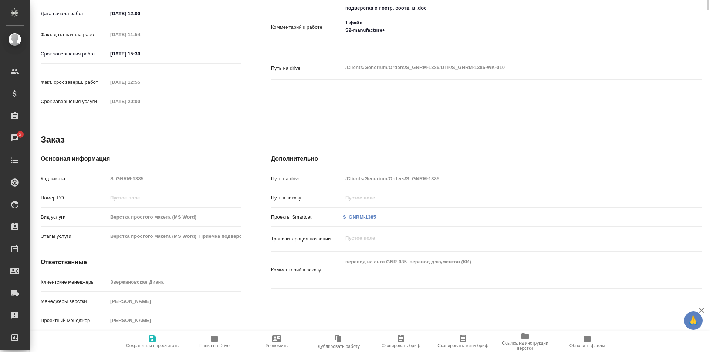
scroll to position [0, 0]
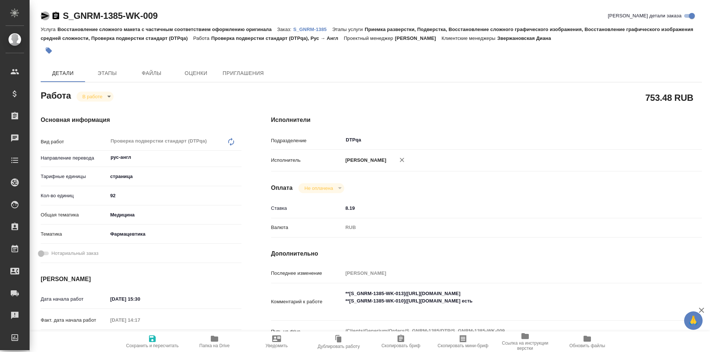
click at [44, 16] on icon "button" at bounding box center [45, 15] width 9 height 9
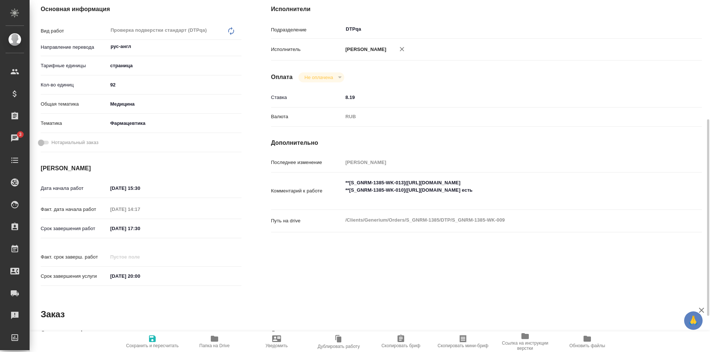
scroll to position [148, 0]
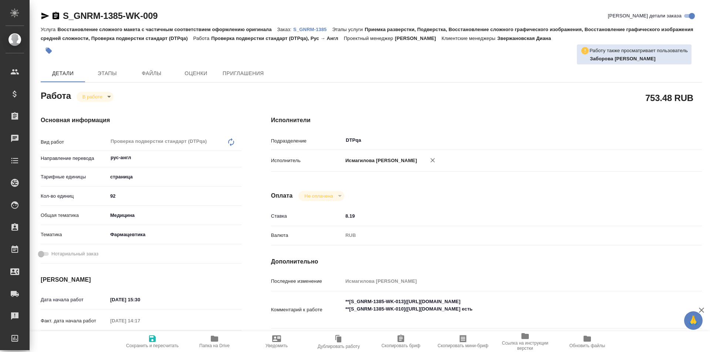
type textarea "x"
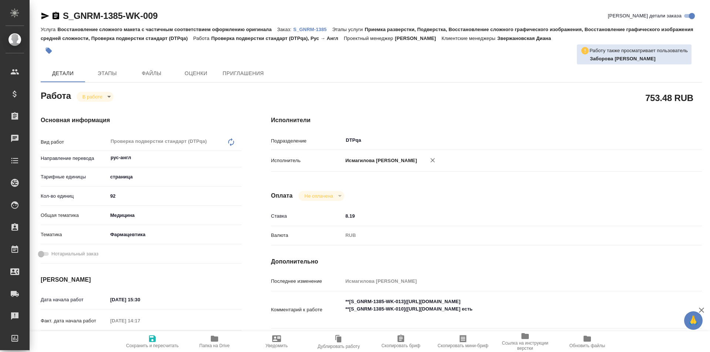
type textarea "x"
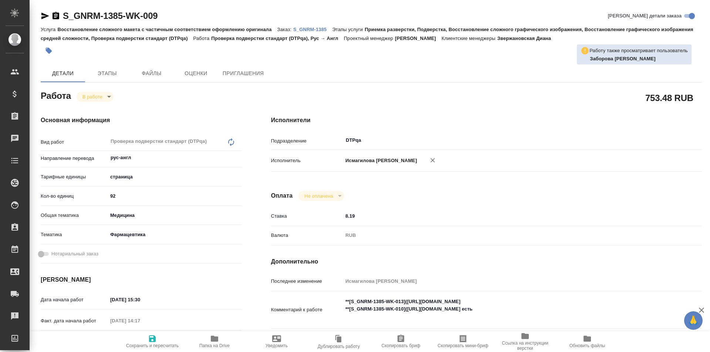
type textarea "x"
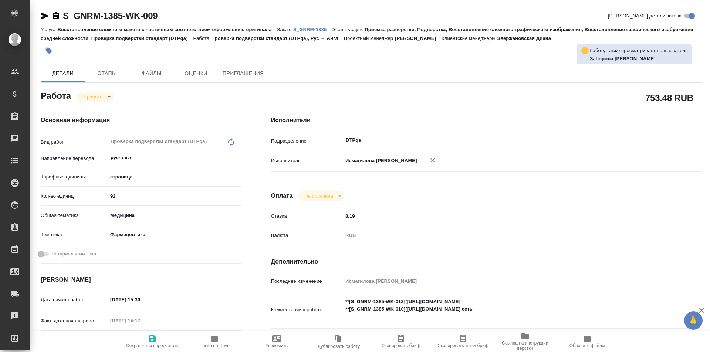
type textarea "x"
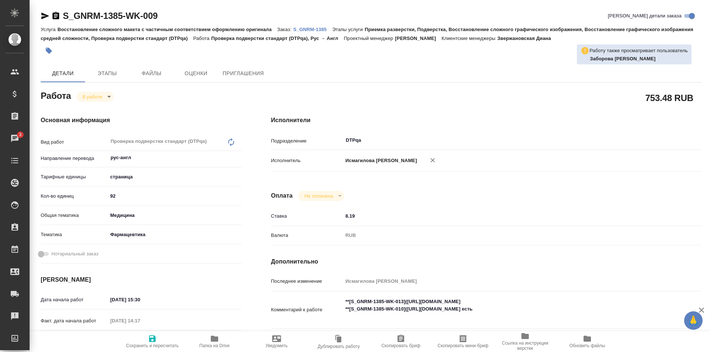
type textarea "x"
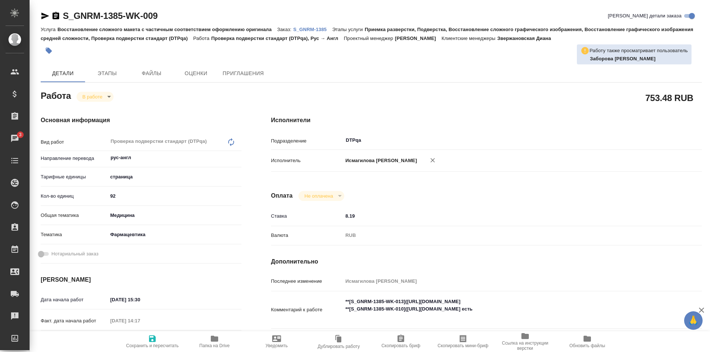
type textarea "x"
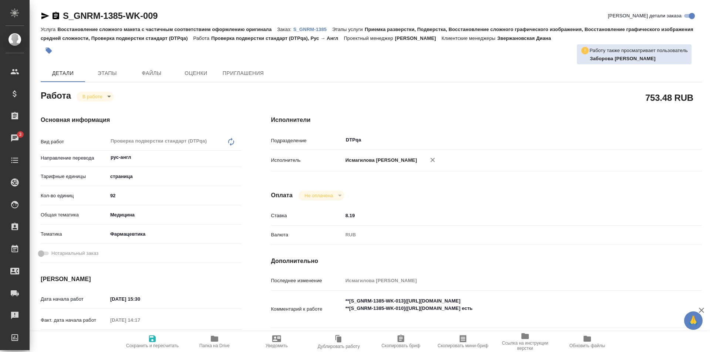
type textarea "x"
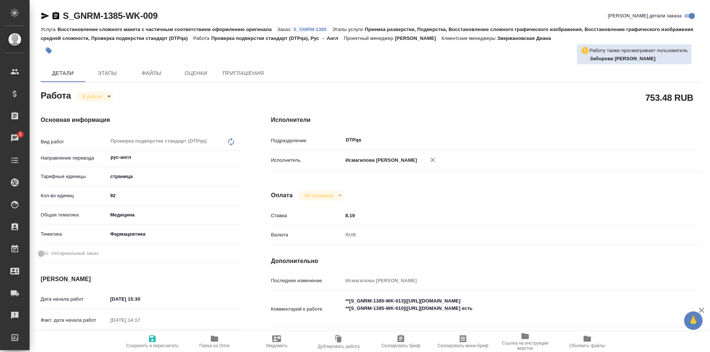
type textarea "x"
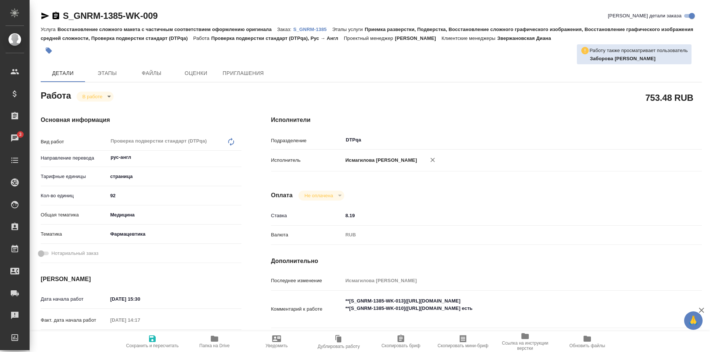
click at [95, 99] on body "🙏 .cls-1 fill:#fff; AWATERA [PERSON_NAME] Спецификации Заказы 3 Чаты Todo Проек…" at bounding box center [355, 176] width 710 height 352
click at [570, 299] on div at bounding box center [355, 176] width 710 height 352
type textarea "x"
click at [567, 301] on textarea "**[S_GNRM-1385-WK-013]([URL][DOMAIN_NAME] **[S_GNRM-1385-WK-010]([URL][DOMAIN_N…" at bounding box center [504, 308] width 322 height 27
type textarea "x"
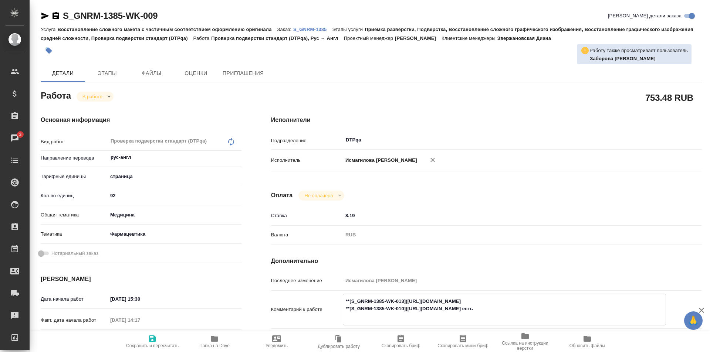
type textarea "**[S_GNRM-1385-WK-013]([URL][DOMAIN_NAME] **[S_GNRM-1385-WK-010]([URL][DOMAIN_N…"
type textarea "x"
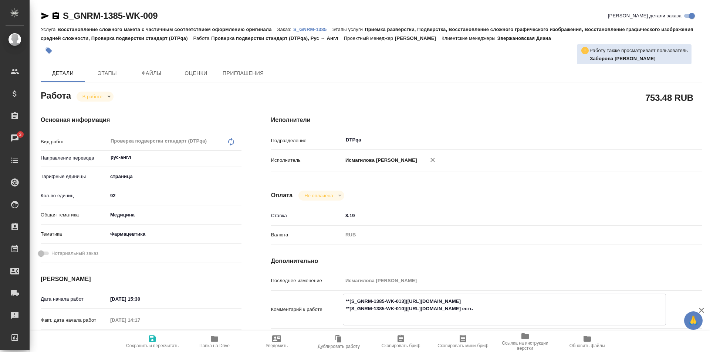
type textarea "x"
type textarea "**[S_GNRM-1385-WK-013]([URL][DOMAIN_NAME] **[S_GNRM-1385-WK-010]([URL][DOMAIN_N…"
type textarea "x"
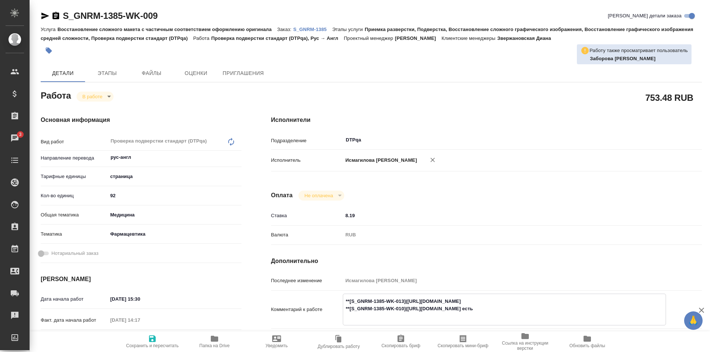
type textarea "x"
type textarea "**[S_GNRM-1385-WK-013]([URL][DOMAIN_NAME] **[S_GNRM-1385-WK-010]([URL][DOMAIN_N…"
type textarea "x"
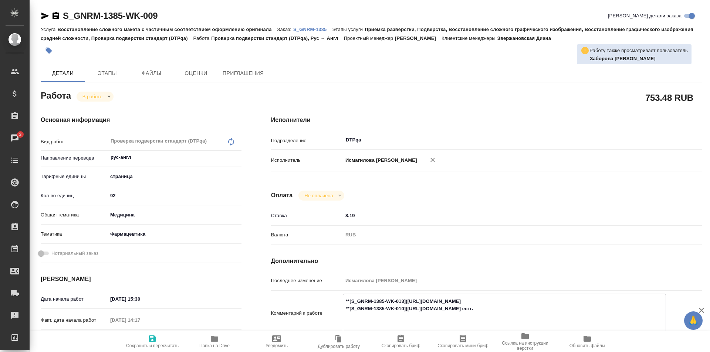
type textarea "x"
type textarea "**[S_GNRM-1385-WK-013]([URL][DOMAIN_NAME] **[S_GNRM-1385-WK-010]([URL][DOMAIN_N…"
type textarea "x"
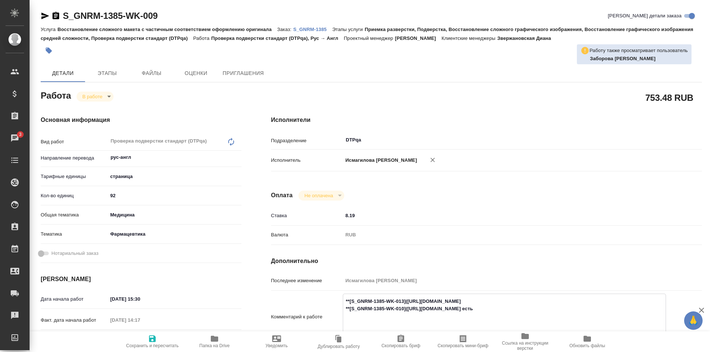
type textarea "x"
type textarea "**[S_GNRM-1385-WK-013]([URL][DOMAIN_NAME] **[S_GNRM-1385-WK-010]([URL][DOMAIN_N…"
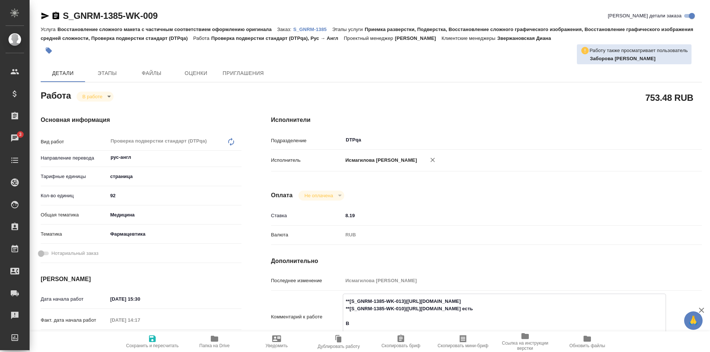
type textarea "x"
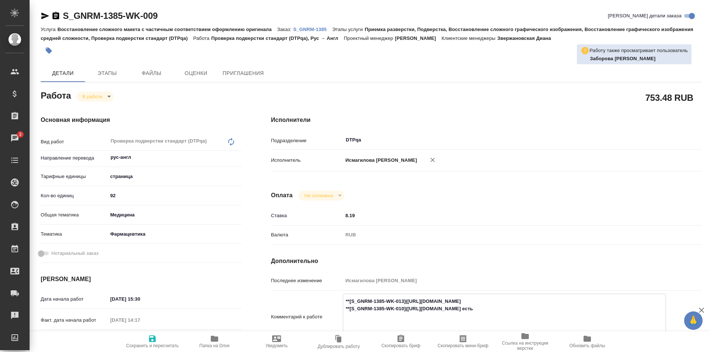
type textarea "**[S_GNRM-1385-WK-013]([URL][DOMAIN_NAME] **[S_GNRM-1385-WK-010]([URL][DOMAIN_N…"
type textarea "x"
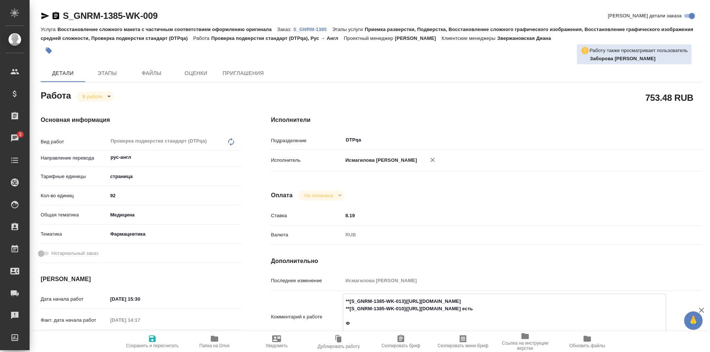
type textarea "x"
type textarea "**[S_GNRM-1385-WK-013]([URL][DOMAIN_NAME] **[S_GNRM-1385-WK-010]([URL][DOMAIN_N…"
type textarea "x"
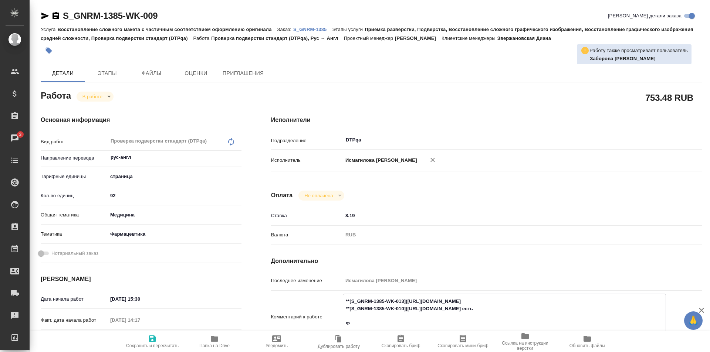
type textarea "x"
type textarea "**[S_GNRM-1385-WK-013]([URL][DOMAIN_NAME] **[S_GNRM-1385-WK-010]([URL][DOMAIN_N…"
type textarea "x"
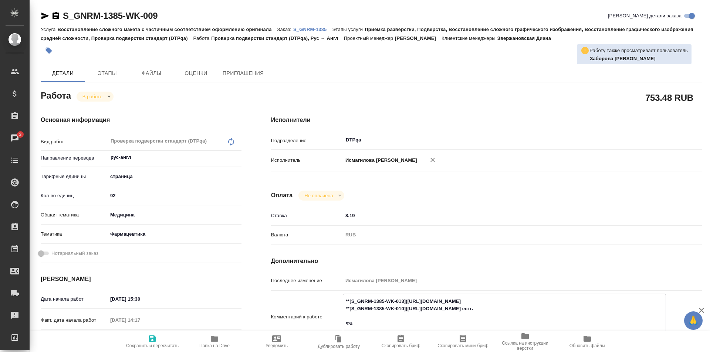
type textarea "x"
type textarea "**[S_GNRM-1385-WK-013]([URL][DOMAIN_NAME] **[S_GNRM-1385-WK-010]([URL][DOMAIN_N…"
type textarea "x"
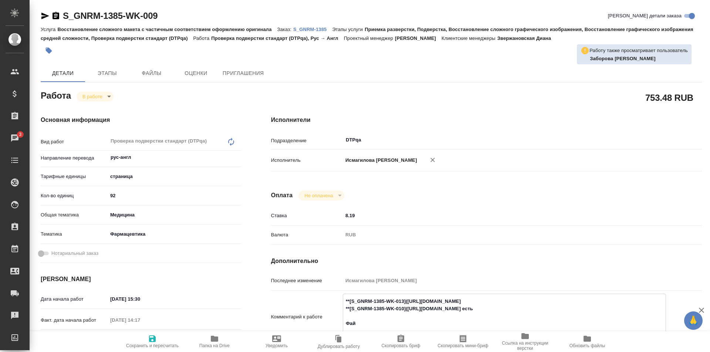
type textarea "x"
type textarea "**[S_GNRM-1385-WK-013]([URL][DOMAIN_NAME] **[S_GNRM-1385-WK-010]([URL][DOMAIN_N…"
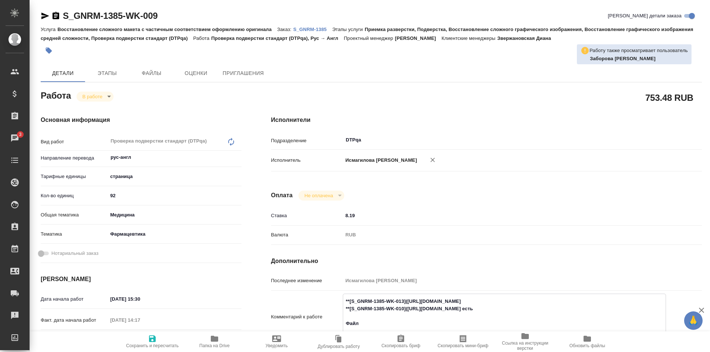
type textarea "x"
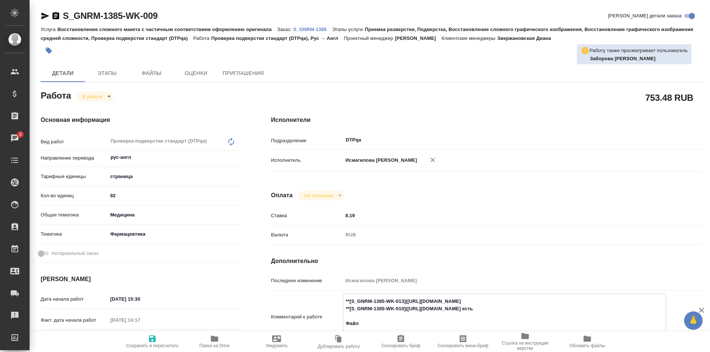
type textarea "**[S_GNRM-1385-WK-013](https://tera.awatera.com/Work/68dce6f1acd4f79c4bd1436e/)…"
type textarea "x"
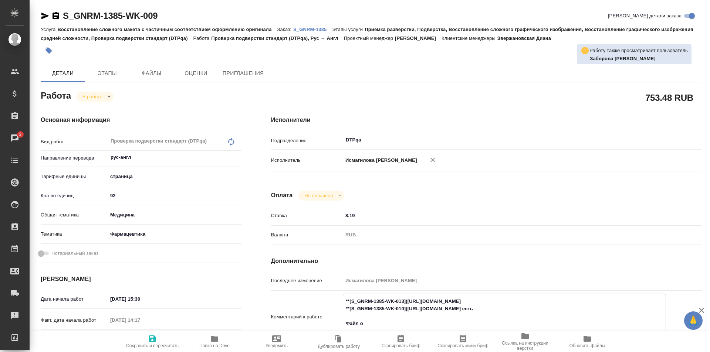
type textarea "x"
type textarea "**[S_GNRM-1385-WK-013](https://tera.awatera.com/Work/68dce6f1acd4f79c4bd1436e/)…"
type textarea "x"
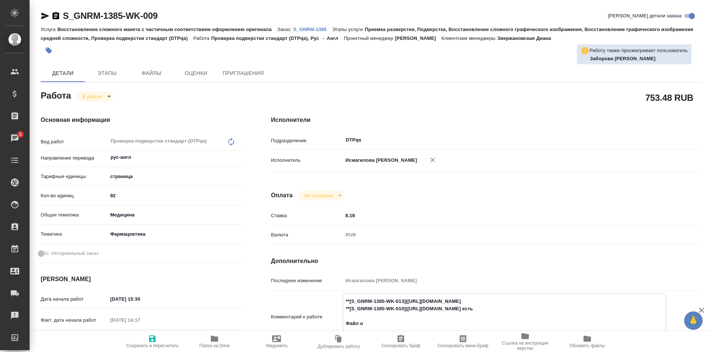
type textarea "x"
type textarea "**[S_GNRM-1385-WK-013](https://tera.awatera.com/Work/68dce6f1acd4f79c4bd1436e/)…"
type textarea "x"
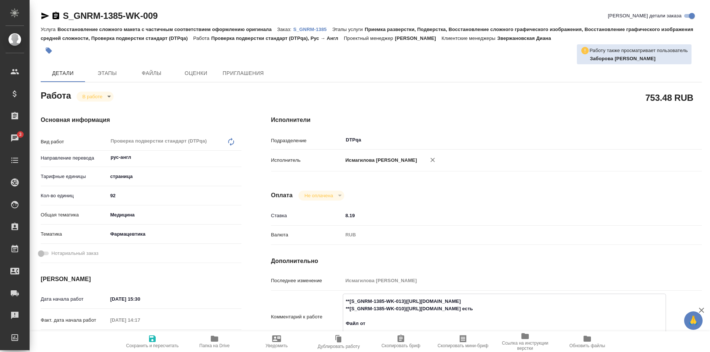
type textarea "x"
type textarea "**[S_GNRM-1385-WK-013](https://tera.awatera.com/Work/68dce6f1acd4f79c4bd1436e/)…"
type textarea "x"
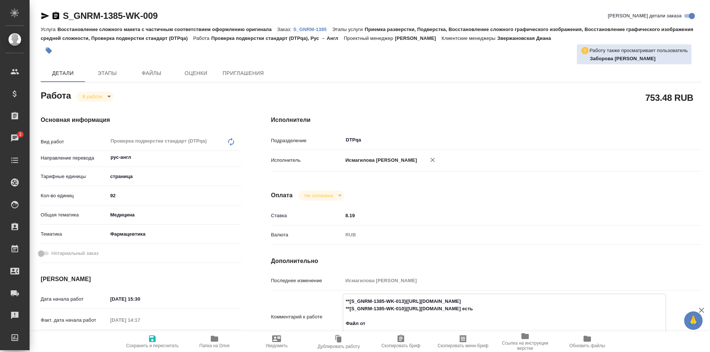
type textarea "x"
type textarea "**[S_GNRM-1385-WK-013](https://tera.awatera.com/Work/68dce6f1acd4f79c4bd1436e/)…"
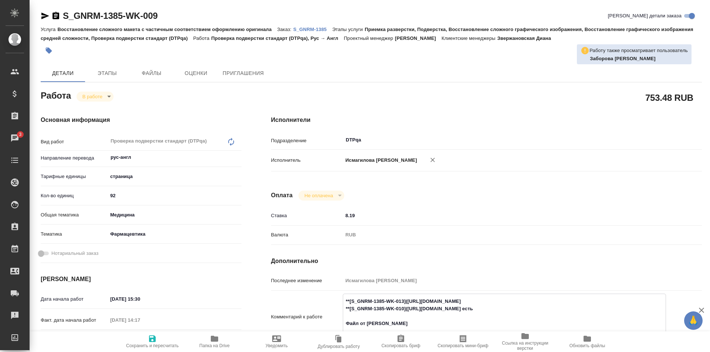
type textarea "x"
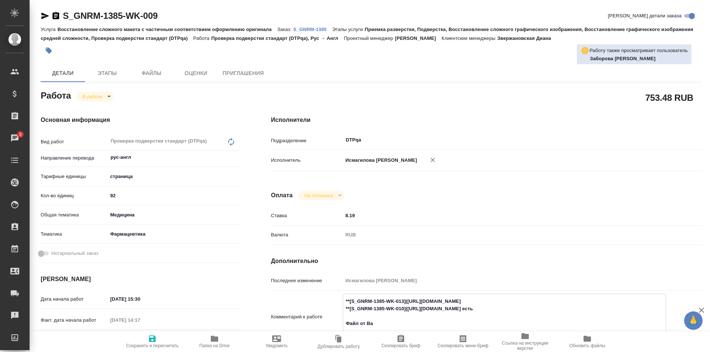
type textarea "**[S_GNRM-1385-WK-013](https://tera.awatera.com/Work/68dce6f1acd4f79c4bd1436e/)…"
type textarea "x"
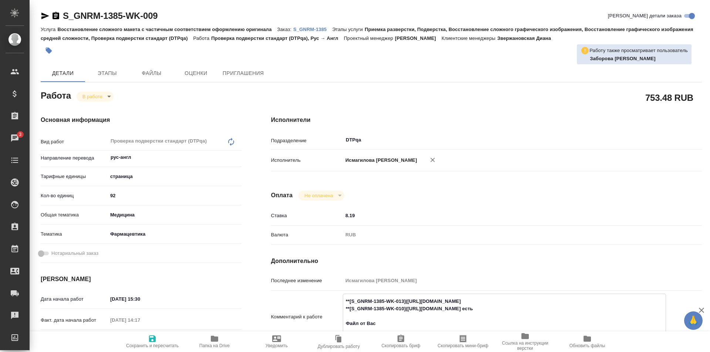
type textarea "**[S_GNRM-1385-WK-013](https://tera.awatera.com/Work/68dce6f1acd4f79c4bd1436e/)…"
type textarea "x"
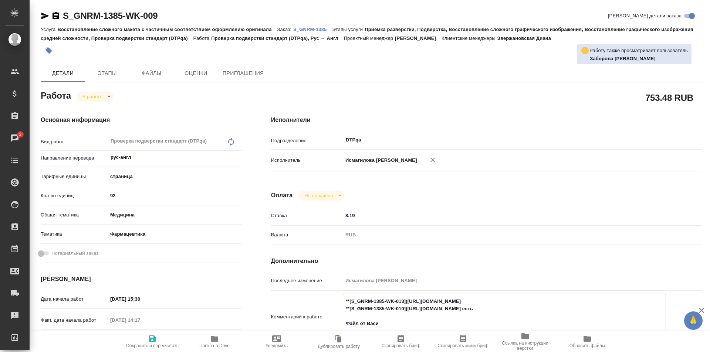
type textarea "x"
type textarea "**[S_GNRM-1385-WK-013](https://tera.awatera.com/Work/68dce6f1acd4f79c4bd1436e/)…"
type textarea "x"
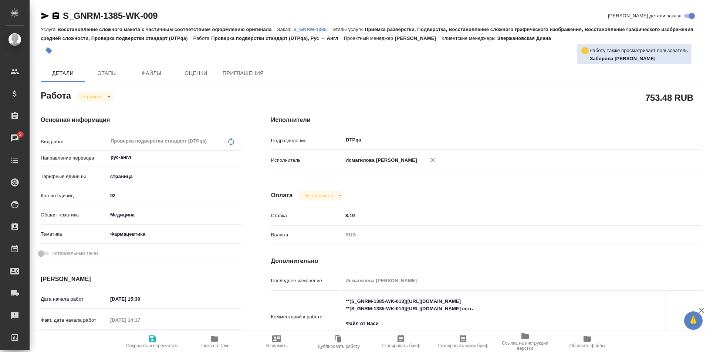
type textarea "x"
type textarea "**[S_GNRM-1385-WK-013](https://tera.awatera.com/Work/68dce6f1acd4f79c4bd1436e/)…"
type textarea "x"
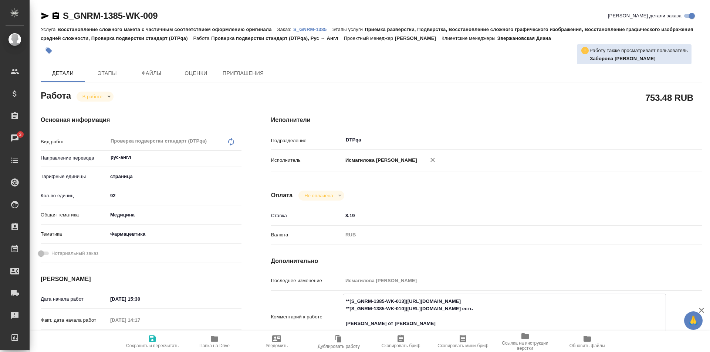
type textarea "x"
type textarea "**[S_GNRM-1385-WK-013](https://tera.awatera.com/Work/68dce6f1acd4f79c4bd1436e/)…"
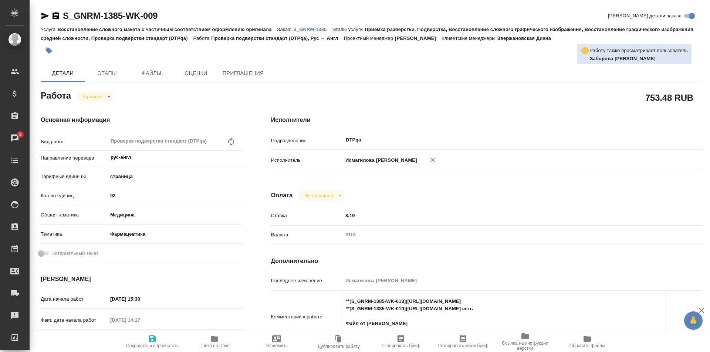
type textarea "x"
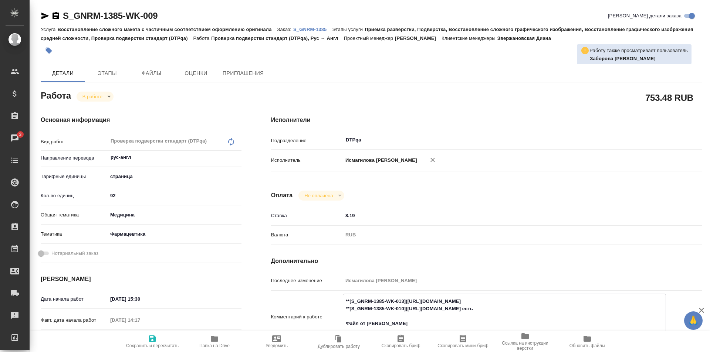
type textarea "**[S_GNRM-1385-WK-013](https://tera.awatera.com/Work/68dce6f1acd4f79c4bd1436e/)…"
type textarea "x"
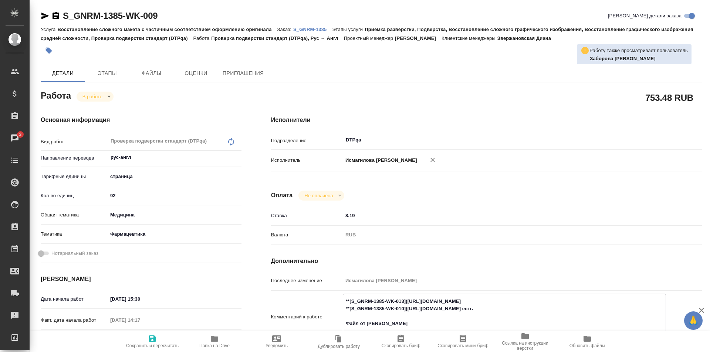
type textarea "x"
type textarea "**[S_GNRM-1385-WK-013](https://tera.awatera.com/Work/68dce6f1acd4f79c4bd1436e/)…"
type textarea "x"
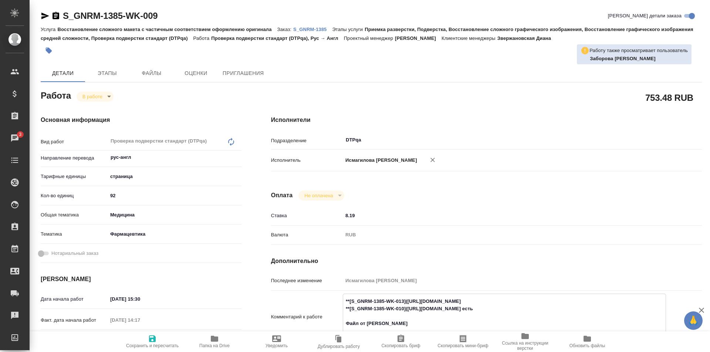
type textarea "x"
type textarea "**[S_GNRM-1385-WK-013](https://tera.awatera.com/Work/68dce6f1acd4f79c4bd1436e/)…"
type textarea "x"
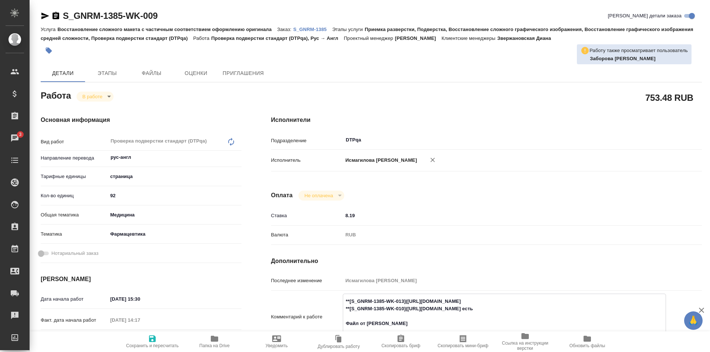
type textarea "x"
type textarea "**[S_GNRM-1385-WK-013](https://tera.awatera.com/Work/68dce6f1acd4f79c4bd1436e/)…"
type textarea "x"
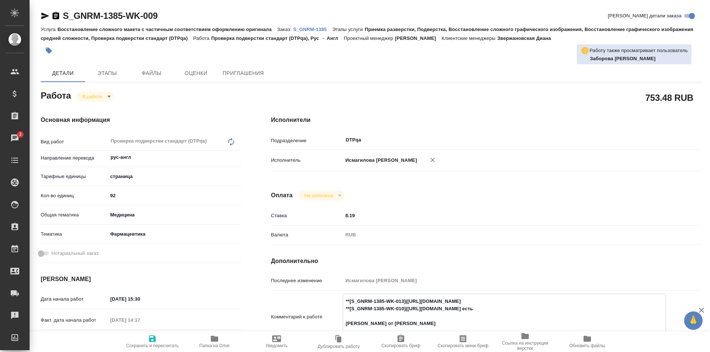
type textarea "x"
type textarea "**[S_GNRM-1385-WK-013](https://tera.awatera.com/Work/68dce6f1acd4f79c4bd1436e/)…"
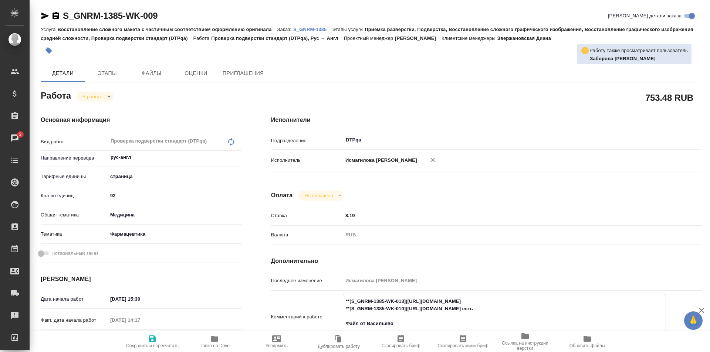
type textarea "x"
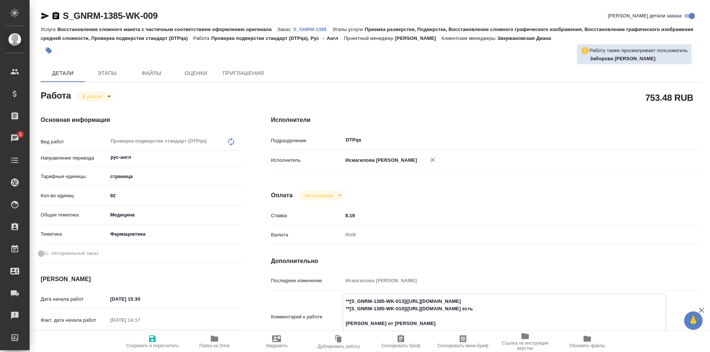
type textarea "**[S_GNRM-1385-WK-013](https://tera.awatera.com/Work/68dce6f1acd4f79c4bd1436e/)…"
type textarea "x"
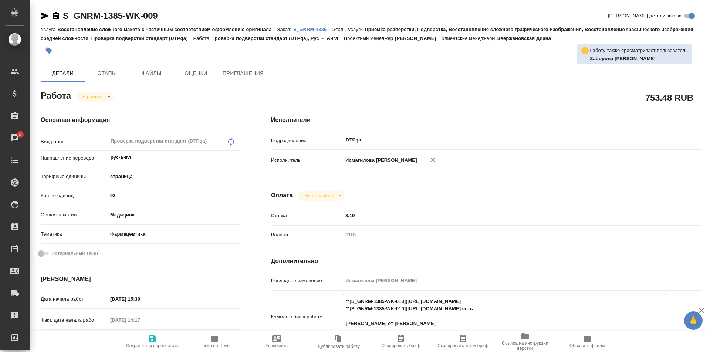
type textarea "x"
type textarea "**[S_GNRM-1385-WK-013](https://tera.awatera.com/Work/68dce6f1acd4f79c4bd1436e/)…"
type textarea "x"
click at [153, 338] on icon "button" at bounding box center [152, 339] width 7 height 7
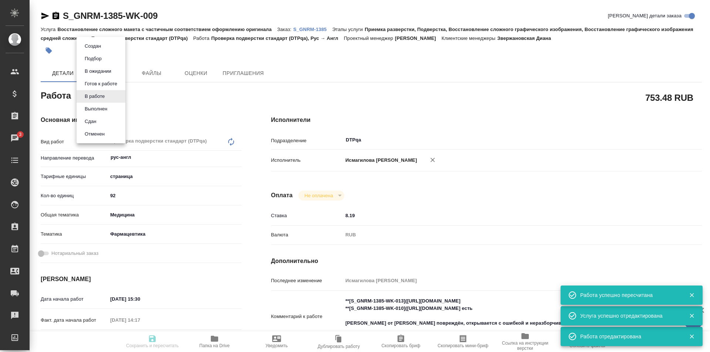
click at [100, 96] on body "🙏 .cls-1 fill:#fff; AWATERA Ismagilova [PERSON_NAME] Спецификации Заказы 3 Чаты…" at bounding box center [355, 176] width 710 height 352
click at [101, 71] on button "В ожидании" at bounding box center [97, 71] width 31 height 8
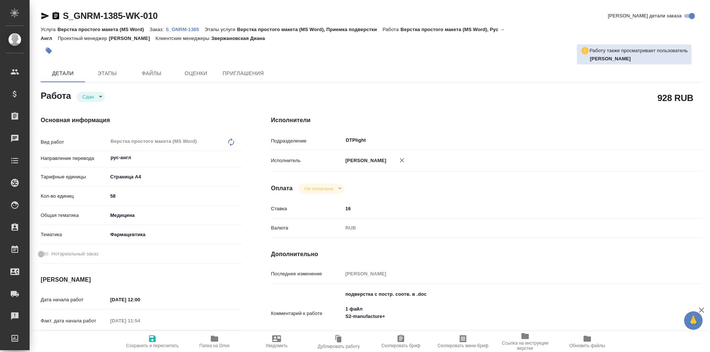
type textarea "x"
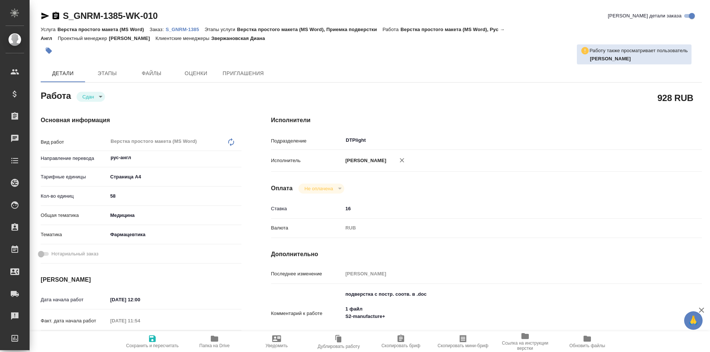
type textarea "x"
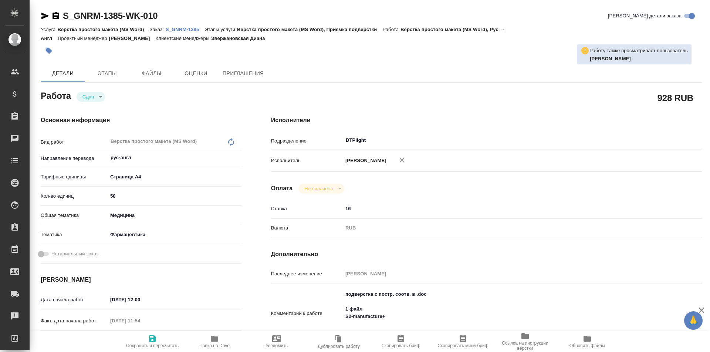
type textarea "x"
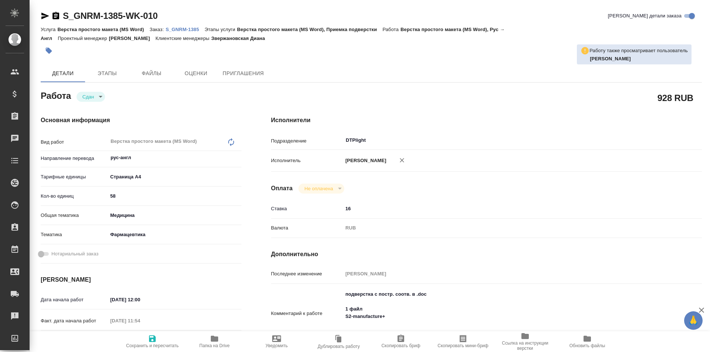
type textarea "x"
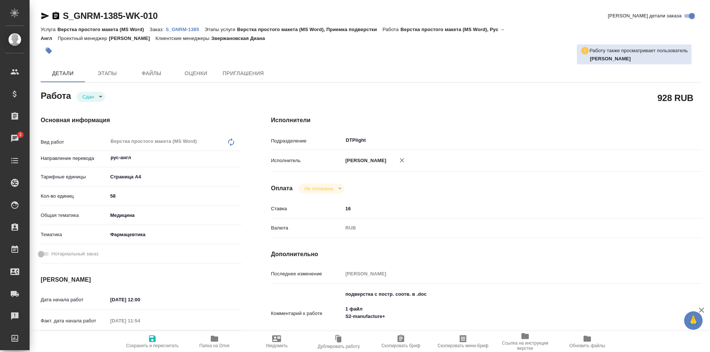
type textarea "x"
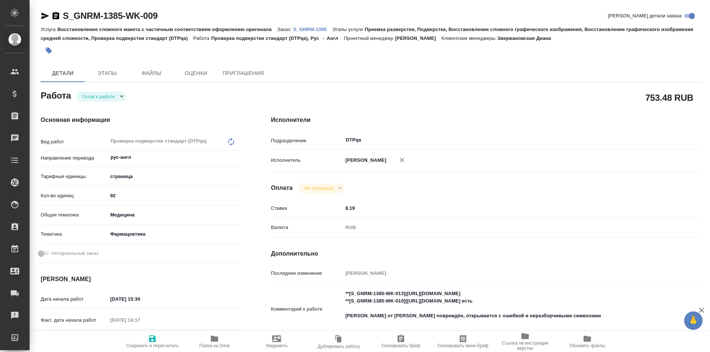
type textarea "x"
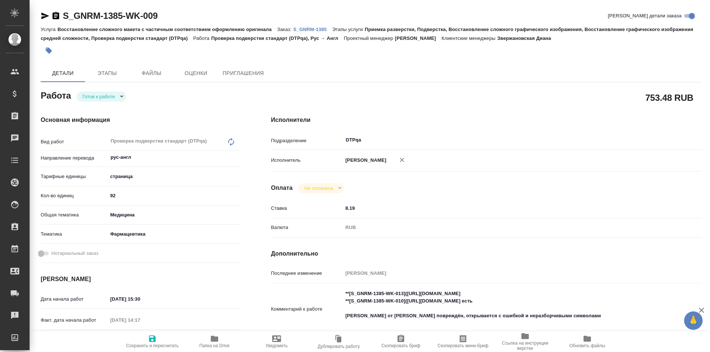
type textarea "x"
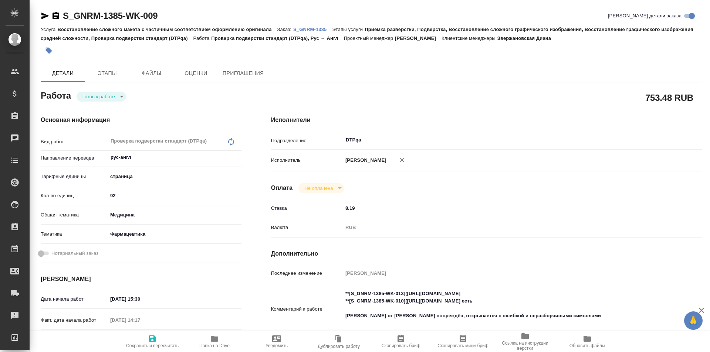
type textarea "x"
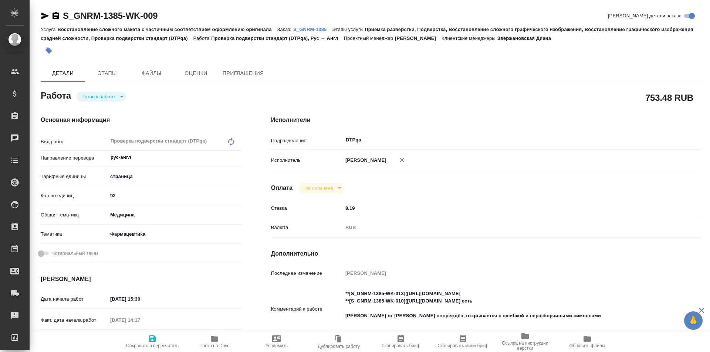
type textarea "x"
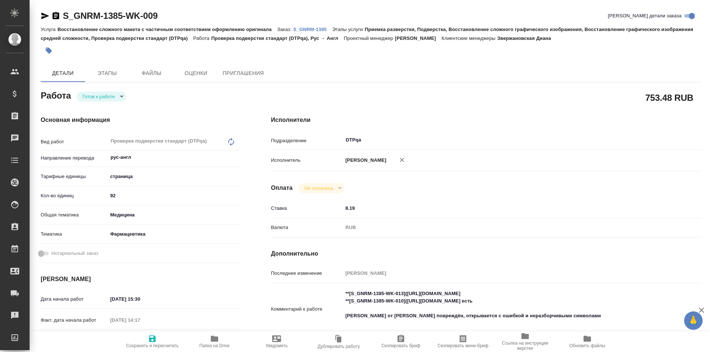
type textarea "x"
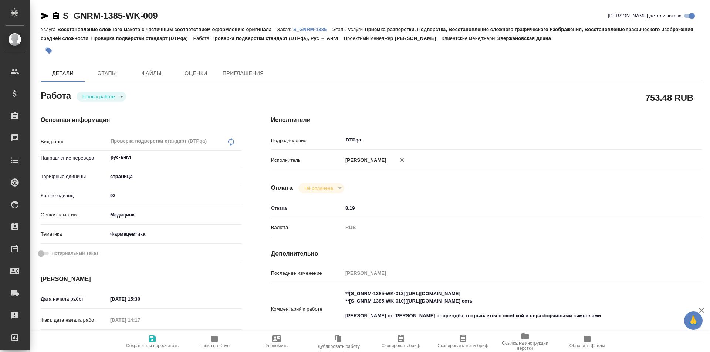
type textarea "x"
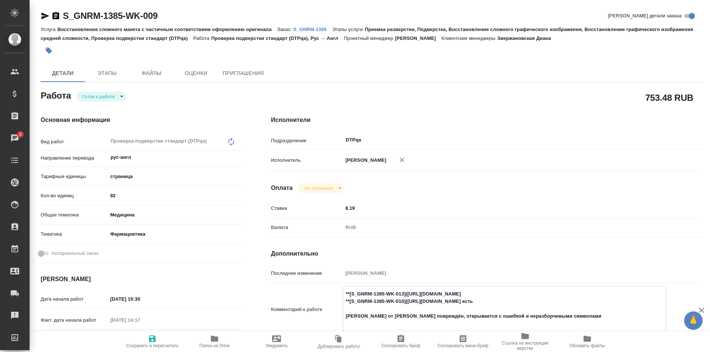
drag, startPoint x: 545, startPoint y: 294, endPoint x: 408, endPoint y: 294, distance: 136.8
click at [408, 294] on textarea "**[S_GNRM-1385-WK-013]([URL][DOMAIN_NAME] **[S_GNRM-1385-WK-010]([URL][DOMAIN_N…" at bounding box center [504, 309] width 322 height 42
type textarea "x"
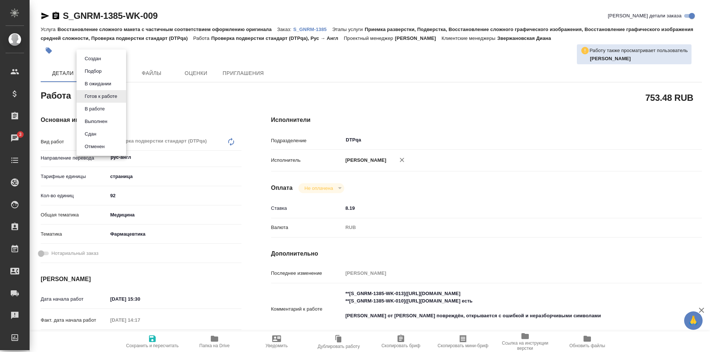
click at [110, 94] on body "🙏 .cls-1 fill:#fff; AWATERA Ismagilova Diana Клиенты Спецификации Заказы 3 Чаты…" at bounding box center [355, 176] width 710 height 352
click at [101, 109] on button "В работе" at bounding box center [94, 109] width 24 height 8
type textarea "x"
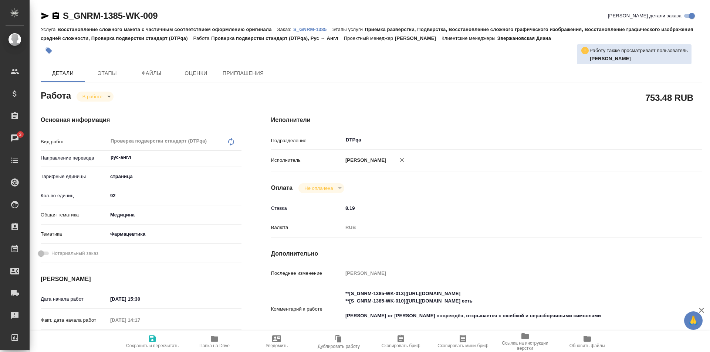
type textarea "x"
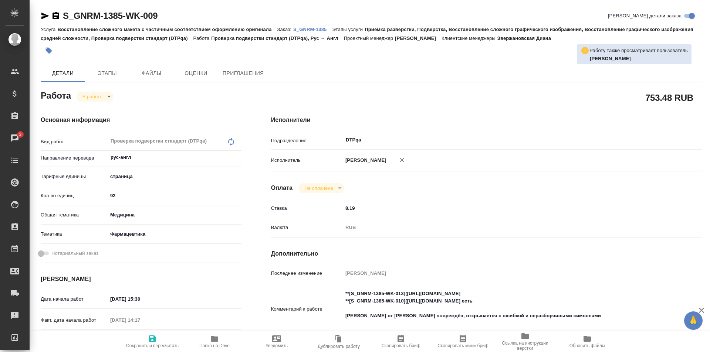
type textarea "x"
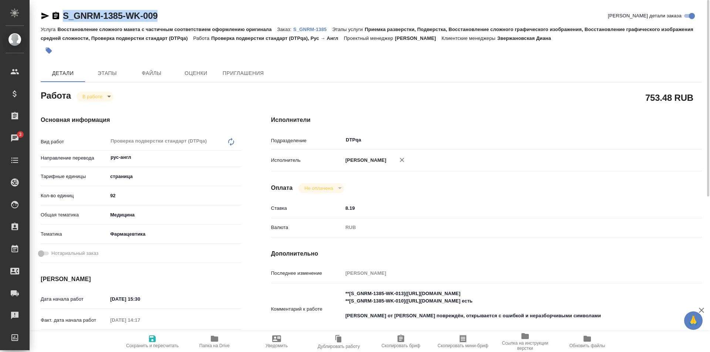
drag, startPoint x: 168, startPoint y: 16, endPoint x: 46, endPoint y: 20, distance: 122.1
click at [45, 20] on div "S_GNRM-1385-WK-009 Кратко детали заказа" at bounding box center [371, 16] width 661 height 12
copy link "S_GNRM-1385-WK-009"
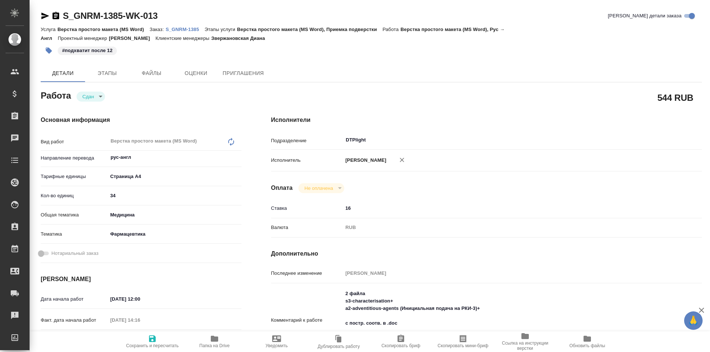
type textarea "x"
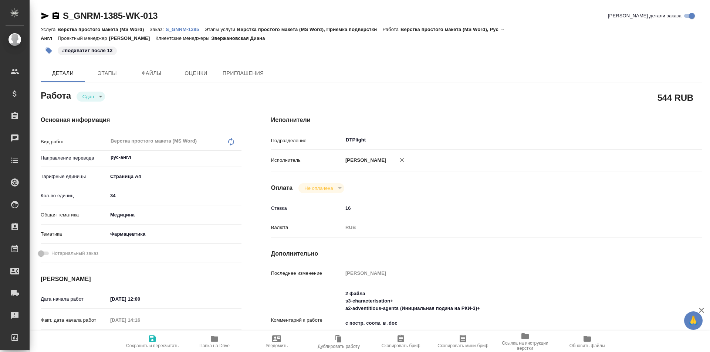
type textarea "x"
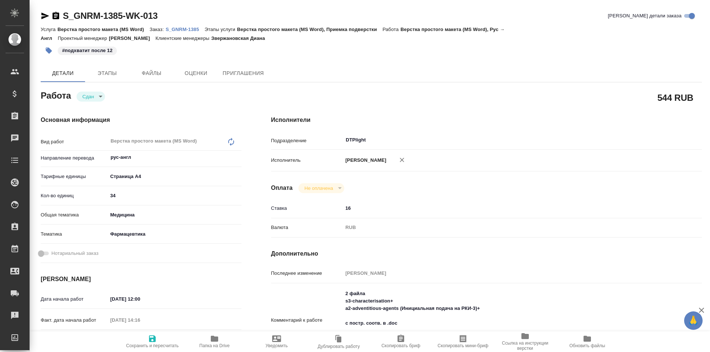
type textarea "x"
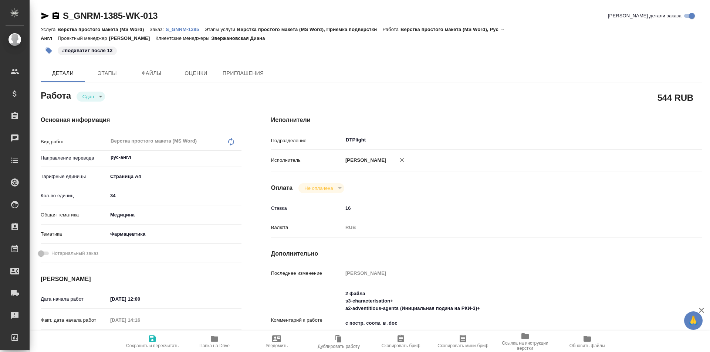
type textarea "x"
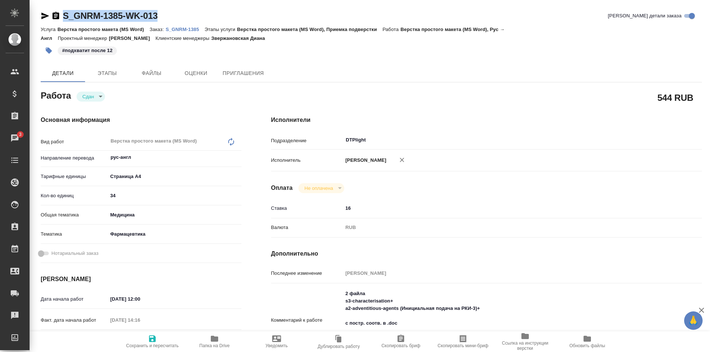
drag, startPoint x: 174, startPoint y: 16, endPoint x: 51, endPoint y: 14, distance: 122.8
click at [51, 14] on div "S_GNRM-1385-WK-013 Кратко детали заказа" at bounding box center [371, 16] width 661 height 12
copy link "S_GNRM-1385-WK-013"
click at [214, 336] on icon "button" at bounding box center [214, 339] width 7 height 6
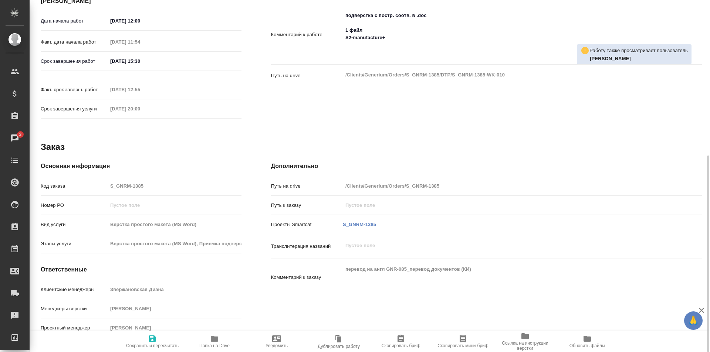
scroll to position [20, 0]
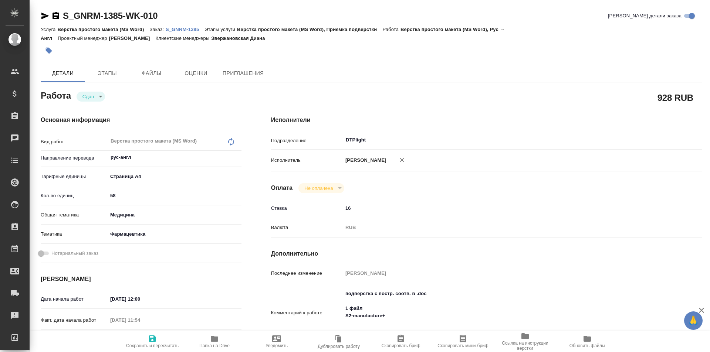
type textarea "x"
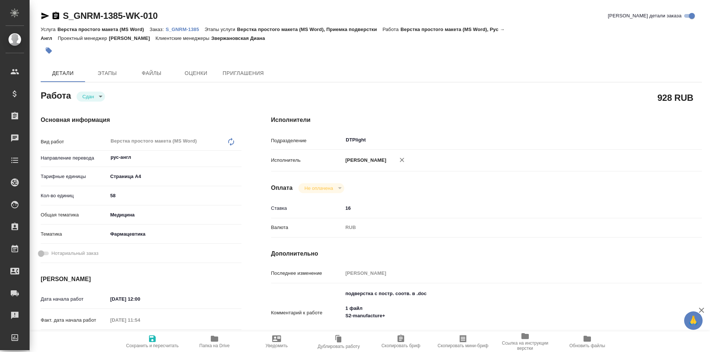
type textarea "x"
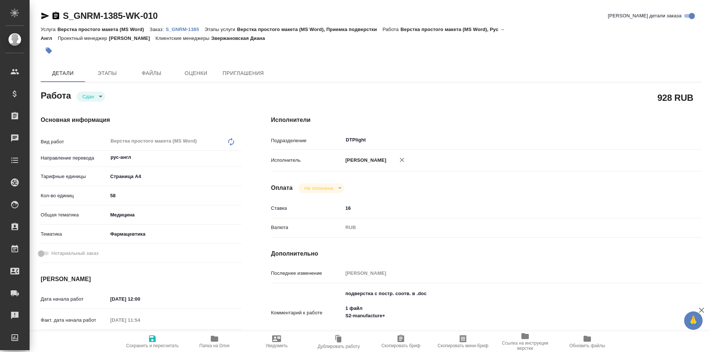
type textarea "x"
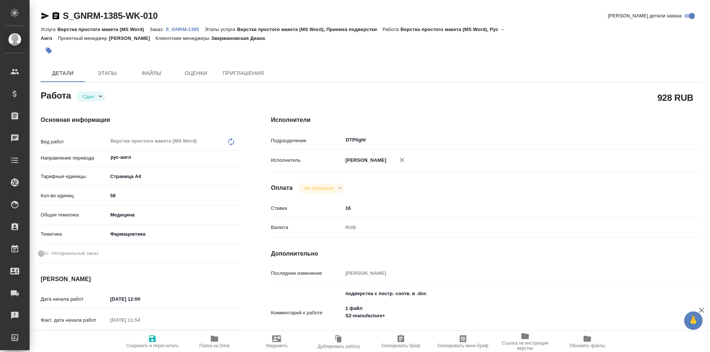
type textarea "x"
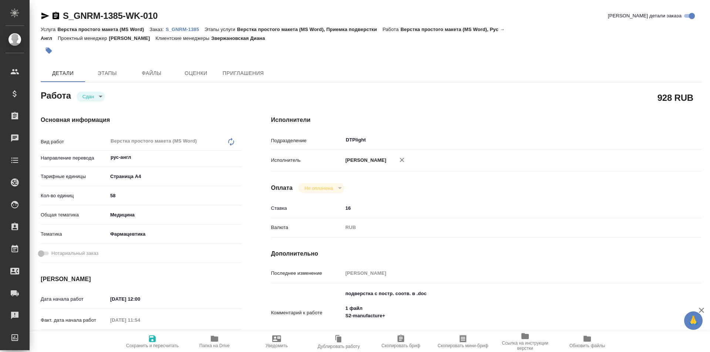
type textarea "x"
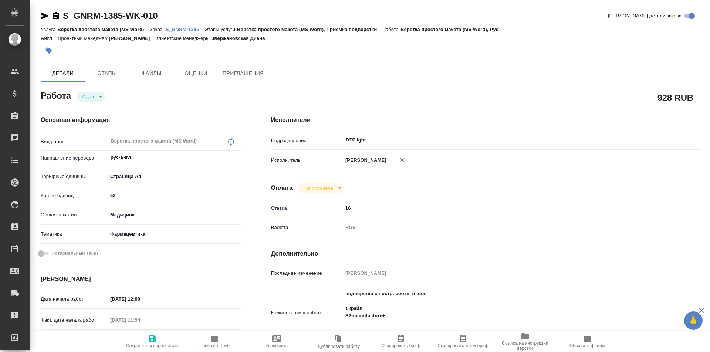
type textarea "x"
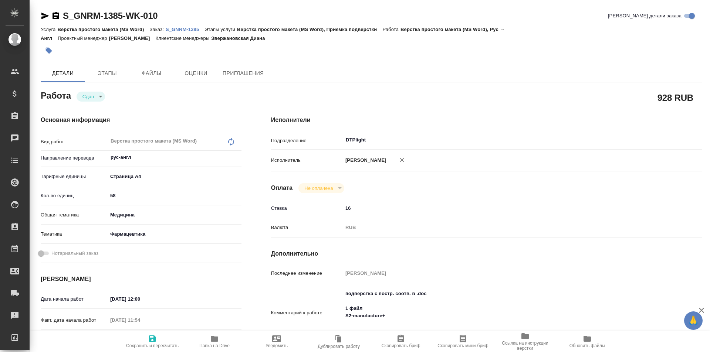
type textarea "x"
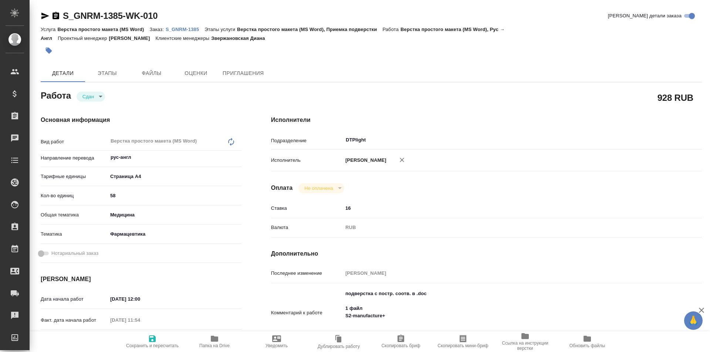
type textarea "x"
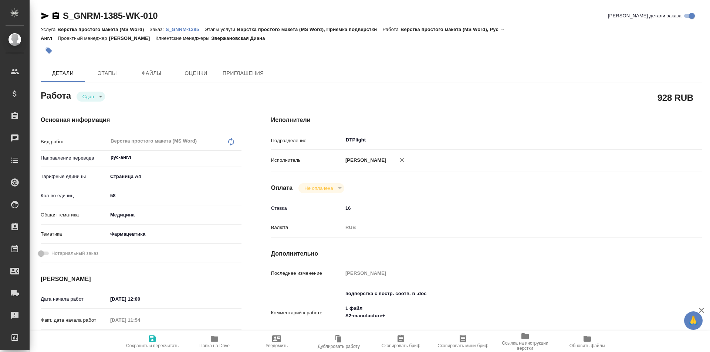
type textarea "x"
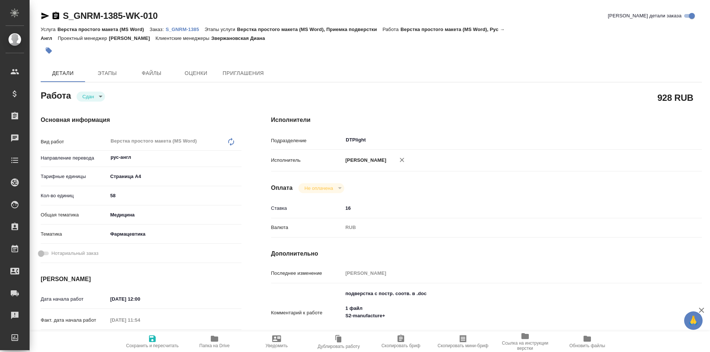
type textarea "x"
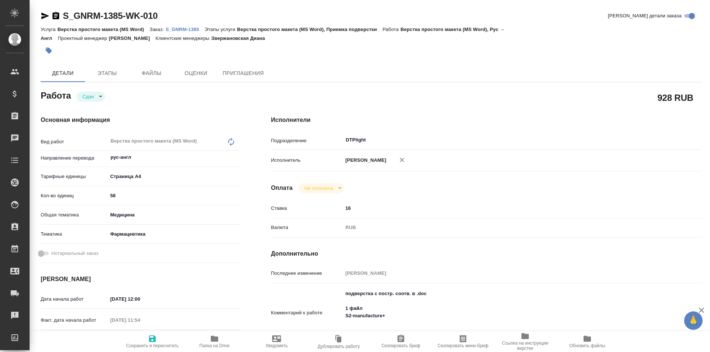
type textarea "x"
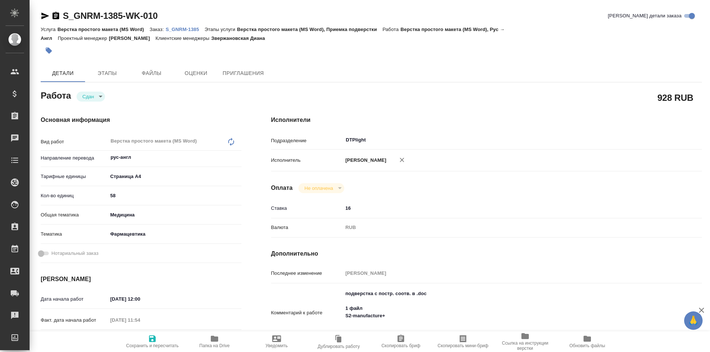
type textarea "x"
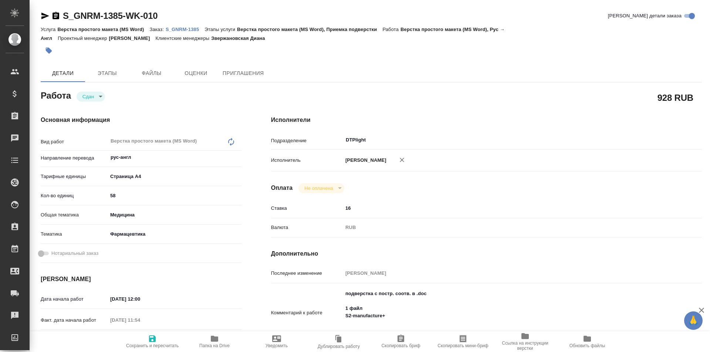
type textarea "x"
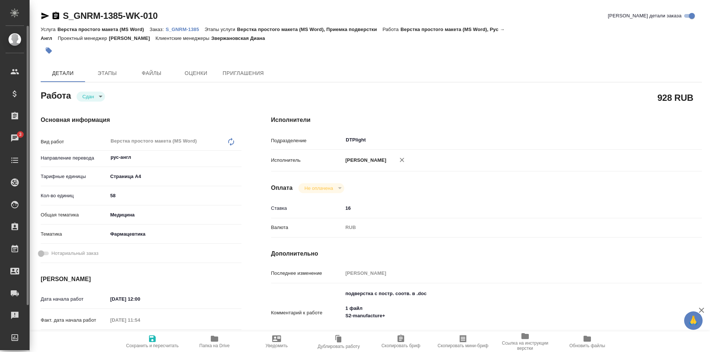
type textarea "x"
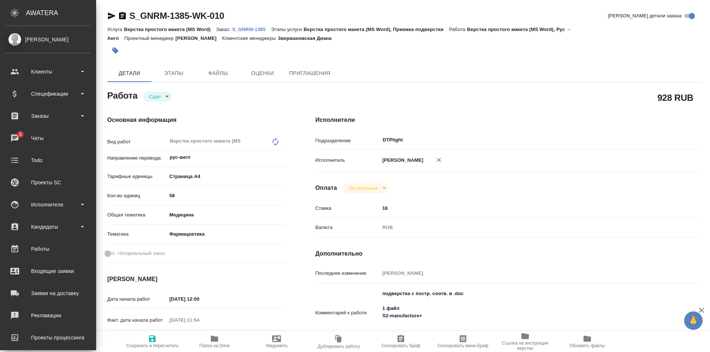
type textarea "x"
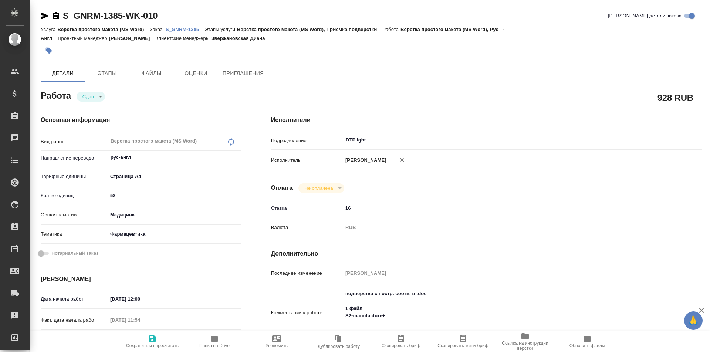
type textarea "x"
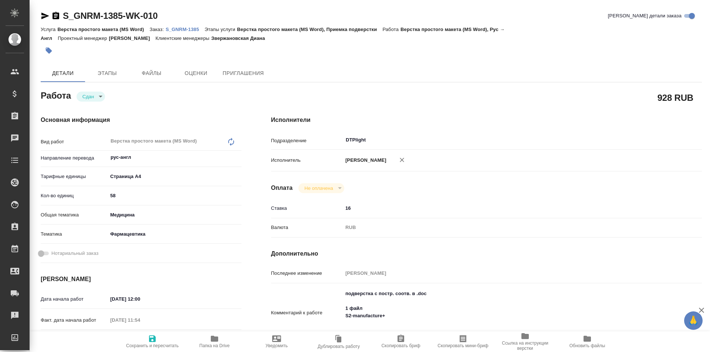
type textarea "x"
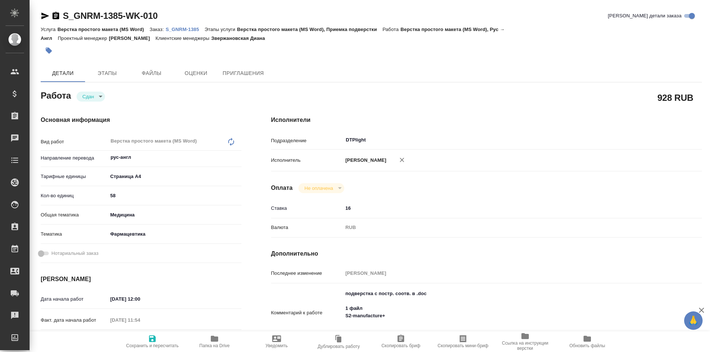
type textarea "x"
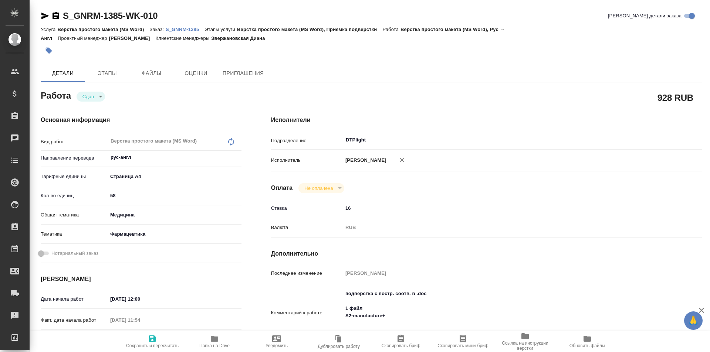
type textarea "x"
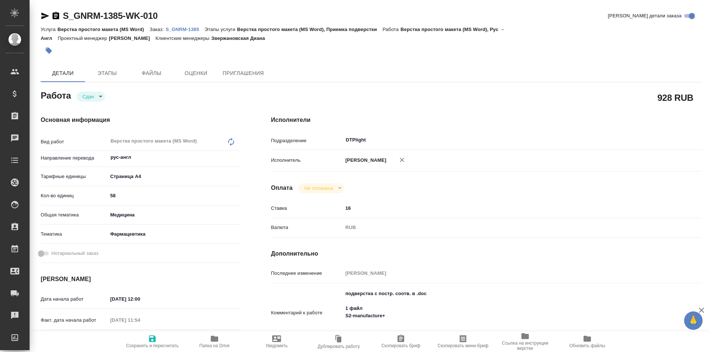
type textarea "x"
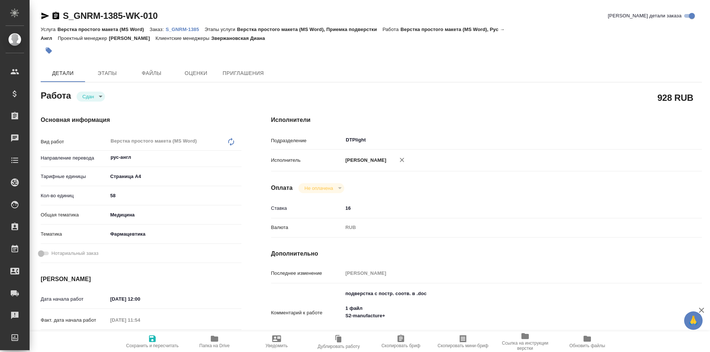
type textarea "x"
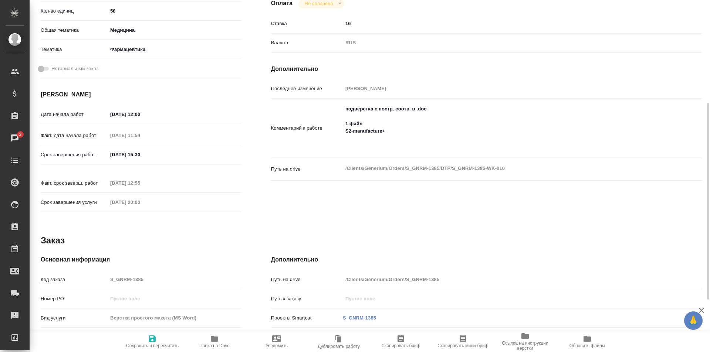
scroll to position [278, 0]
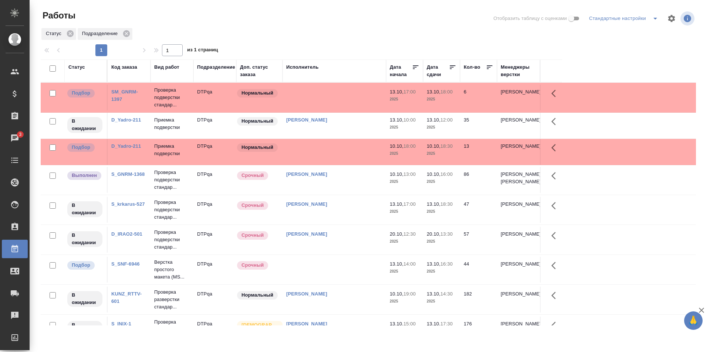
click at [333, 156] on td at bounding box center [334, 152] width 104 height 26
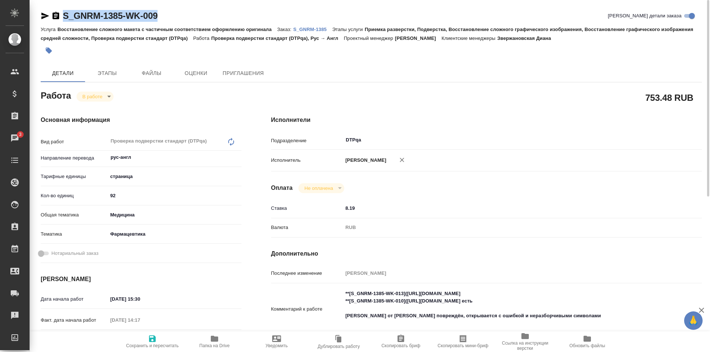
click at [215, 342] on icon "button" at bounding box center [214, 339] width 7 height 6
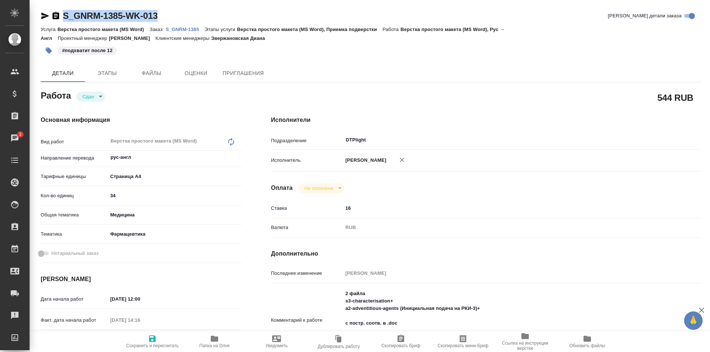
click at [190, 28] on p "S_GNRM-1385" at bounding box center [185, 30] width 39 height 6
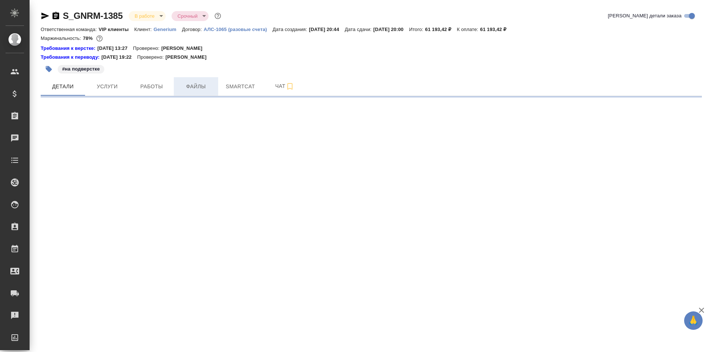
select select "RU"
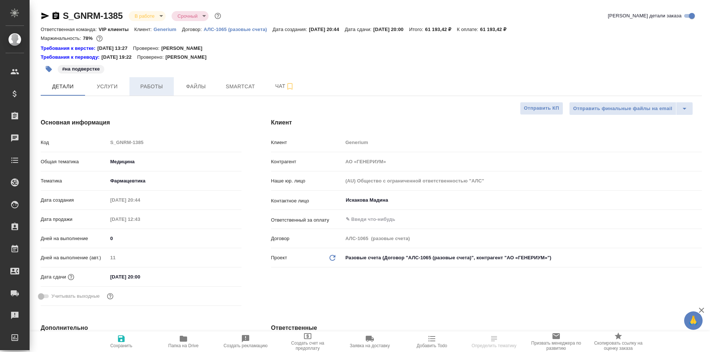
type textarea "x"
type input "[PERSON_NAME]"
type input "Комаров Роман"
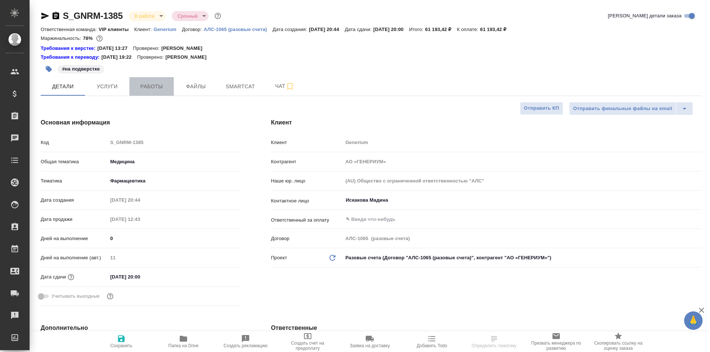
click at [150, 90] on span "Работы" at bounding box center [151, 86] width 35 height 9
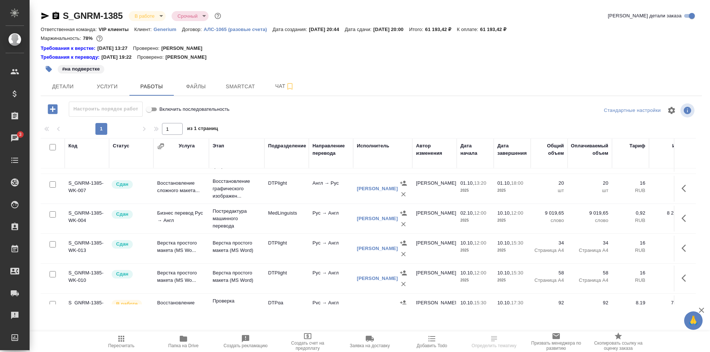
scroll to position [37, 0]
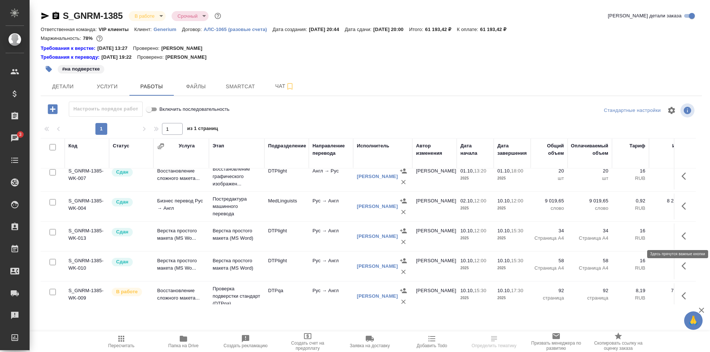
click at [677, 236] on button "button" at bounding box center [686, 236] width 18 height 18
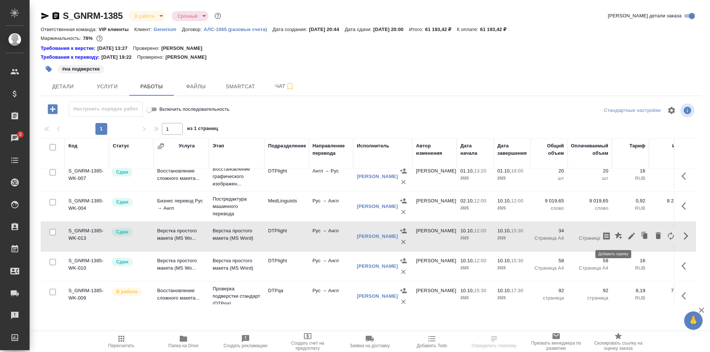
click at [614, 236] on icon "button" at bounding box center [618, 236] width 9 height 9
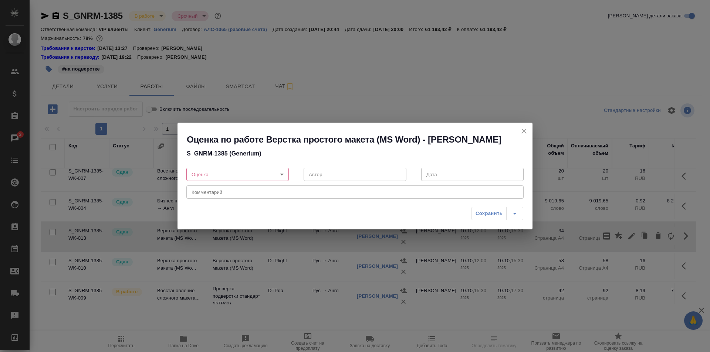
click at [222, 172] on body "🙏 .cls-1 fill:#fff; AWATERA Ismagilova Diana Клиенты Спецификации Заказы 3 Чаты…" at bounding box center [355, 176] width 710 height 352
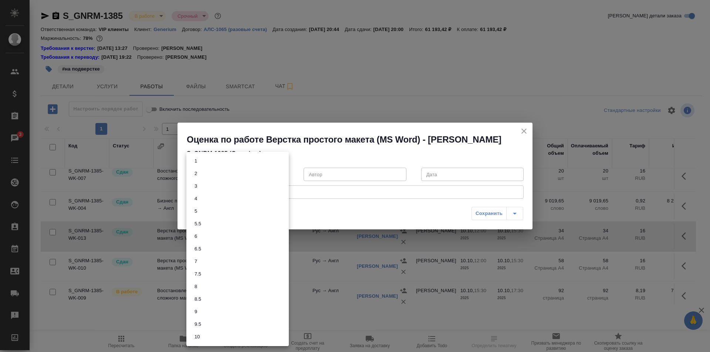
click at [200, 287] on li "8" at bounding box center [237, 287] width 102 height 13
type input "8"
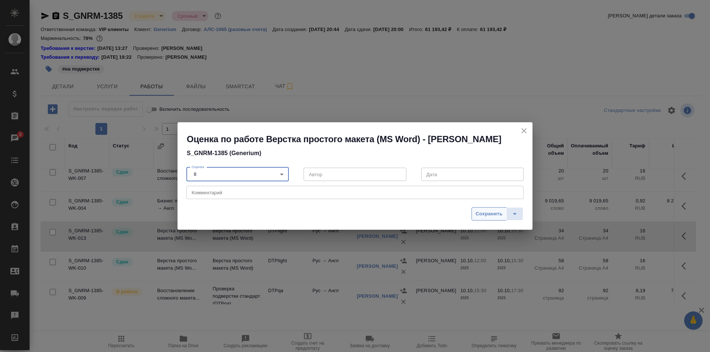
click at [483, 214] on span "Сохранить" at bounding box center [488, 214] width 27 height 9
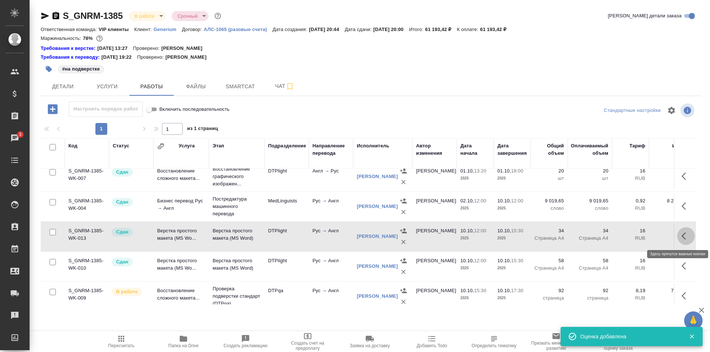
click at [681, 237] on icon "button" at bounding box center [685, 236] width 9 height 9
click at [614, 234] on icon "button" at bounding box center [617, 235] width 7 height 7
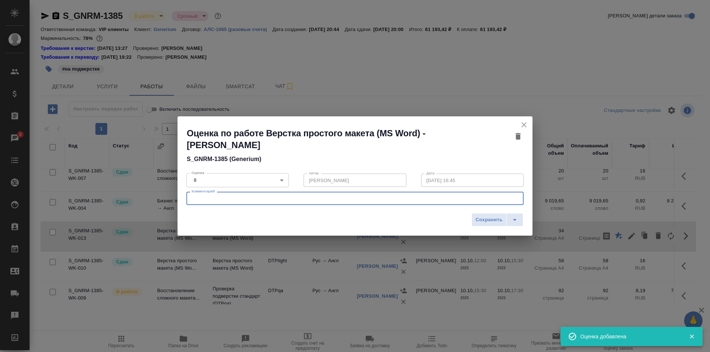
click at [265, 199] on textarea at bounding box center [355, 199] width 327 height 6
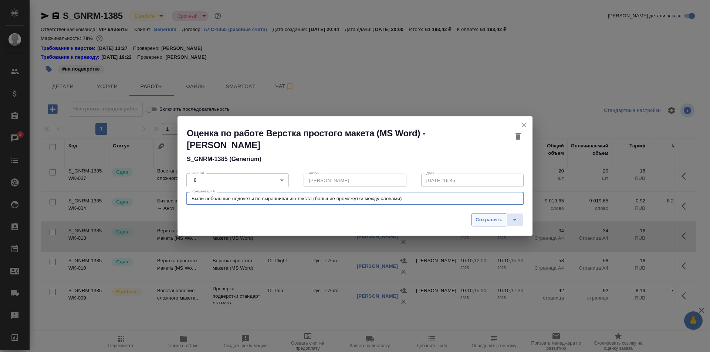
type textarea "Были небольшие недочёты по выравниванию текста (большие промежутки между словам…"
click at [489, 218] on span "Сохранить" at bounding box center [488, 220] width 27 height 9
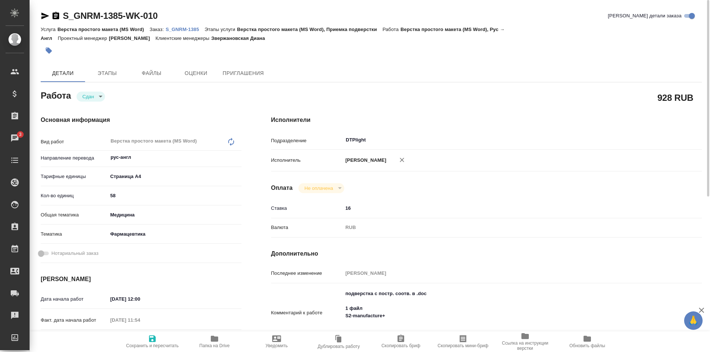
click at [190, 28] on p "S_GNRM-1385" at bounding box center [185, 30] width 39 height 6
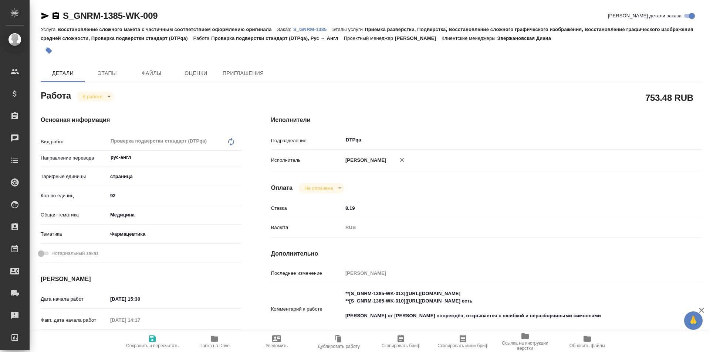
type textarea "x"
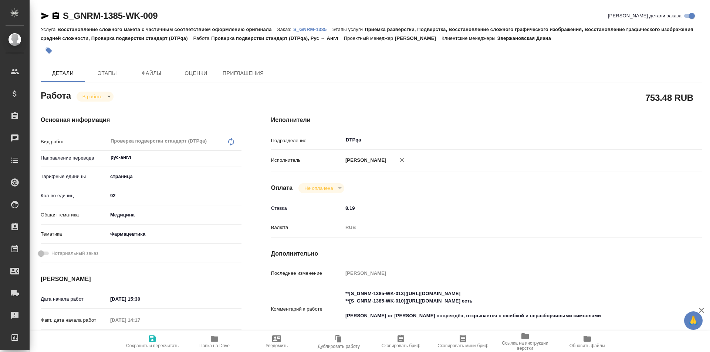
type textarea "x"
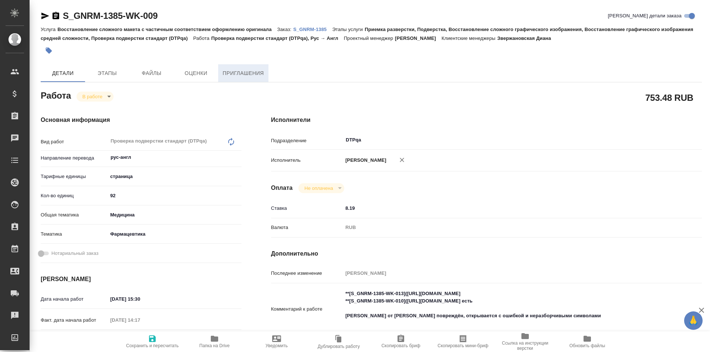
type textarea "x"
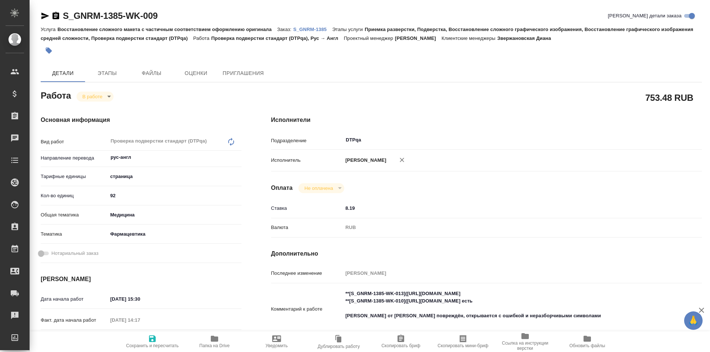
click at [310, 30] on p "S_GNRM-1385" at bounding box center [312, 30] width 39 height 6
type textarea "x"
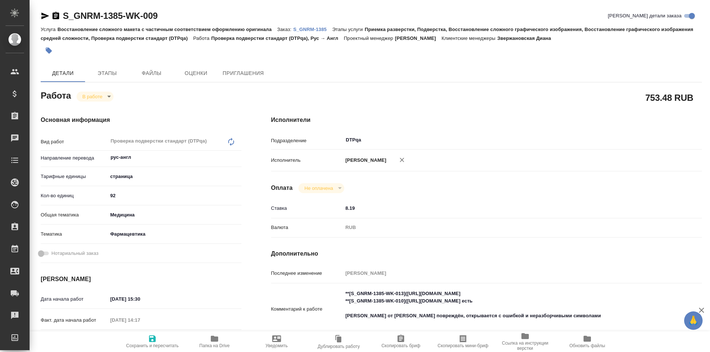
type textarea "x"
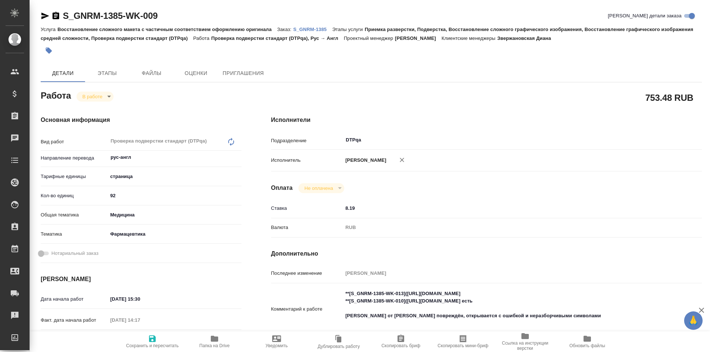
type textarea "x"
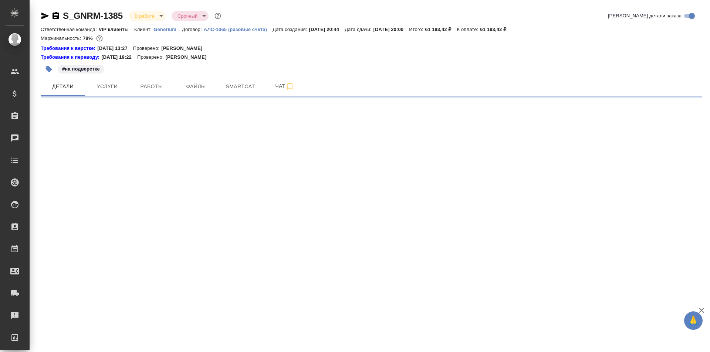
select select "RU"
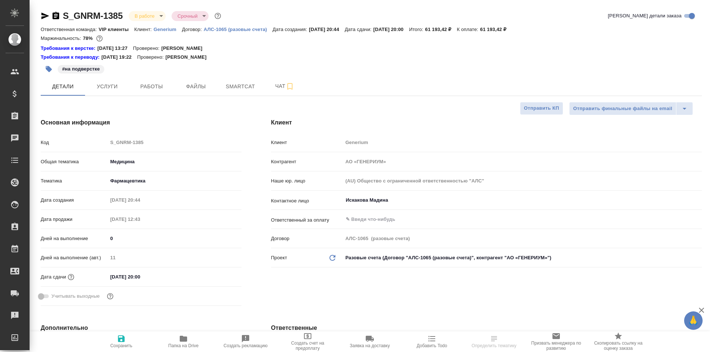
type textarea "x"
click at [280, 89] on span "Чат" at bounding box center [284, 86] width 35 height 9
type textarea "x"
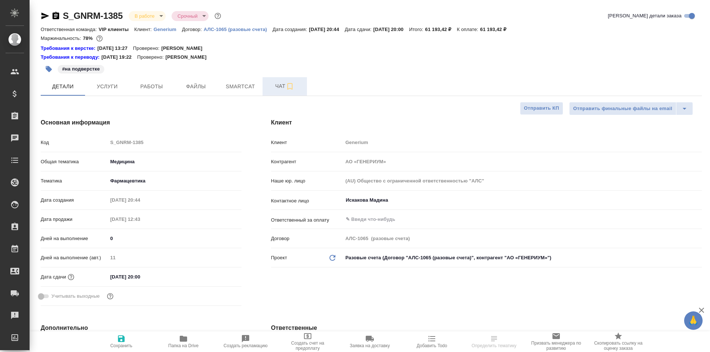
type textarea "x"
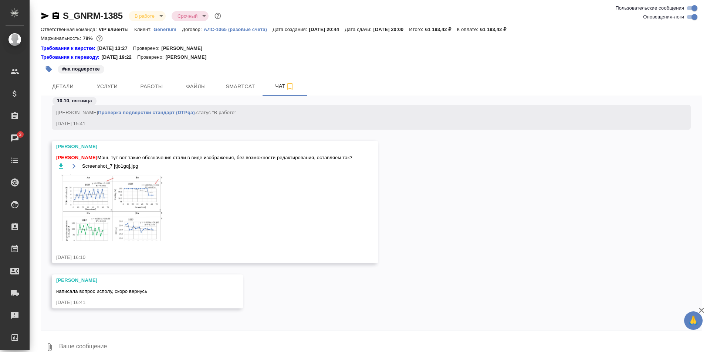
scroll to position [36048, 0]
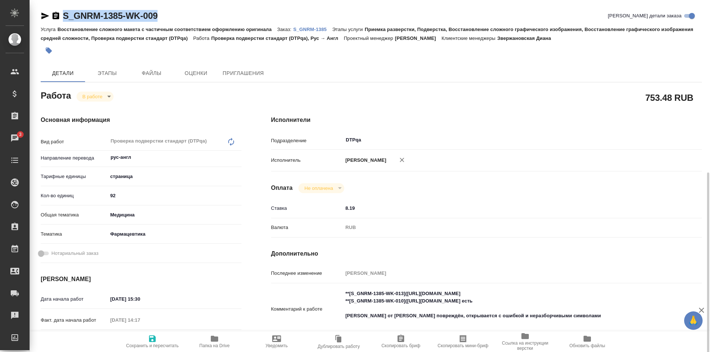
scroll to position [111, 0]
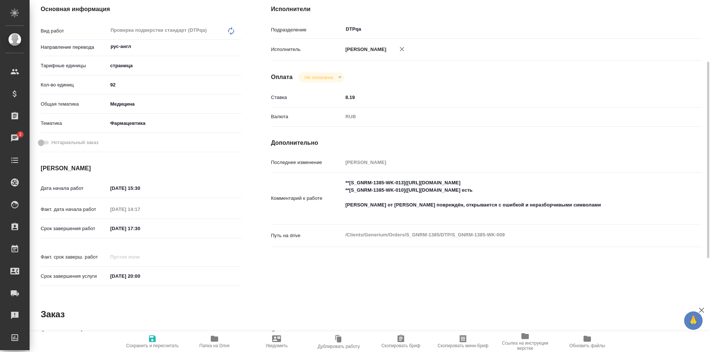
click at [578, 209] on textarea "**[S_GNRM-1385-WK-013]([URL][DOMAIN_NAME] **[S_GNRM-1385-WK-010]([URL][DOMAIN_N…" at bounding box center [504, 198] width 323 height 42
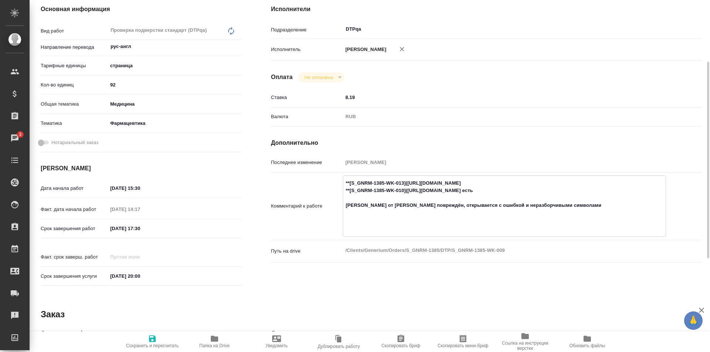
paste textarea "[URL][DOMAIN_NAME]"
click at [397, 206] on textarea "**[S_GNRM-1385-WK-013]([URL][DOMAIN_NAME] **[S_GNRM-1385-WK-010]([URL][DOMAIN_N…" at bounding box center [504, 205] width 322 height 57
click at [464, 208] on textarea "**[S_GNRM-1385-WK-013]([URL][DOMAIN_NAME] **[S_GNRM-1385-WK-010]([URL][DOMAIN_N…" at bounding box center [504, 205] width 322 height 57
click at [583, 208] on textarea "**[S_GNRM-1385-WK-013]([URL][DOMAIN_NAME] **[S_GNRM-1385-WK-010]([URL][DOMAIN_N…" at bounding box center [504, 205] width 322 height 57
type textarea "**[S_GNRM-1385-WK-013]([URL][DOMAIN_NAME] **[S_GNRM-1385-WK-010]([URL][DOMAIN_N…"
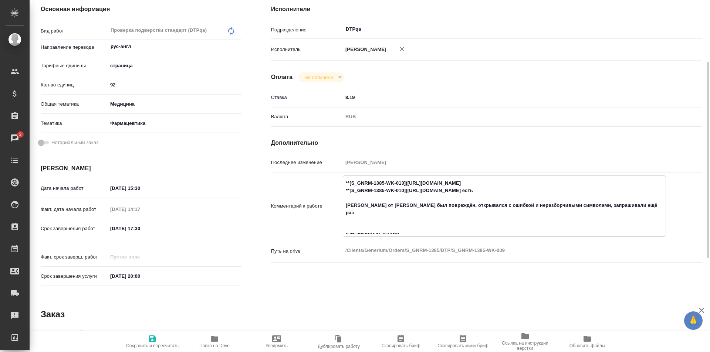
click at [145, 339] on span "Сохранить и пересчитать" at bounding box center [152, 342] width 53 height 14
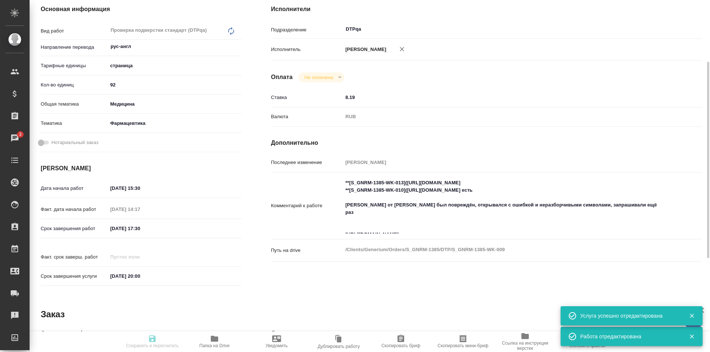
type input "inProgress"
type input "рус-англ"
type input "5a8b1489cc6b4906c91bfdb2"
type input "92"
type input "med"
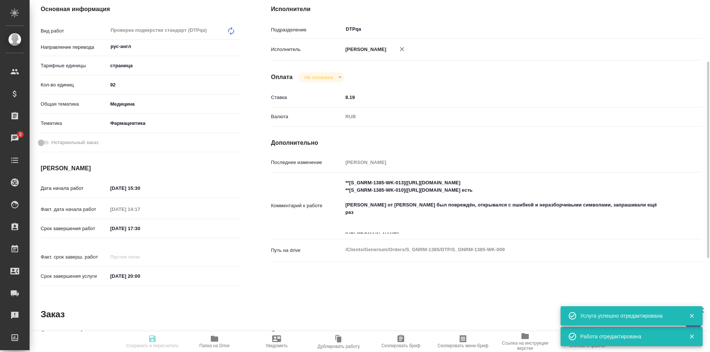
type input "6149832f2b7be24903fd7a82"
type input "[DATE] 15:30"
type input "[DATE] 14:17"
type input "[DATE] 17:30"
type input "[DATE] 20:00"
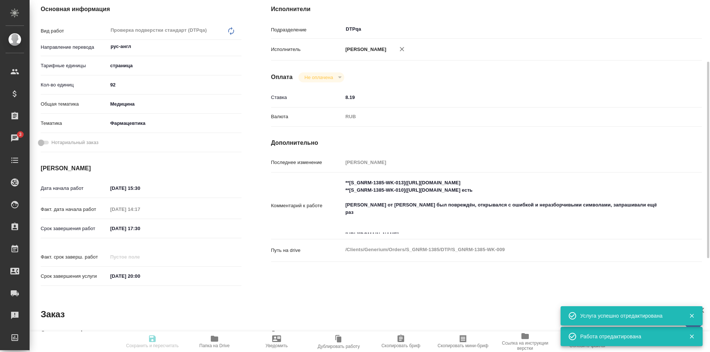
type input "DTPqa"
type input "notPayed"
type input "8.19"
type input "RUB"
type input "[PERSON_NAME]"
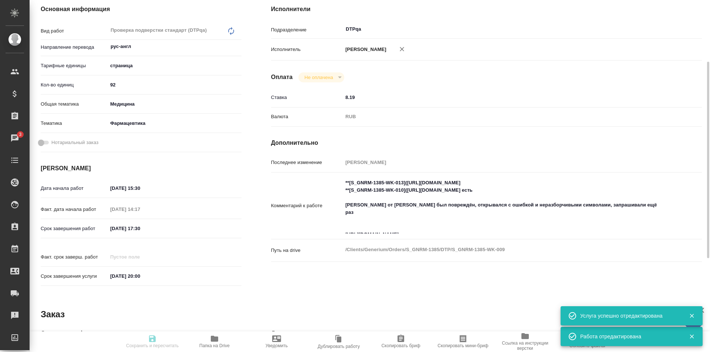
type input "S_GNRM-1385"
type input "Восстановление сложного макета с частичным соответствием оформлению оригинала"
type input "Приемка разверстки, Подверстка, Восстановление сложного графического изображени…"
type input "Звержановская Диана"
type input "[PERSON_NAME]"
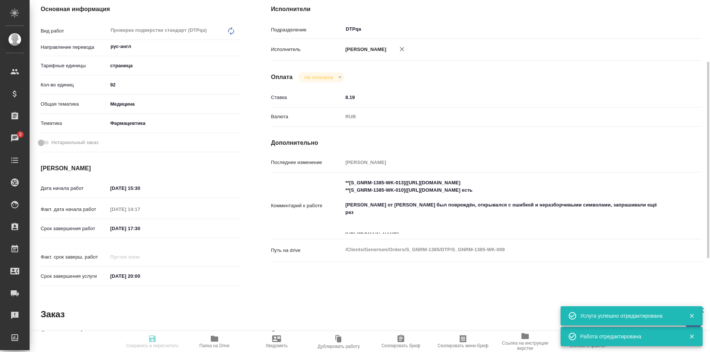
type input "/Clients/Generium/Orders/S_GNRM-1385"
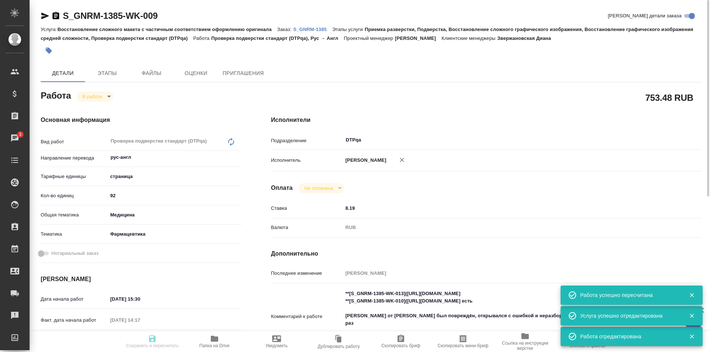
type input "inProgress"
type input "рус-англ"
type input "5a8b1489cc6b4906c91bfdb2"
type input "92"
type input "med"
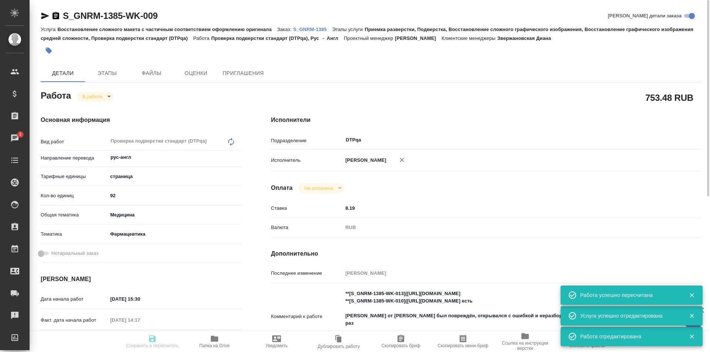
type input "6149832f2b7be24903fd7a82"
type input "[DATE] 15:30"
type input "[DATE] 14:17"
type input "[DATE] 17:30"
type input "[DATE] 20:00"
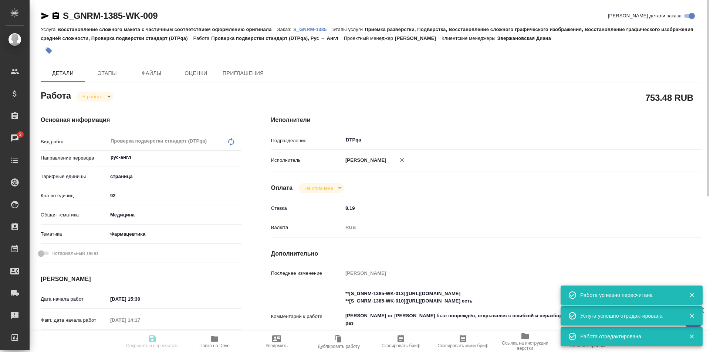
type input "DTPqa"
type input "notPayed"
type input "8.19"
type input "RUB"
type input "[PERSON_NAME]"
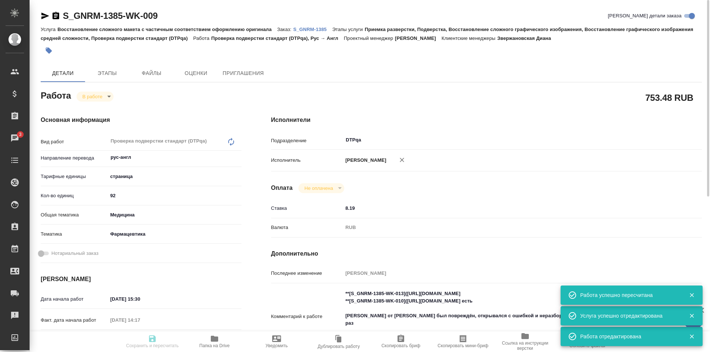
type input "S_GNRM-1385"
type input "Восстановление сложного макета с частичным соответствием оформлению оригинала"
type input "Приемка разверстки, Подверстка, Восстановление сложного графического изображени…"
type input "Звержановская Диана"
type input "[PERSON_NAME]"
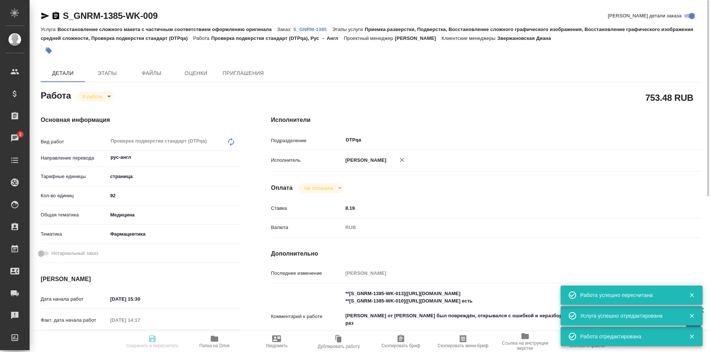
type input "/Clients/Generium/Orders/S_GNRM-1385"
click at [103, 95] on body "🙏 .cls-1 fill:#fff; AWATERA Ismagilova Diana Клиенты Спецификации Заказы 3 Чаты…" at bounding box center [355, 176] width 710 height 352
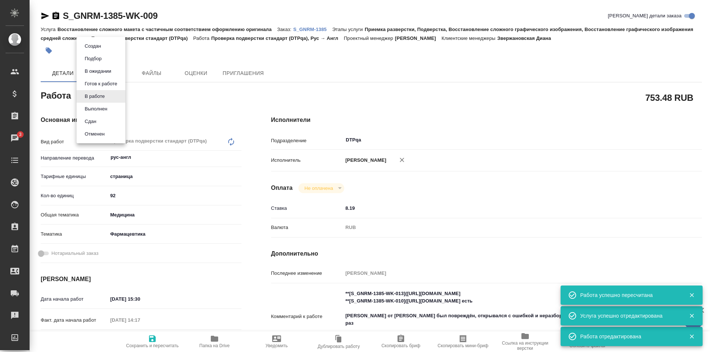
click at [103, 109] on button "Выполнен" at bounding box center [95, 109] width 27 height 8
type textarea "x"
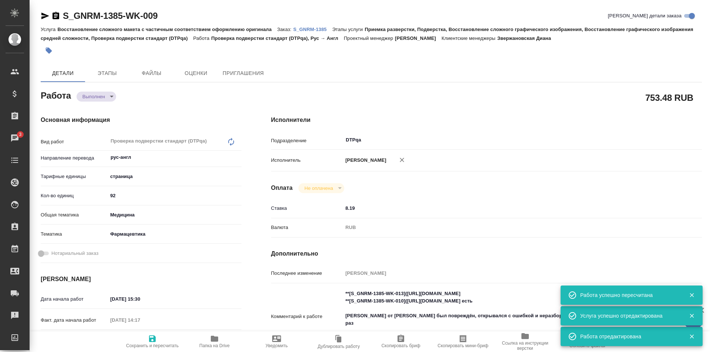
type textarea "x"
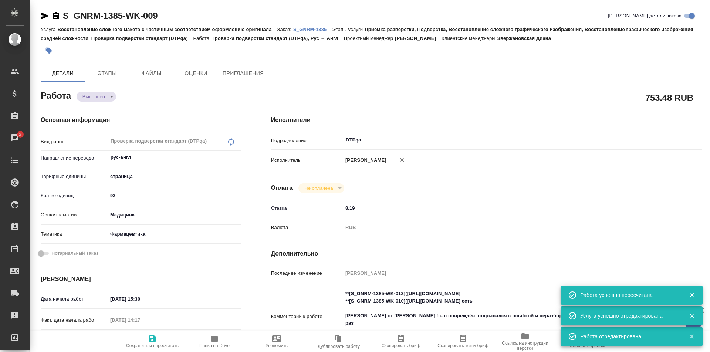
type textarea "x"
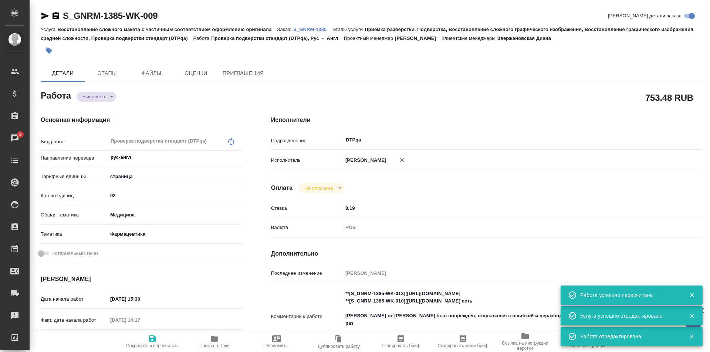
type textarea "x"
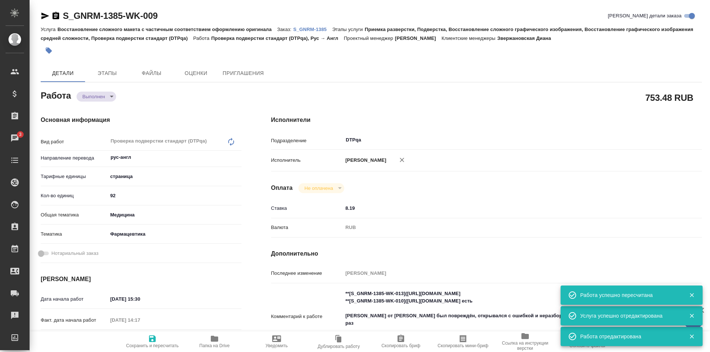
type textarea "x"
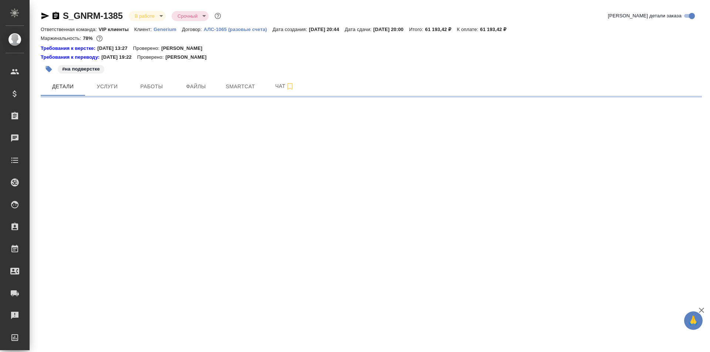
select select "RU"
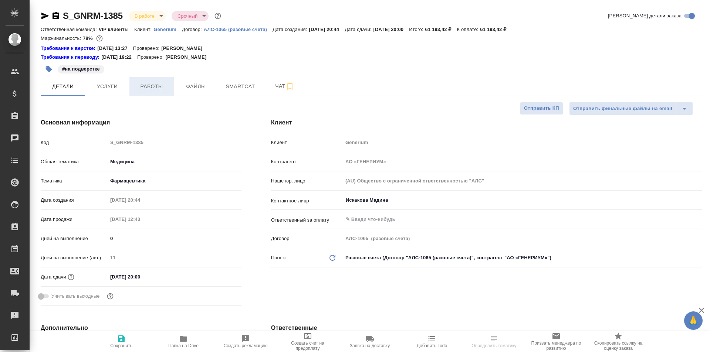
type textarea "x"
click at [155, 88] on span "Работы" at bounding box center [151, 86] width 35 height 9
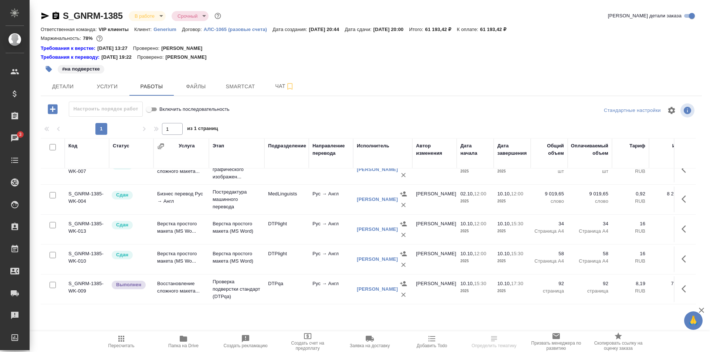
scroll to position [50, 0]
click at [681, 255] on icon "button" at bounding box center [685, 259] width 9 height 9
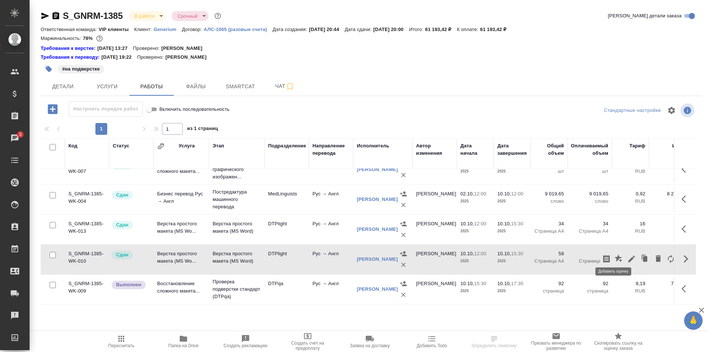
click at [614, 255] on icon "button" at bounding box center [617, 258] width 7 height 7
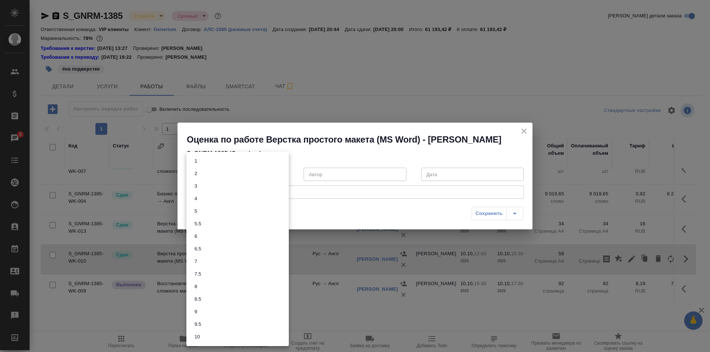
click at [253, 180] on body "🙏 .cls-1 fill:#fff; AWATERA Ismagilova Diana Клиенты Спецификации Заказы 3 Чаты…" at bounding box center [355, 176] width 710 height 352
click at [204, 249] on li "6.5" at bounding box center [237, 249] width 102 height 13
type input "6.5"
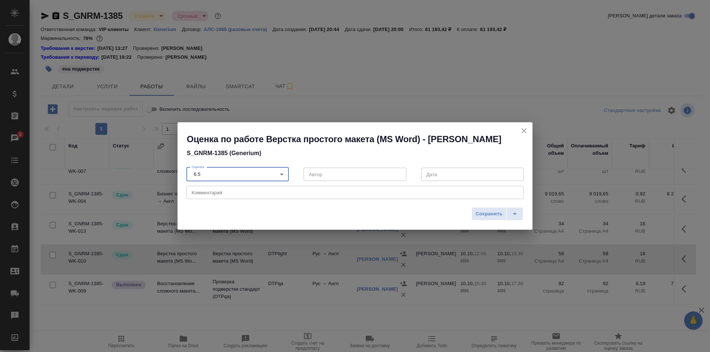
click at [221, 196] on textarea at bounding box center [355, 193] width 327 height 6
type textarea "Ф"
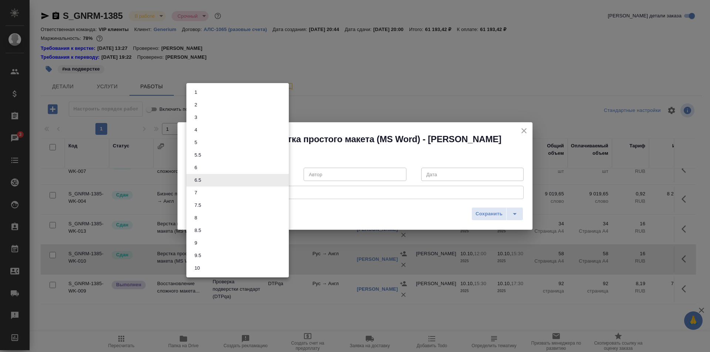
click at [273, 180] on body "🙏 .cls-1 fill:#fff; AWATERA Ismagilova Diana Клиенты Спецификации Заказы 3 Чаты…" at bounding box center [355, 176] width 710 height 352
click at [207, 196] on li "7" at bounding box center [237, 193] width 102 height 13
type input "7"
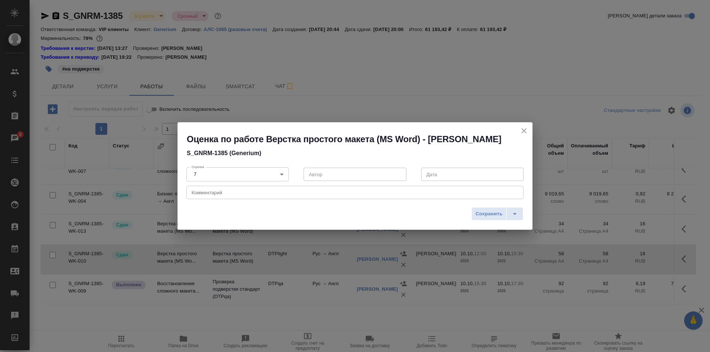
click at [217, 199] on div "x Комментарий" at bounding box center [354, 192] width 337 height 13
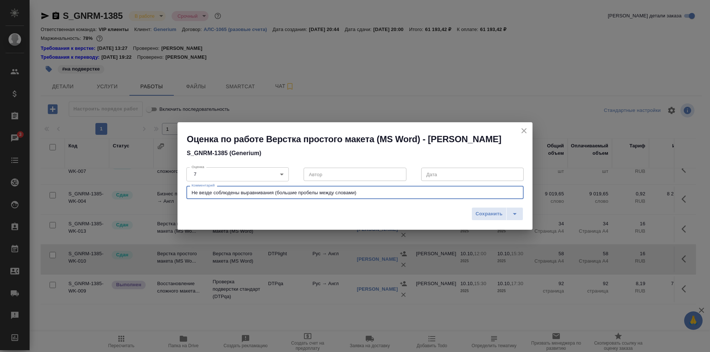
drag, startPoint x: 373, startPoint y: 201, endPoint x: 182, endPoint y: 200, distance: 191.9
click at [182, 200] on div "Оценка 7 7 Оценка Автор Автор Дата Дата Комментарий Не везде соблюдены выравнив…" at bounding box center [354, 183] width 355 height 42
click at [329, 196] on textarea "Оставлены большие промежутки между словами (исправить выравниванием)" at bounding box center [355, 193] width 327 height 6
drag, startPoint x: 371, startPoint y: 200, endPoint x: 304, endPoint y: 200, distance: 67.7
click at [304, 196] on textarea "Оставлены большие промежутки между словами (исправила выравниванием)" at bounding box center [355, 193] width 327 height 6
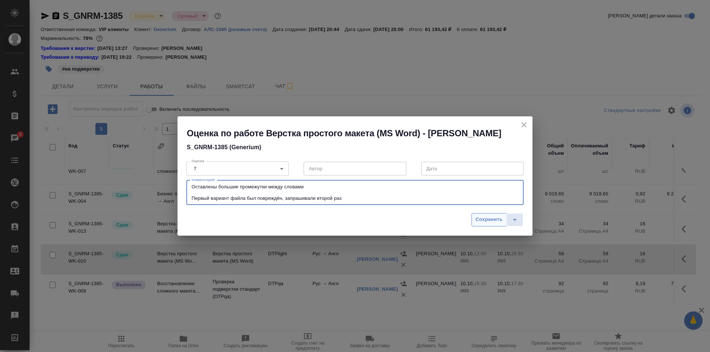
type textarea "Оставлены большие промежутки между словами Первый вариант файла был повреждён, …"
click at [485, 224] on span "Сохранить" at bounding box center [488, 220] width 27 height 9
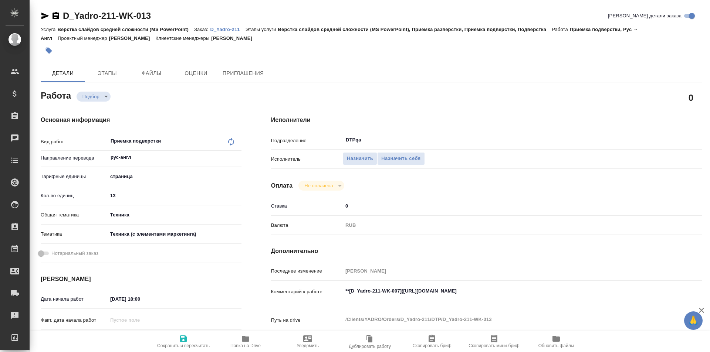
type textarea "x"
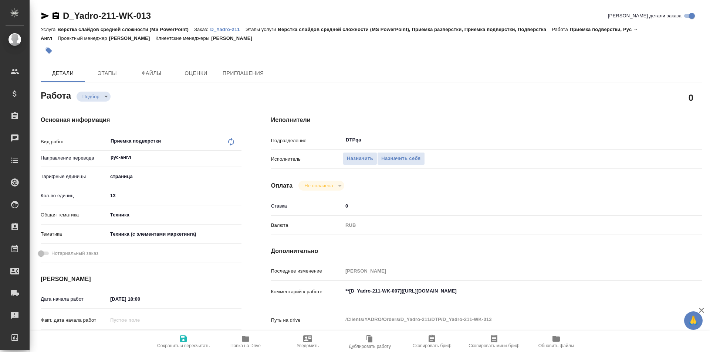
type textarea "x"
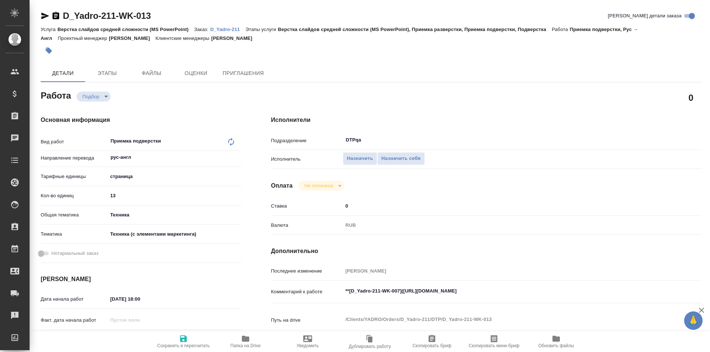
type textarea "x"
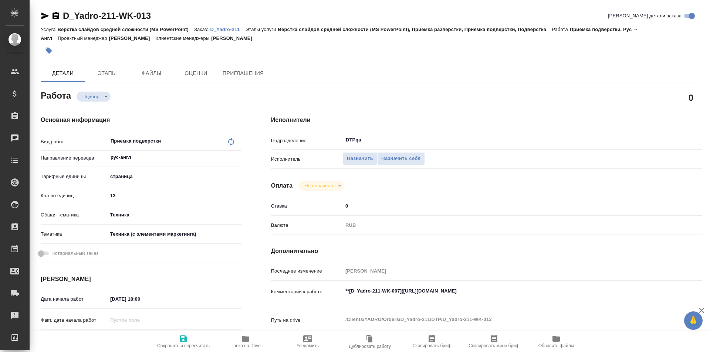
type textarea "x"
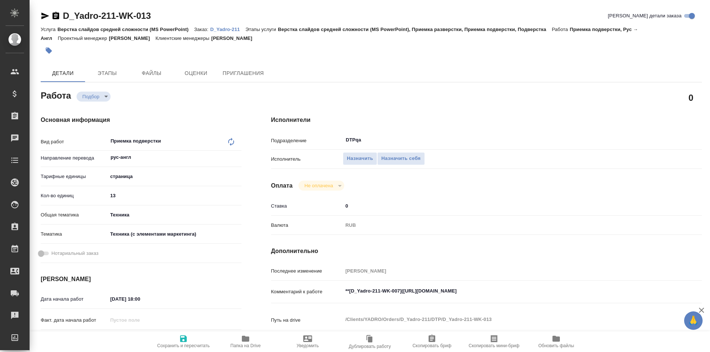
type textarea "x"
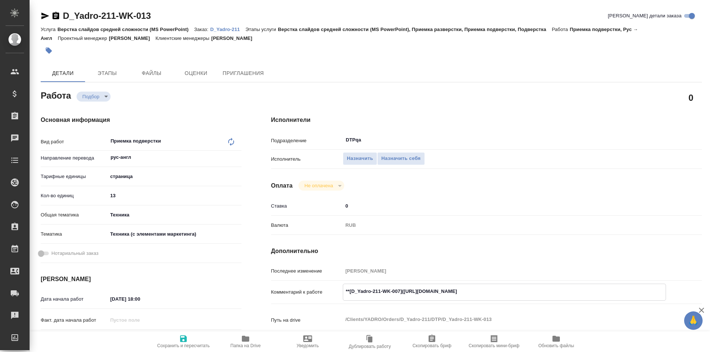
type textarea "x"
drag, startPoint x: 539, startPoint y: 291, endPoint x: 404, endPoint y: 291, distance: 134.6
click at [404, 291] on textarea "**[D_Yadro-211-WK-007](https://tera.awatera.com/Work/68e764448f32a11dc689f922/)…" at bounding box center [504, 291] width 322 height 13
type textarea "x"
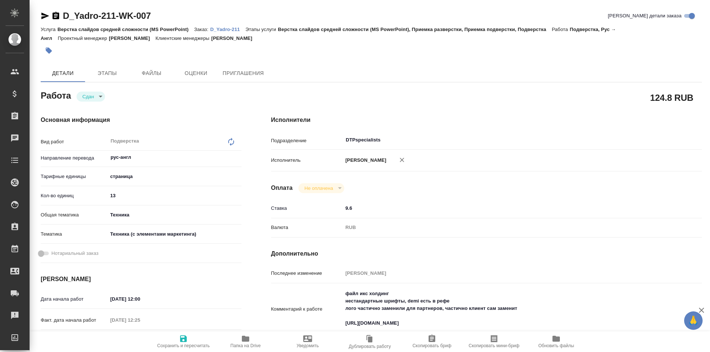
type textarea "x"
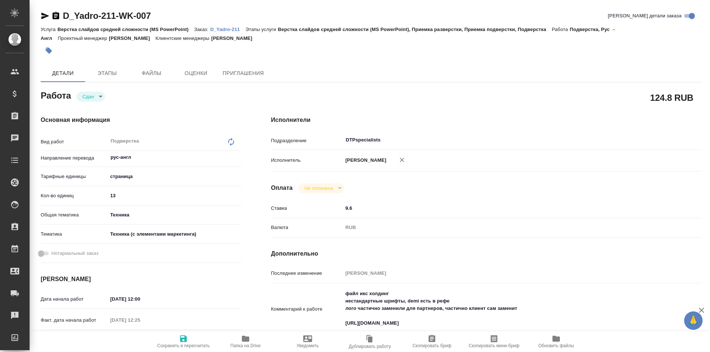
type textarea "x"
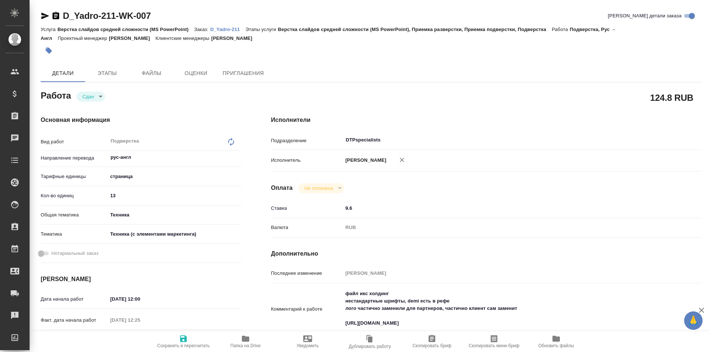
type textarea "x"
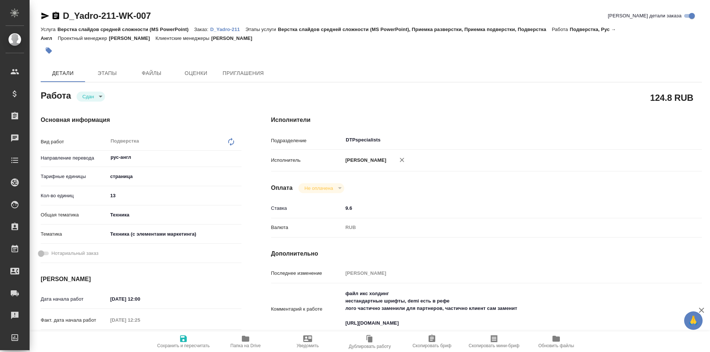
type textarea "x"
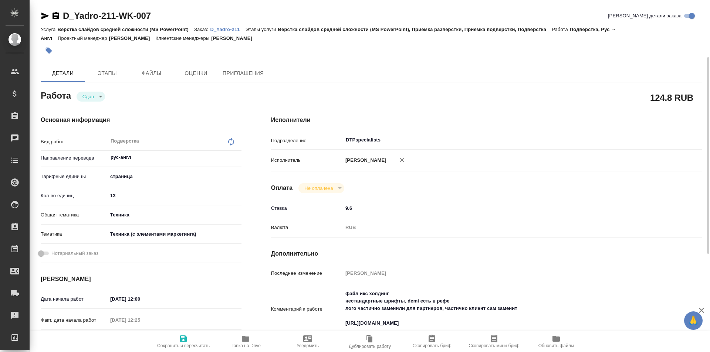
scroll to position [37, 0]
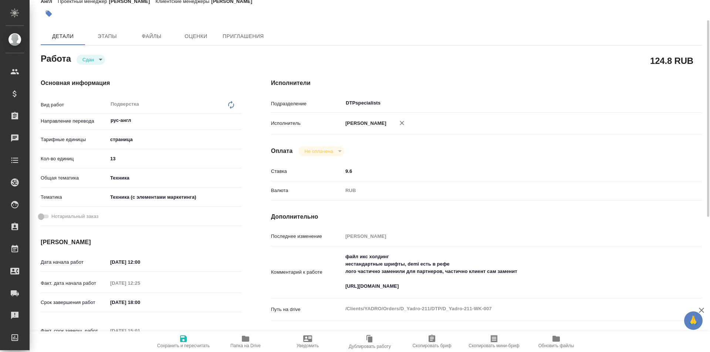
type textarea "x"
